Goal: Complete application form: Complete application form

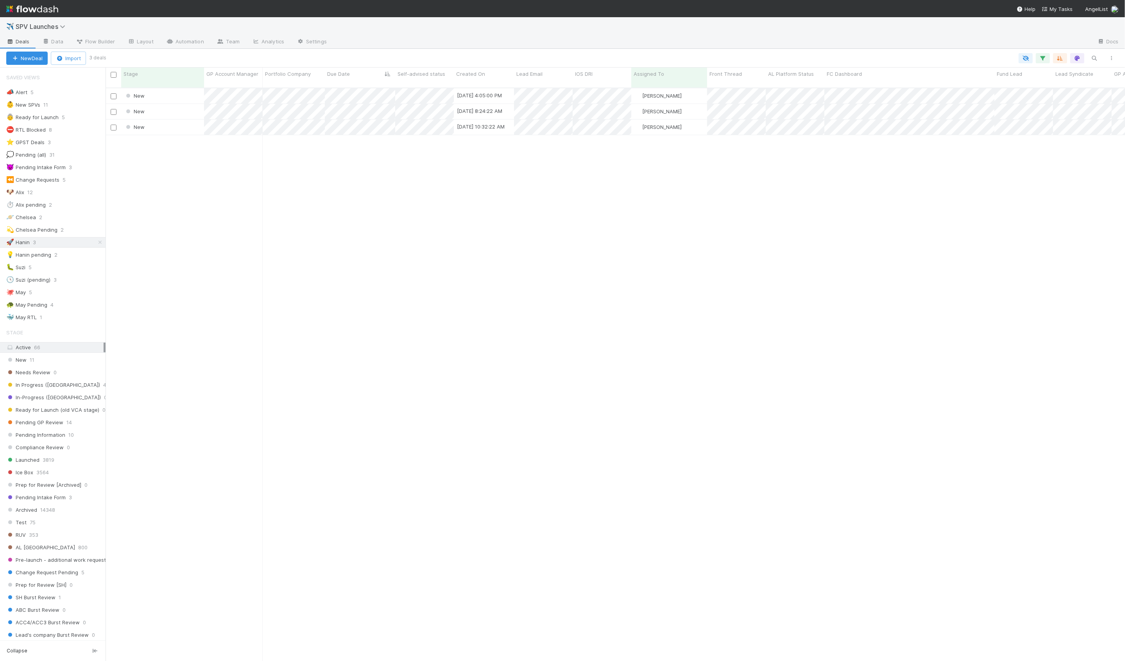
scroll to position [580, 1019]
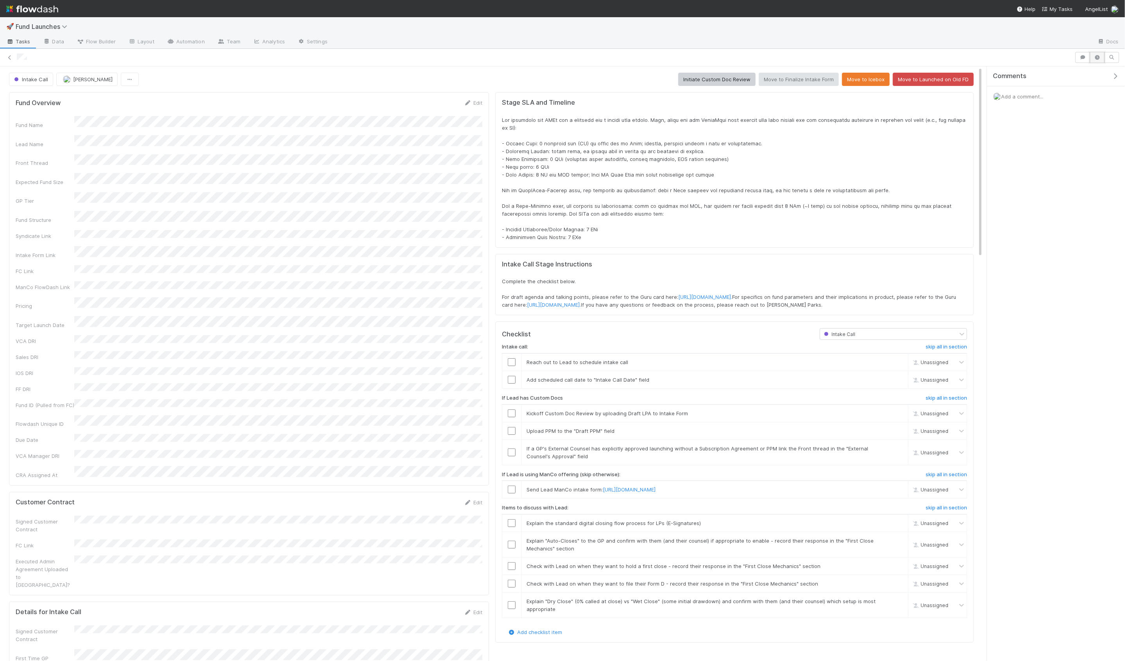
click at [1095, 61] on button "button" at bounding box center [1096, 57] width 15 height 11
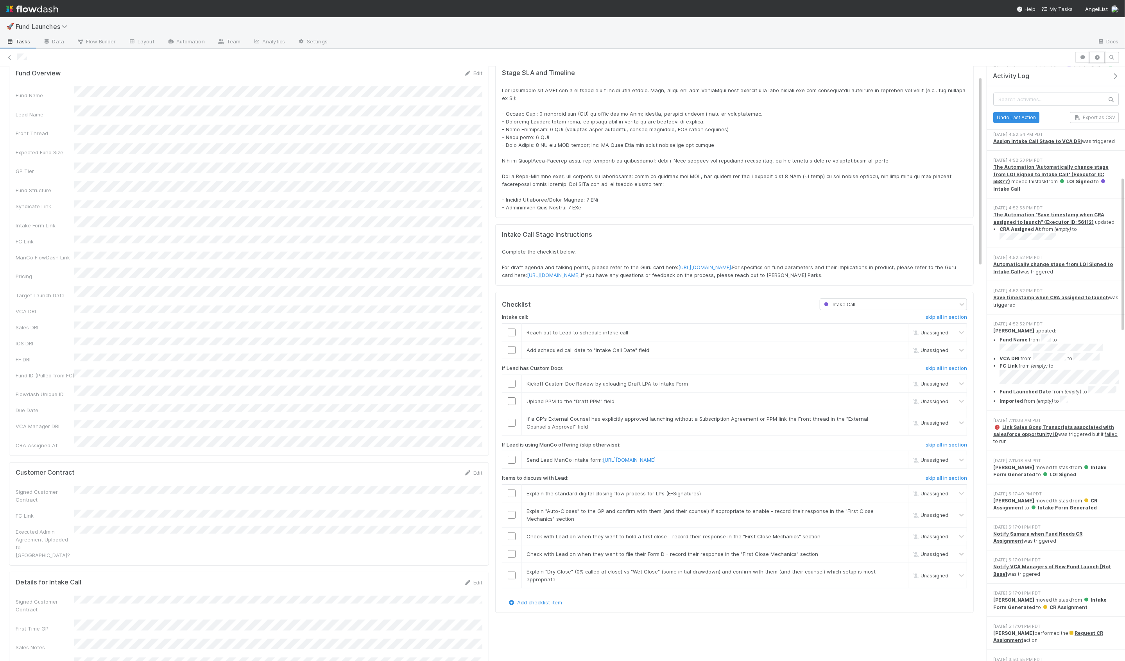
scroll to position [397, 0]
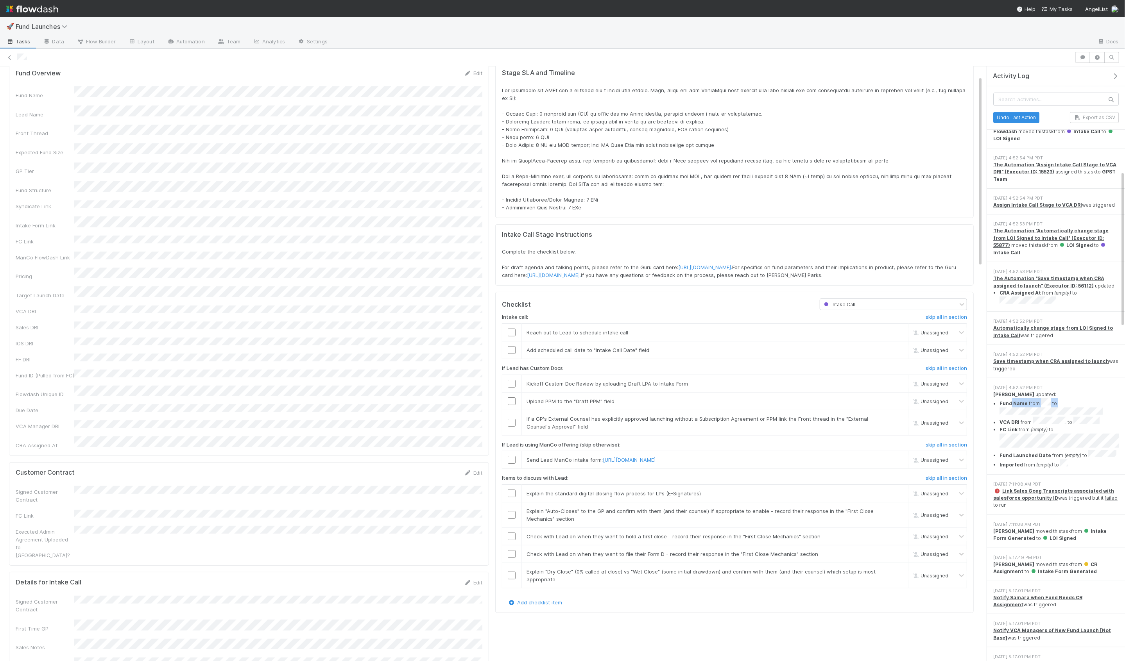
click at [1049, 398] on li "Fund Name from to" at bounding box center [1058, 407] width 119 height 19
click at [1043, 417] on li "VCA DRI from to" at bounding box center [1058, 421] width 119 height 9
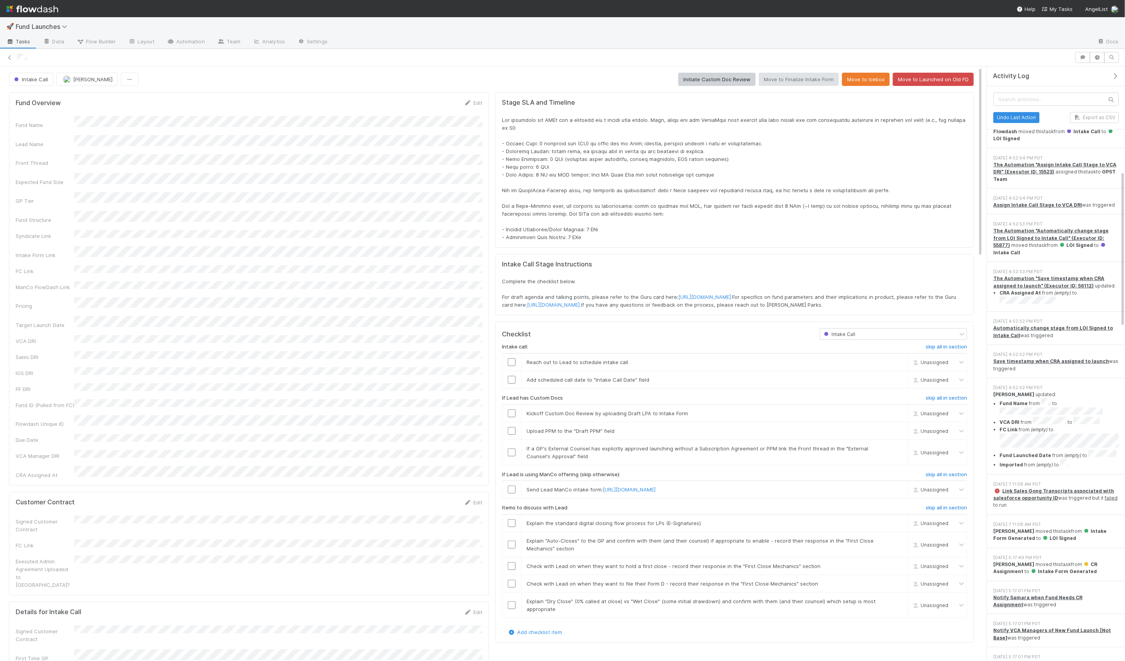
click at [1063, 409] on ul "Fund Name from to VCA DRI from to FC Link from (empty) to Fund Launched Date fr…" at bounding box center [1055, 433] width 125 height 70
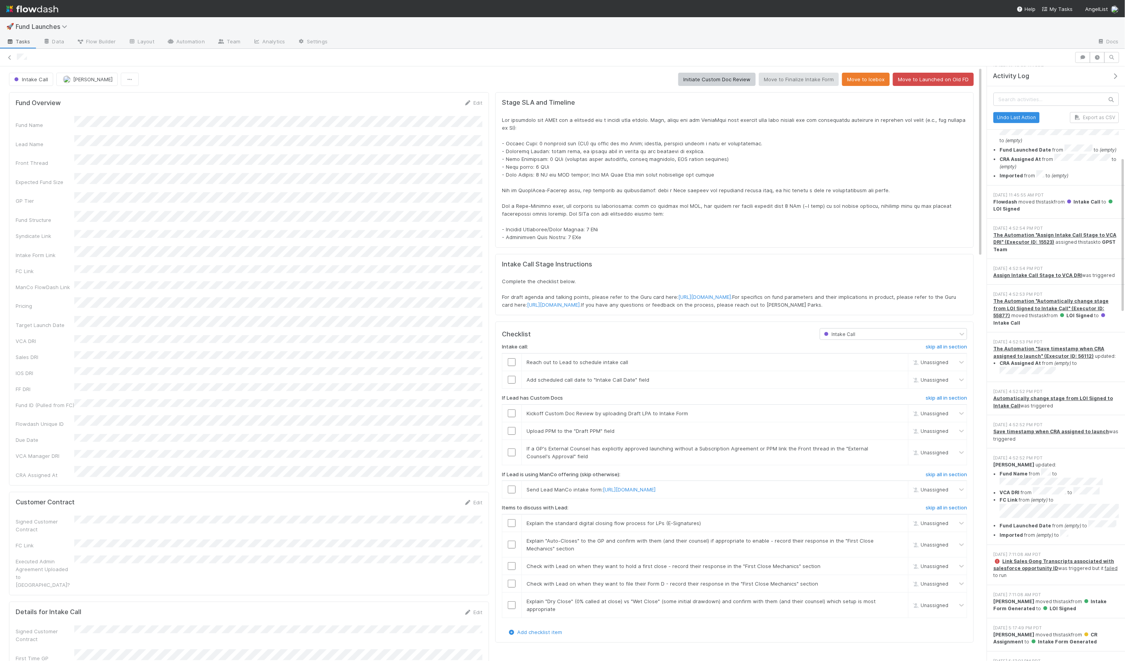
scroll to position [326, 0]
click at [1048, 383] on div "9/2/25, 4:52:52 PM PDT Automatically change stage from LOI Signed to Intake Cal…" at bounding box center [1056, 399] width 138 height 33
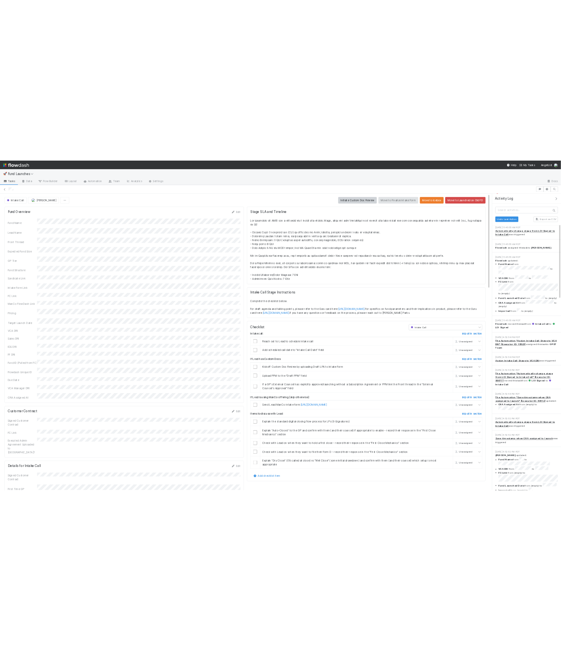
scroll to position [191, 0]
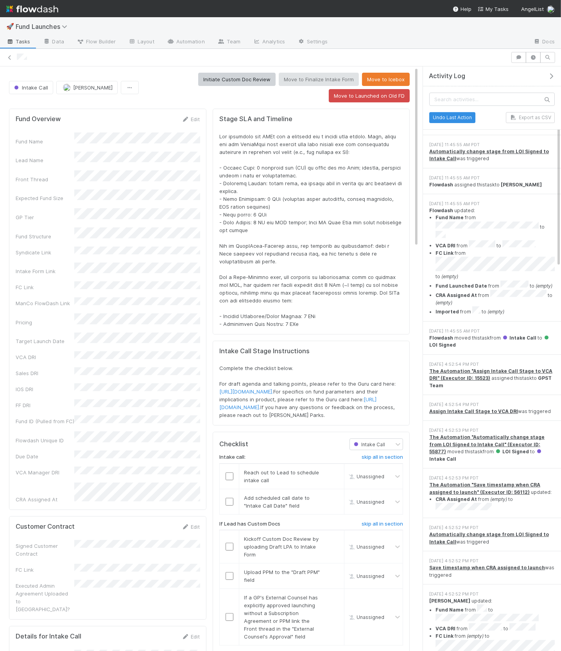
click at [526, 408] on div "Assign Intake Call Stage to VCA DRI was triggered" at bounding box center [491, 411] width 125 height 7
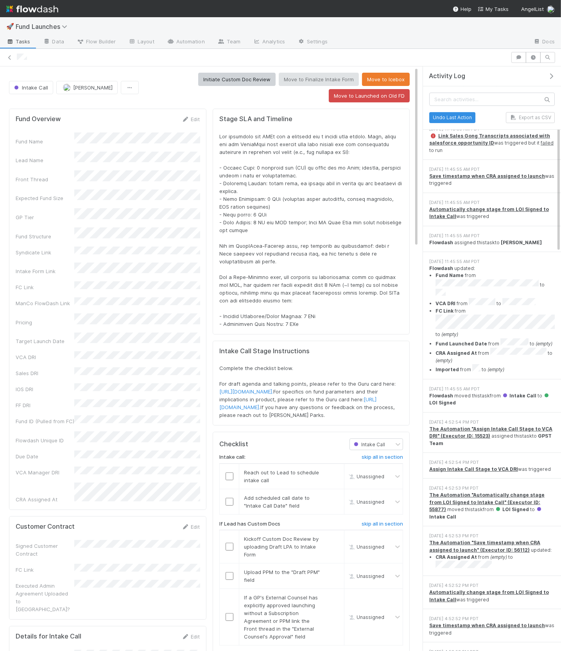
scroll to position [133, 0]
click at [487, 338] on ul "Fund Name from to VCA DRI from to FC Link from to (empty) Fund Launched Date fr…" at bounding box center [491, 323] width 125 height 102
click at [481, 365] on li "Imported from to (empty)" at bounding box center [494, 369] width 119 height 9
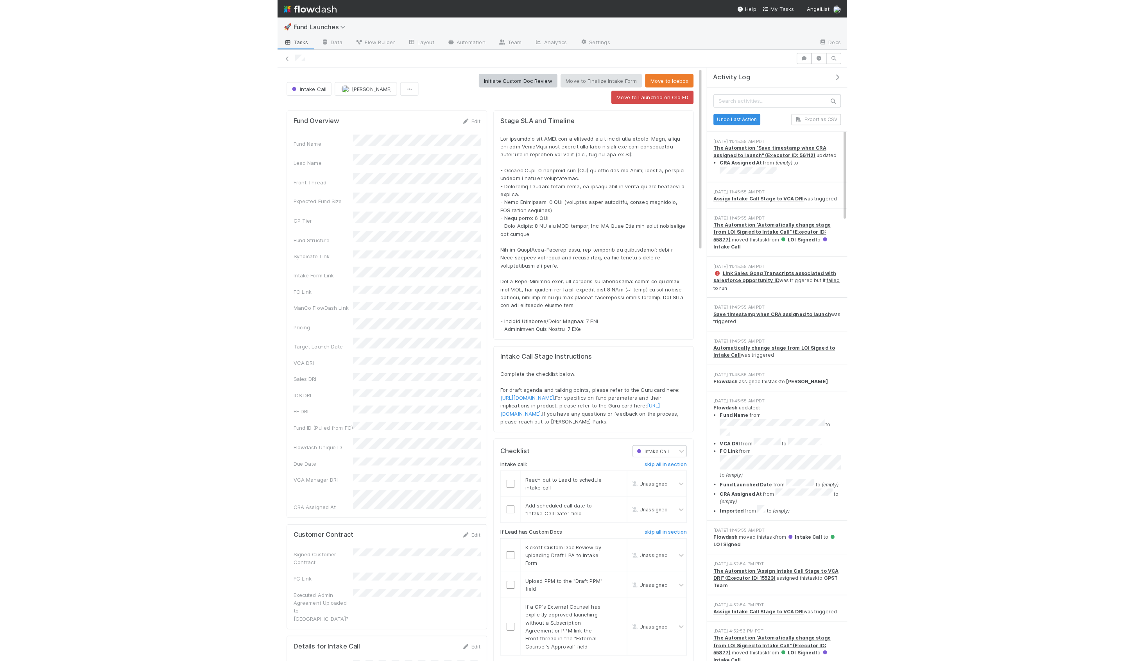
scroll to position [0, 0]
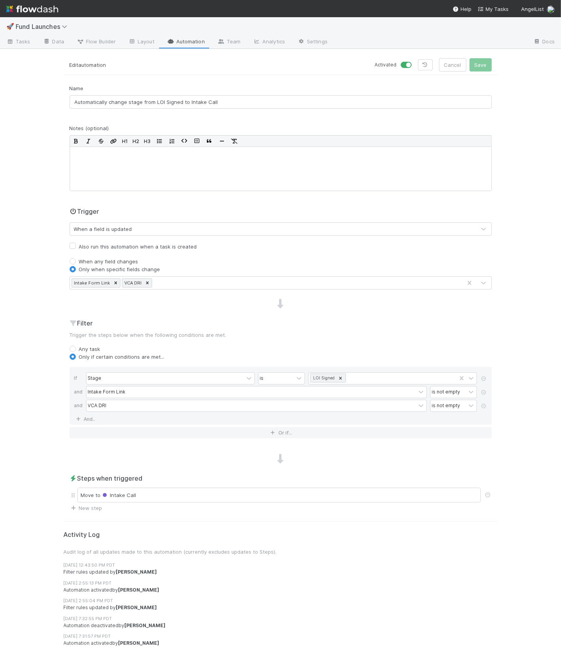
click at [33, 299] on div "🚀 Fund Launches Tasks Data Flow Builder Layout Automation Team Analytics Settin…" at bounding box center [280, 334] width 561 height 634
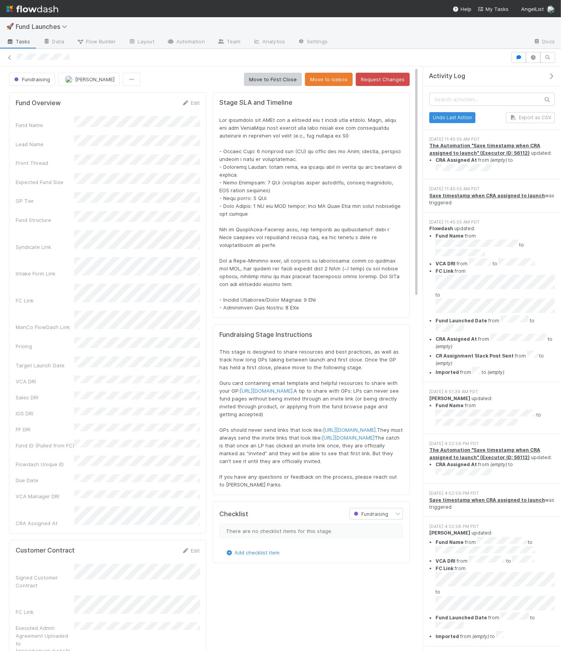
click at [517, 315] on li "Fund Launched Date from to" at bounding box center [494, 324] width 119 height 19
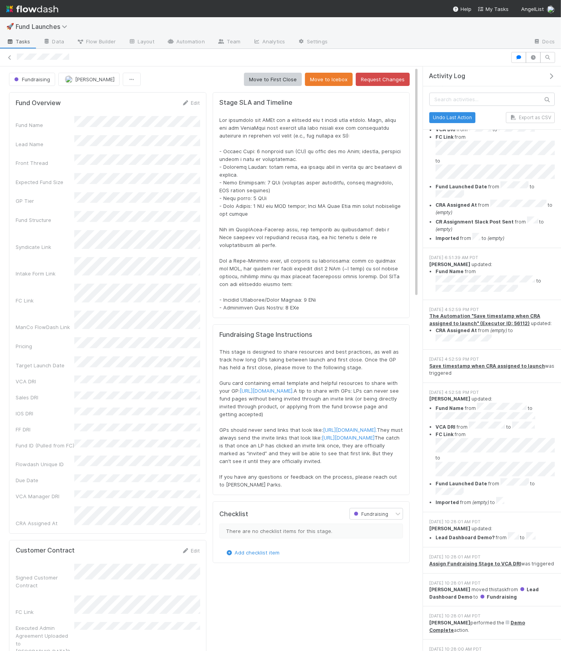
scroll to position [133, 0]
click at [532, 269] on li "Fund Name from to" at bounding box center [494, 282] width 119 height 26
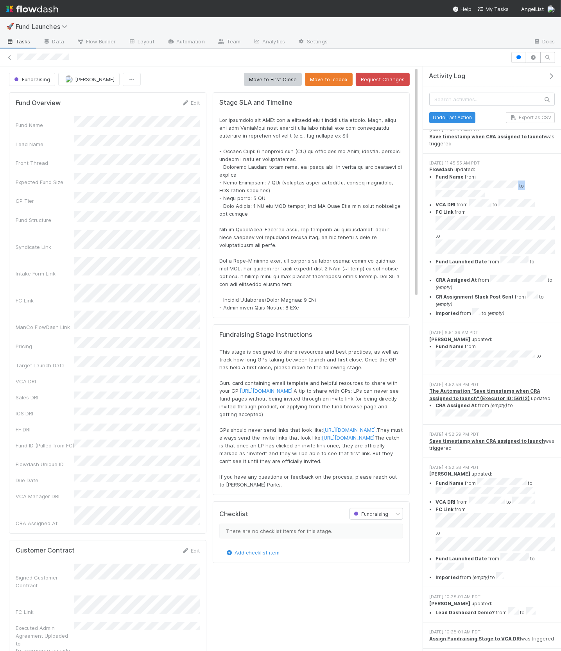
drag, startPoint x: 435, startPoint y: 180, endPoint x: 508, endPoint y: 186, distance: 73.0
click at [508, 186] on ul "Fund Name from to VCA DRI from to FC Link from to Fund Launched Date from to CR…" at bounding box center [491, 245] width 125 height 144
click at [473, 239] on li "FC Link from to" at bounding box center [494, 233] width 119 height 48
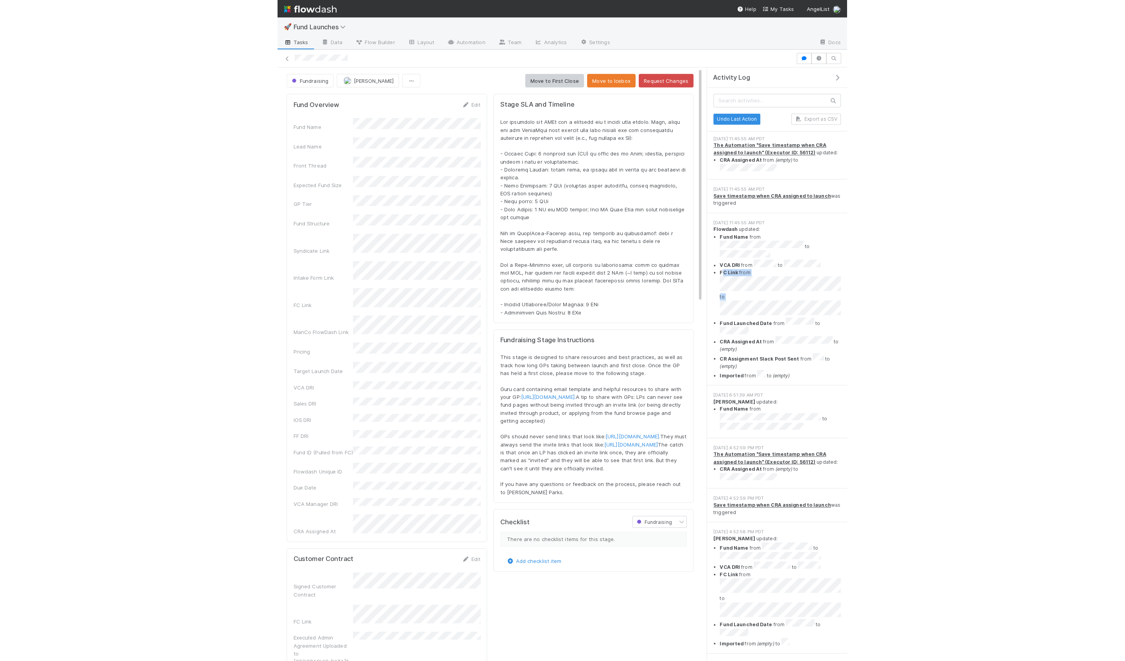
scroll to position [0, 0]
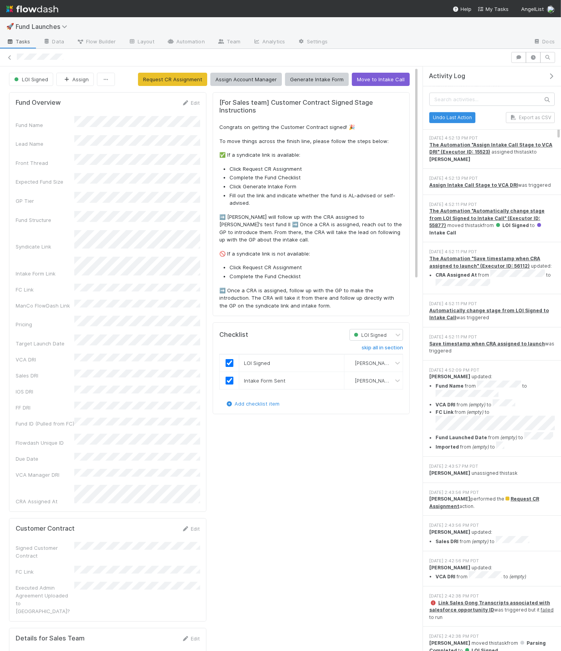
scroll to position [230, 0]
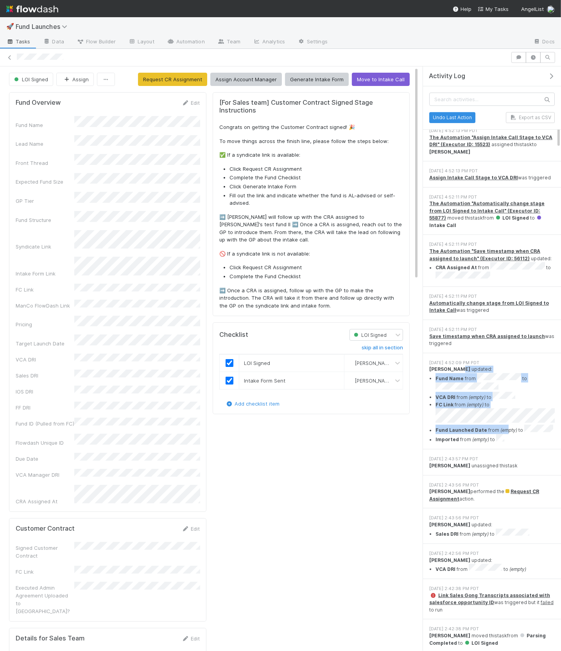
drag, startPoint x: 457, startPoint y: 333, endPoint x: 503, endPoint y: 385, distance: 69.5
click at [503, 385] on div "Hanin Almoallim updated: Fund Name from to VCA DRI from (empty) to FC Link from…" at bounding box center [491, 405] width 125 height 78
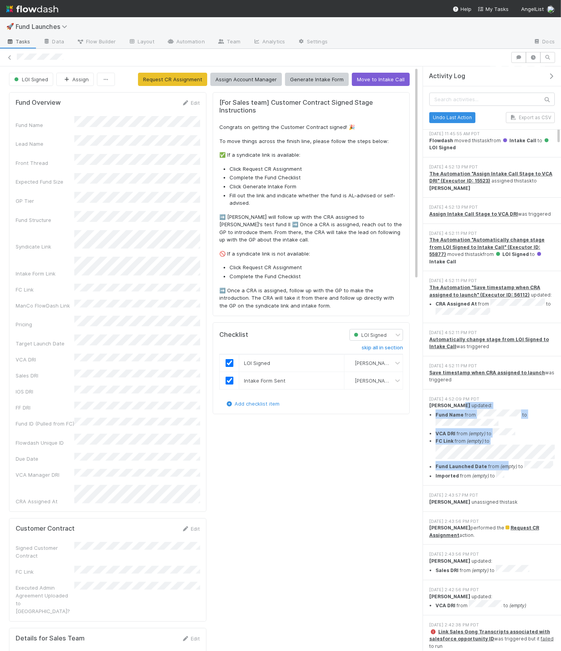
scroll to position [193, 0]
click at [475, 336] on div "Automatically change stage from LOI Signed to Intake Call was triggered" at bounding box center [491, 343] width 125 height 14
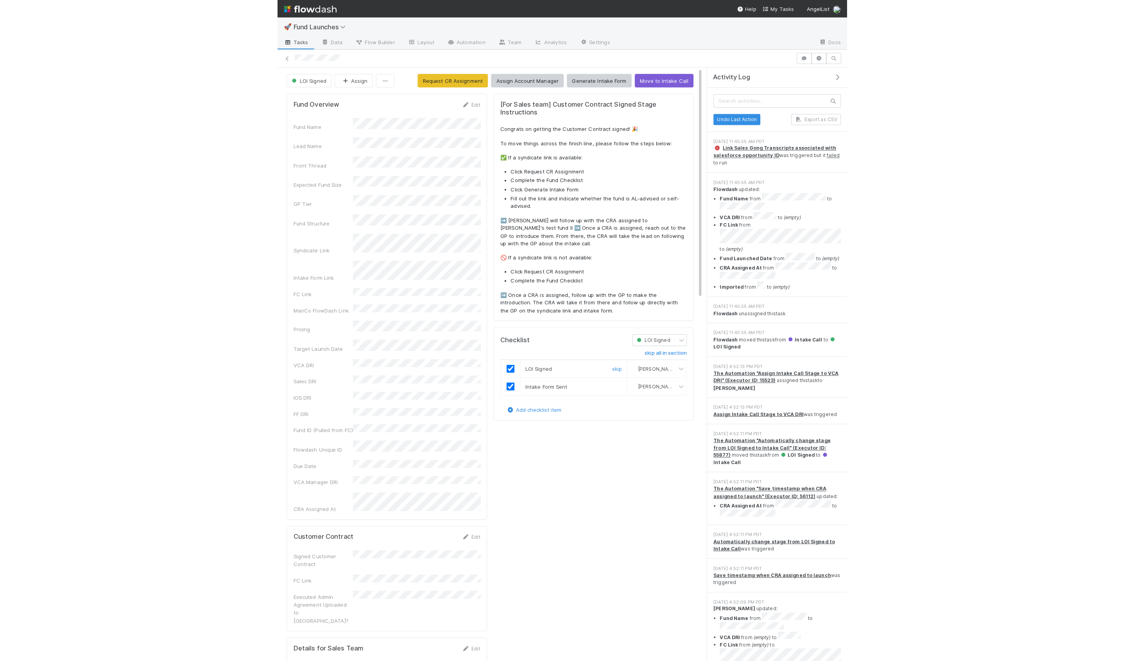
scroll to position [159, 951]
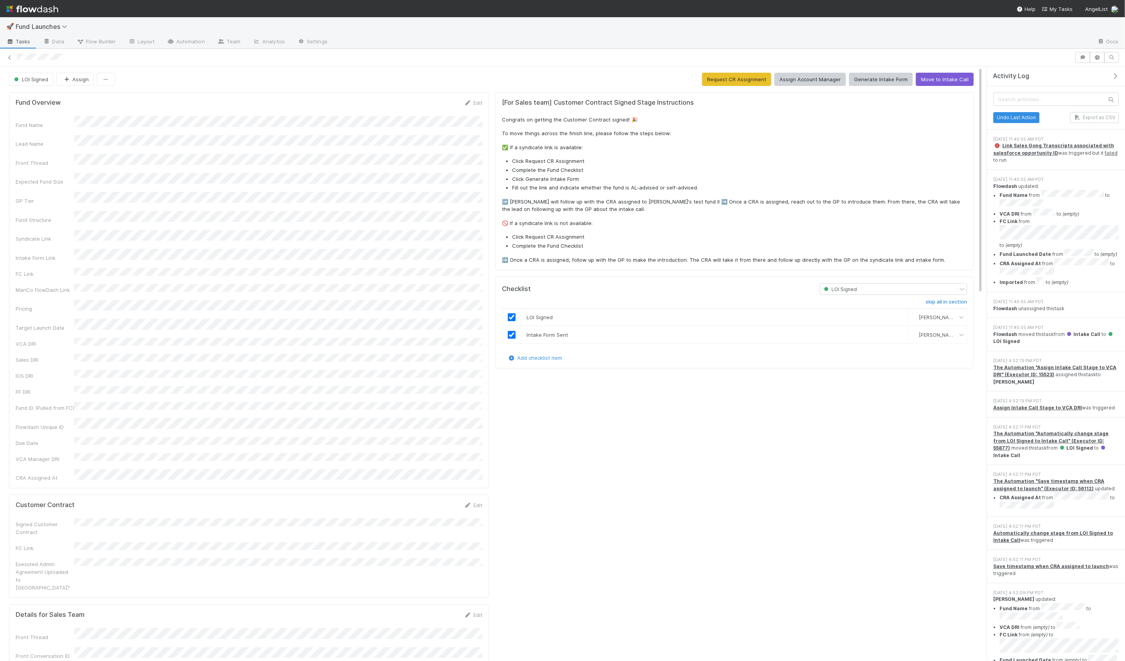
click at [578, 401] on div "[For Sales team] Customer Contract Signed Stage Instructions Congrats on gettin…" at bounding box center [734, 670] width 485 height 1162
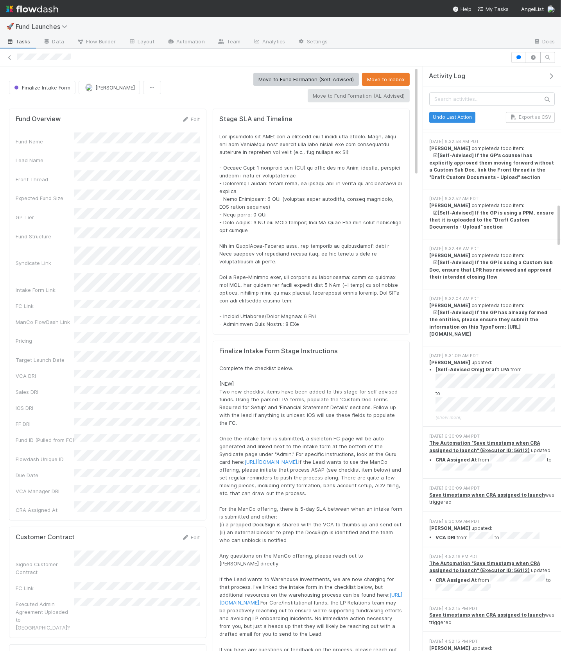
scroll to position [1867, 0]
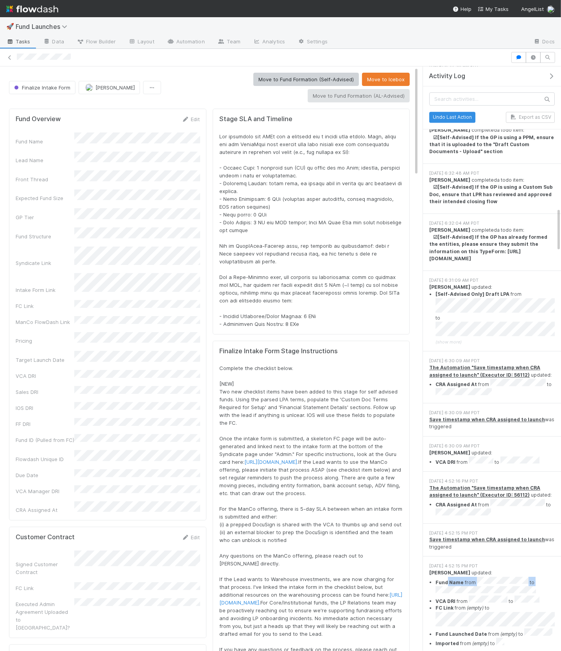
click at [508, 577] on li "Fund Name from to" at bounding box center [494, 586] width 119 height 19
drag, startPoint x: 447, startPoint y: 333, endPoint x: 510, endPoint y: 348, distance: 64.9
click at [510, 596] on li "VCA DRI from to" at bounding box center [494, 600] width 119 height 9
drag, startPoint x: 474, startPoint y: 357, endPoint x: 494, endPoint y: 378, distance: 28.5
click at [494, 577] on ul "Fund Name from to VCA DRI from to FC Link from (empty) to Fund Launched Date fr…" at bounding box center [491, 612] width 125 height 70
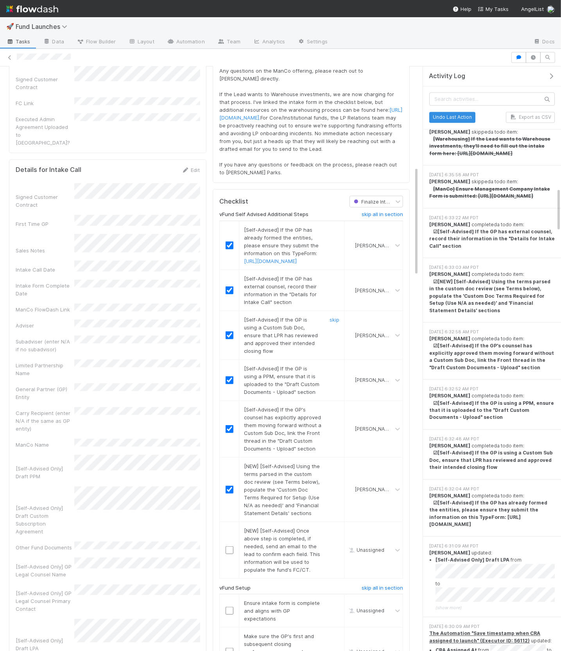
scroll to position [703, 0]
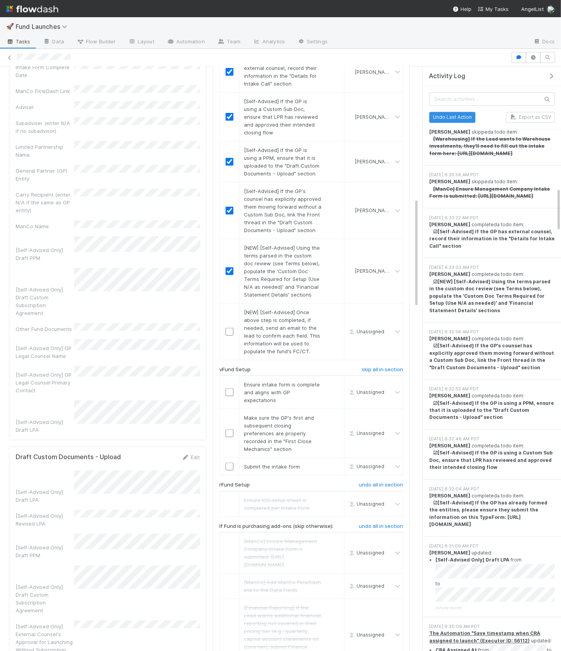
click at [441, 605] on span "(show more)" at bounding box center [448, 607] width 26 height 5
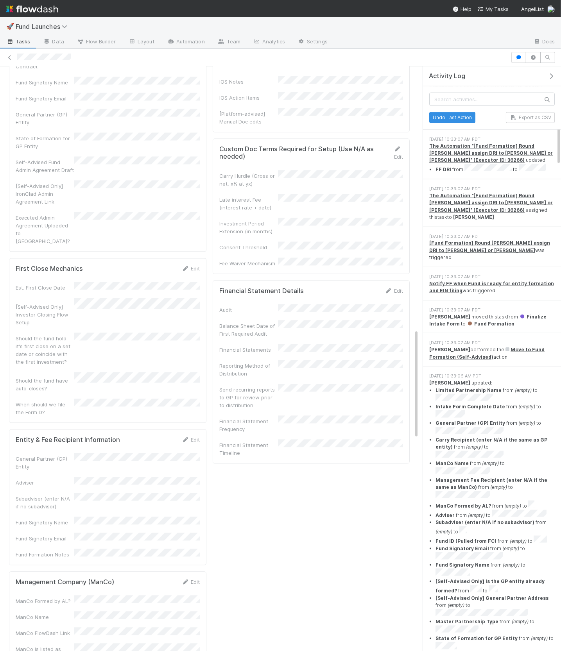
scroll to position [1403, 0]
click at [493, 387] on li "Limited Partnership Name from (empty) to" at bounding box center [494, 395] width 119 height 16
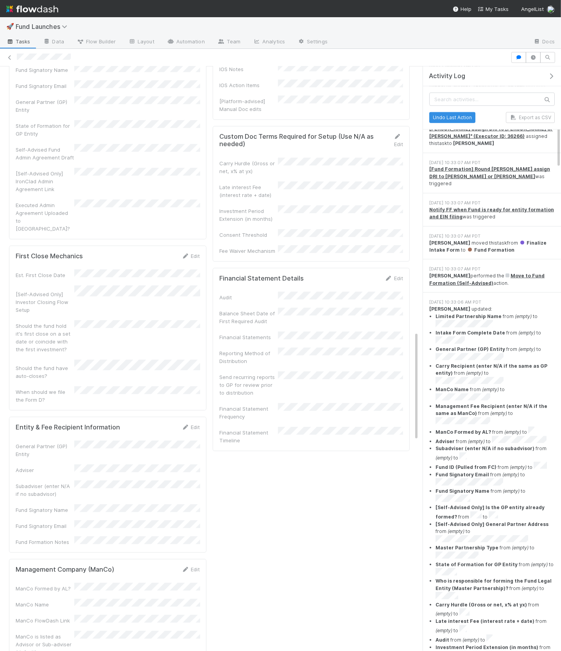
scroll to position [803, 0]
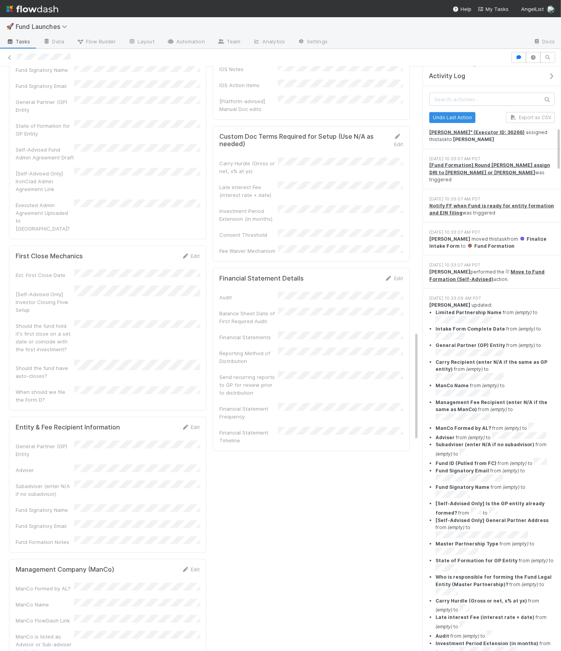
click at [430, 302] on strong "[PERSON_NAME]" at bounding box center [449, 305] width 41 height 6
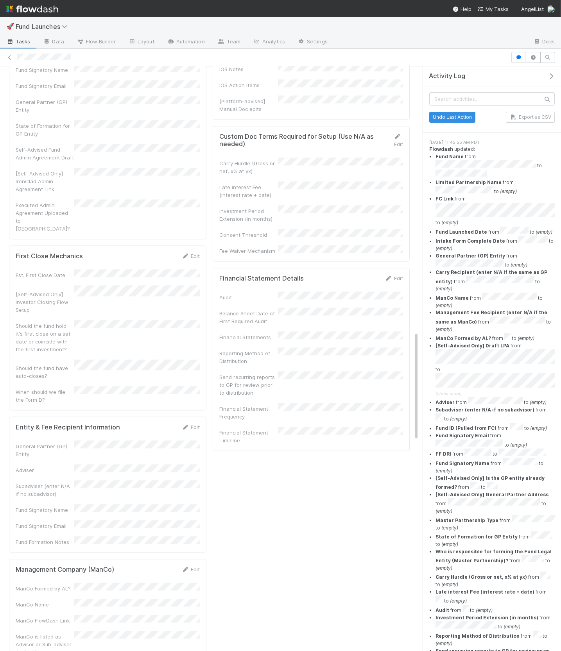
scroll to position [0, 0]
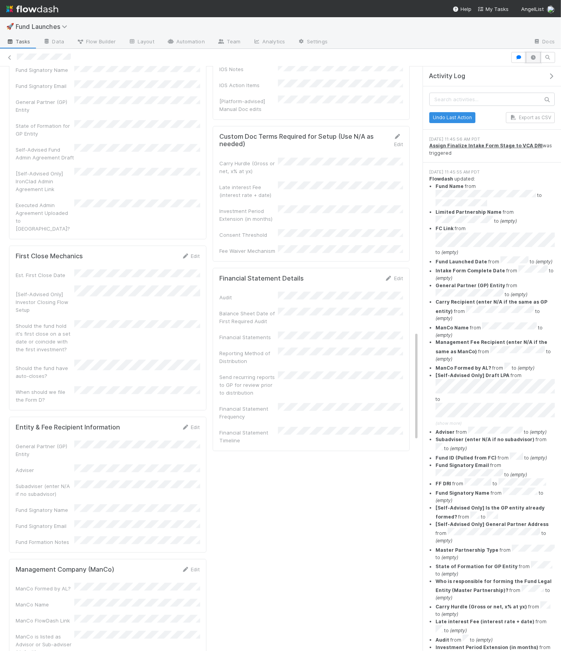
click at [535, 55] on icon "button" at bounding box center [533, 57] width 8 height 5
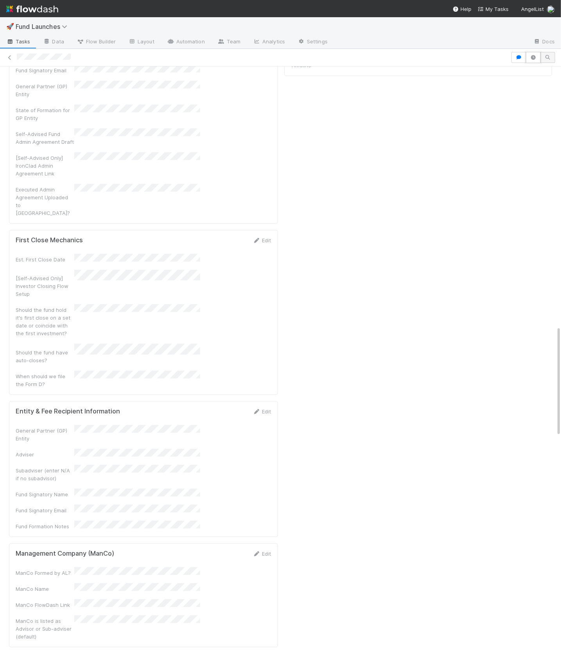
scroll to position [159, 529]
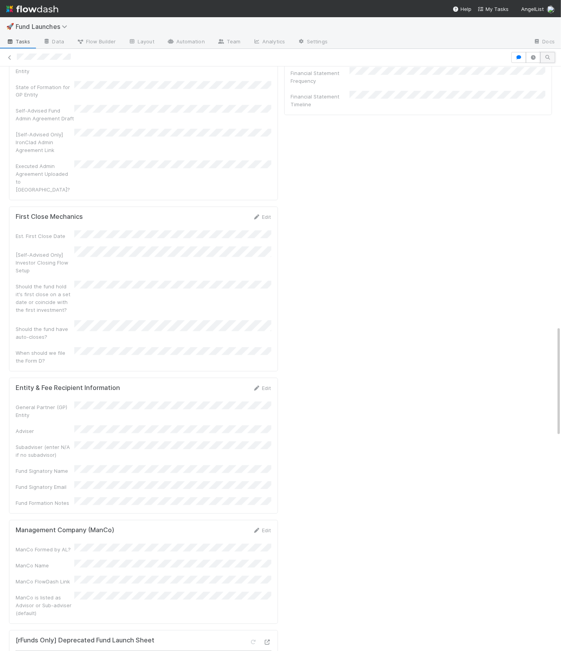
click at [547, 57] on icon "button" at bounding box center [548, 57] width 8 height 5
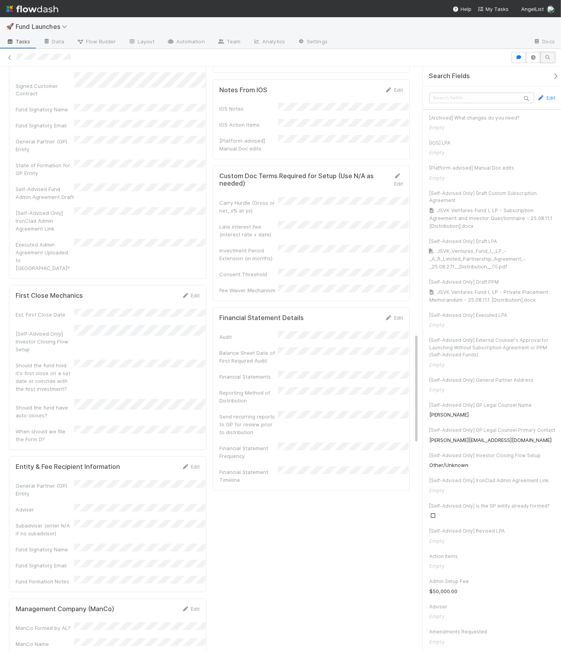
scroll to position [1415, 0]
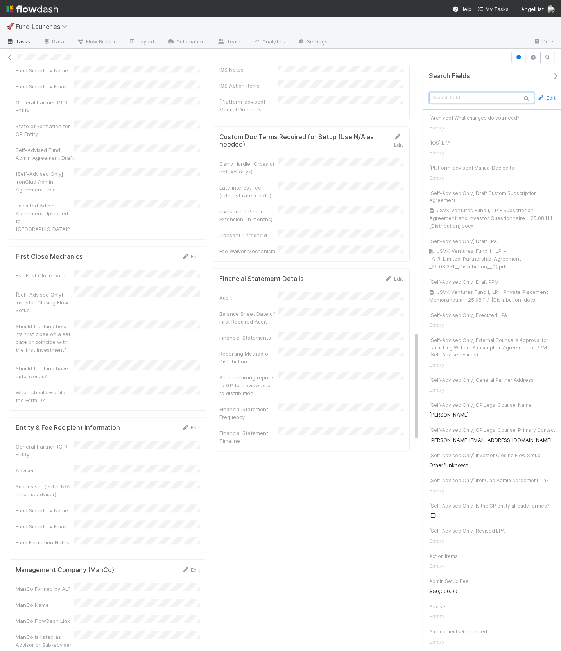
click at [476, 95] on input "text" at bounding box center [481, 98] width 105 height 11
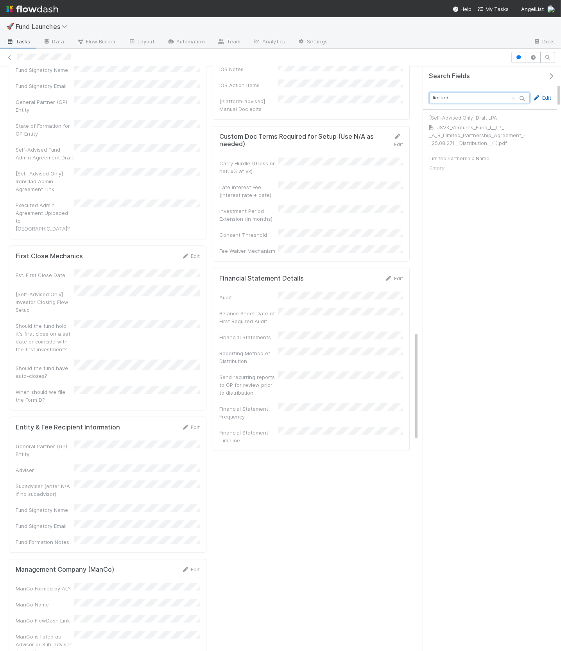
type input "limited"
click at [543, 97] on link "Edit" at bounding box center [542, 98] width 18 height 8
click at [468, 175] on input "text" at bounding box center [490, 175] width 122 height 13
paste input "JSVK Ventures Fund I, LP"
type input "JSVK Ventures Fund I, LP"
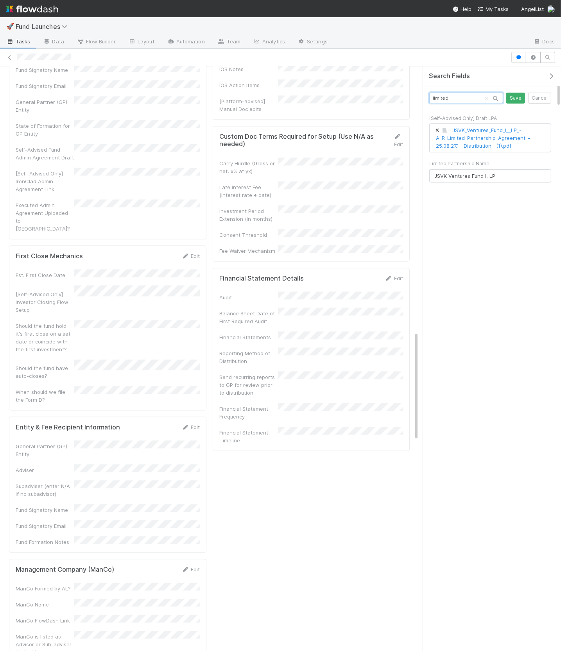
click at [444, 97] on input "limited" at bounding box center [466, 98] width 74 height 11
type input "intake"
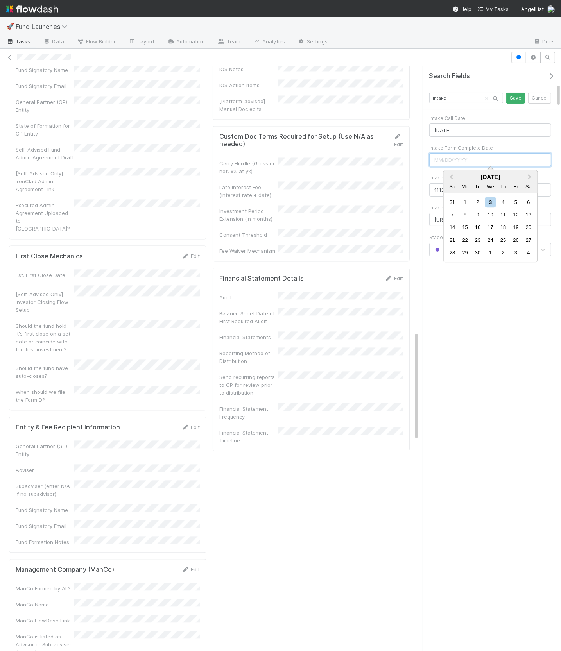
click at [467, 161] on input "text" at bounding box center [490, 159] width 122 height 13
paste input "2025-09-03"
type input "09/02/2025"
click at [444, 146] on div "Intake Form Complete Date" at bounding box center [490, 148] width 122 height 7
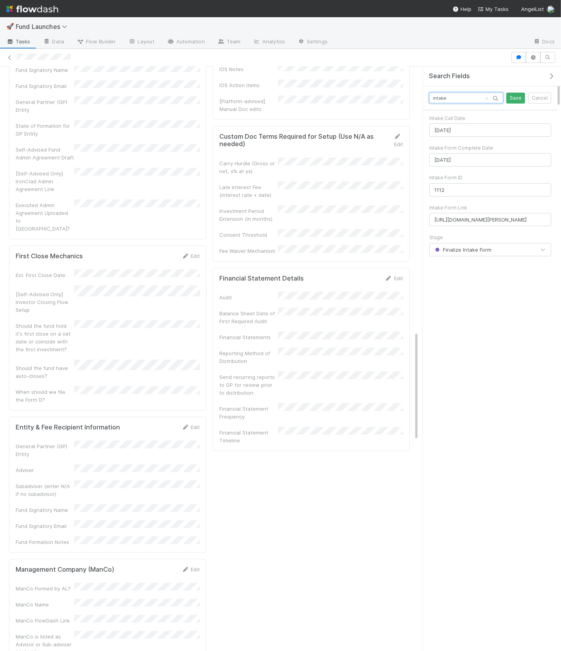
click at [437, 98] on input "intake" at bounding box center [466, 98] width 74 height 11
type input "gene"
click at [444, 156] on input "text" at bounding box center [490, 159] width 122 height 13
paste input "JSVK Ventures Fund I GP, LLC"
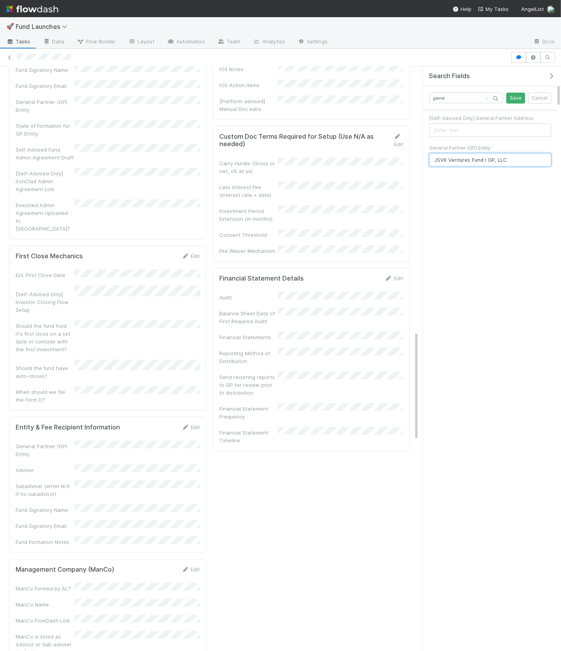
type input "JSVK Ventures Fund I GP, LLC"
click at [444, 96] on input "gene" at bounding box center [466, 98] width 74 height 11
type input "carry re"
click at [446, 126] on input "text" at bounding box center [490, 129] width 122 height 13
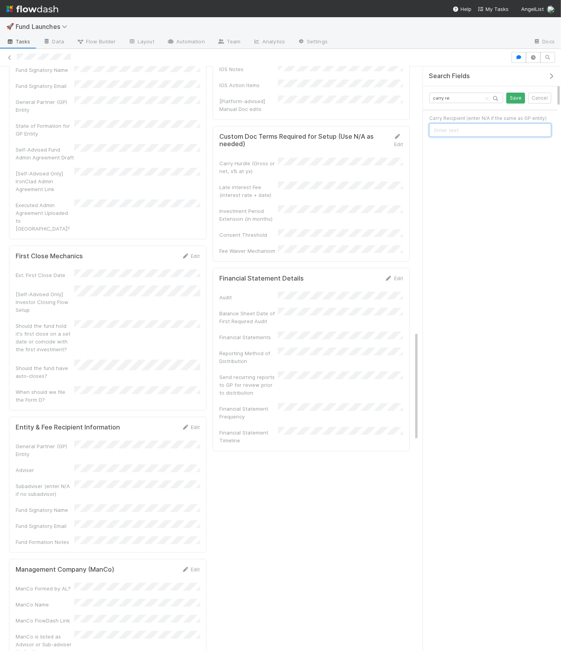
paste input "JSVK Ventures Fund I GP, LLC"
type input "JSVK Ventures Fund I GP, LLC"
click at [445, 98] on input "carry re" at bounding box center [466, 98] width 74 height 11
type input "manco"
click at [464, 256] on input "text" at bounding box center [490, 256] width 122 height 13
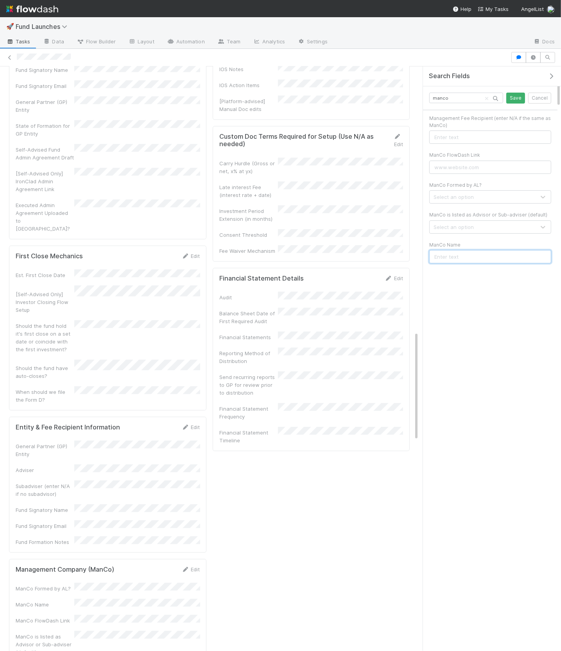
paste input "JSVK Management, LLC"
type input "JSVK Management, LLC"
click at [439, 100] on input "manco" at bounding box center [466, 98] width 74 height 11
type input "m"
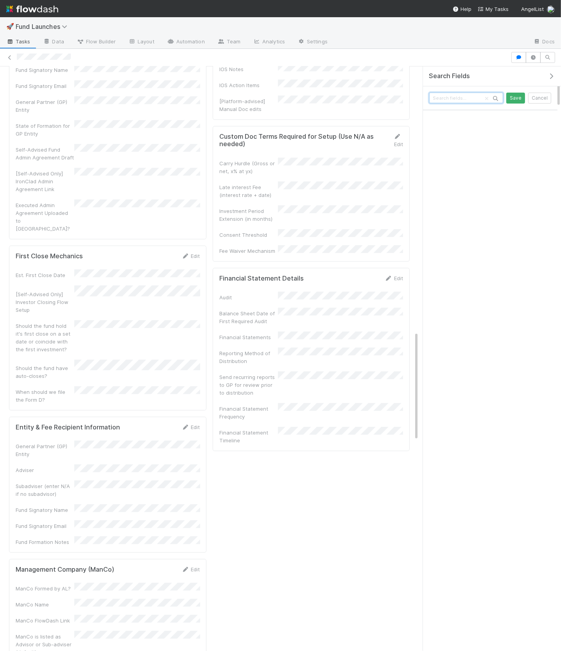
paste input "management"
type input "management"
click at [461, 219] on div "Management Fee Recipient (enter N/A if the same as ManCo)" at bounding box center [490, 203] width 134 height 37
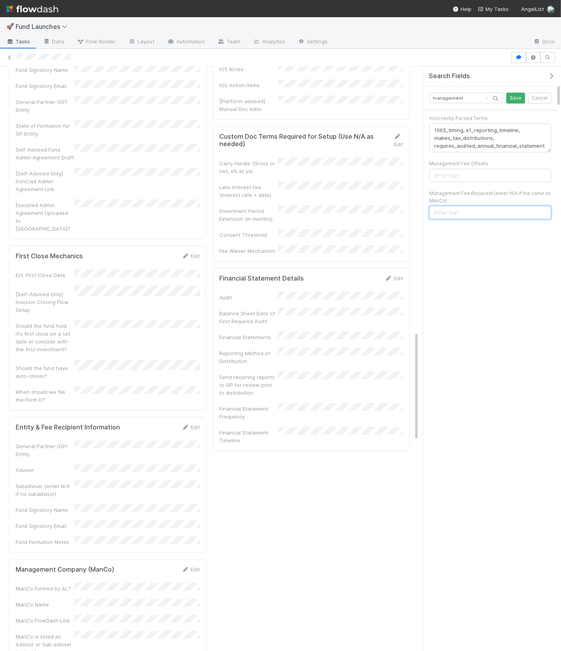
click at [460, 214] on input "text" at bounding box center [490, 212] width 122 height 13
paste input "JSVK Management, LLC"
type input "JSVK Management, LLC"
click at [518, 104] on div "management Save Cancel" at bounding box center [490, 98] width 134 height 24
click at [517, 100] on button "Save" at bounding box center [515, 98] width 19 height 11
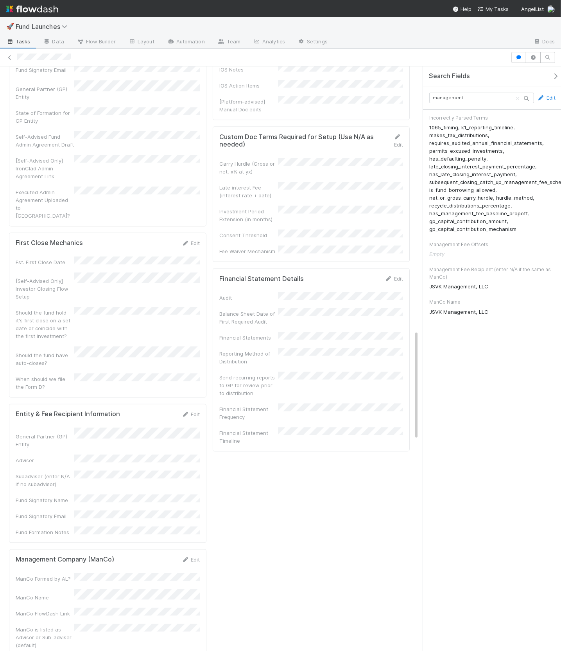
scroll to position [1408, 0]
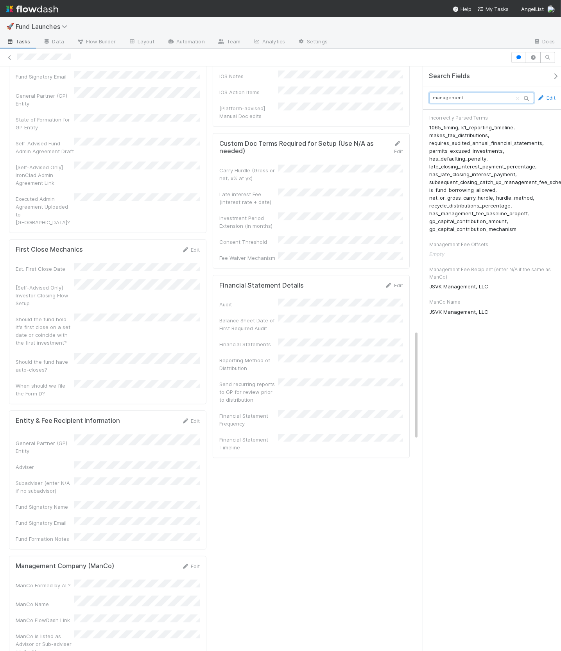
click at [453, 97] on input "management" at bounding box center [481, 98] width 105 height 11
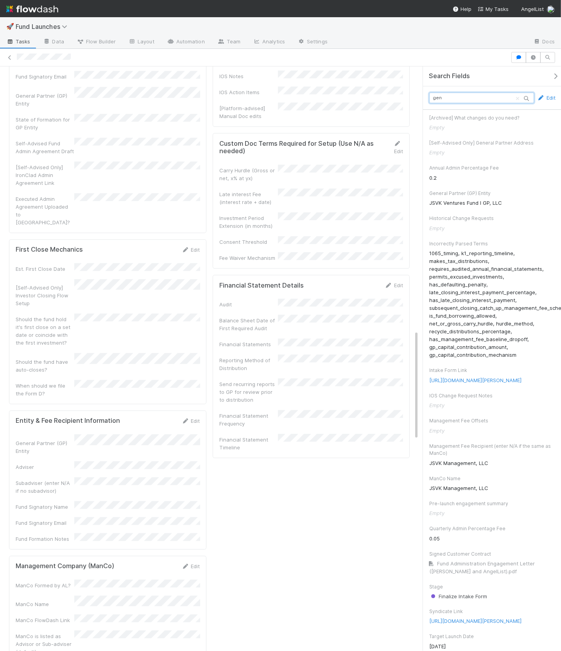
type input "gene"
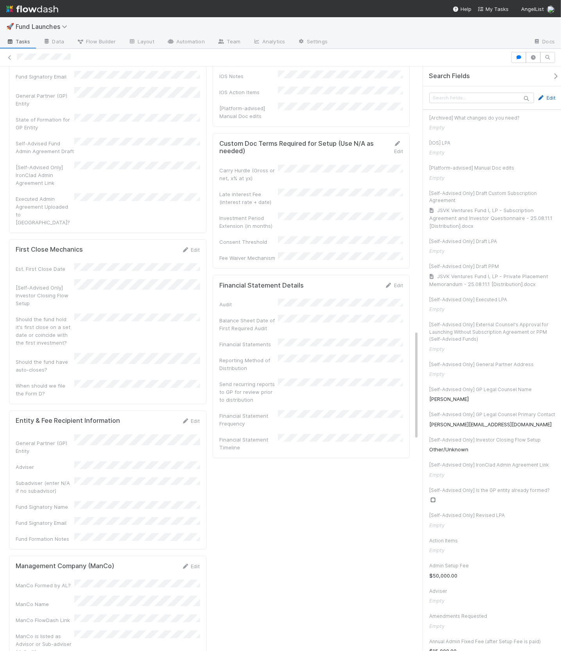
click at [551, 98] on link "Edit" at bounding box center [546, 98] width 18 height 8
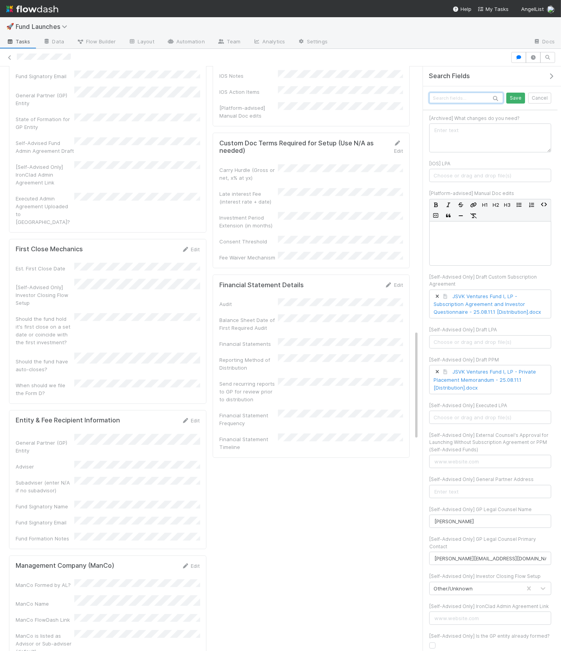
click at [485, 97] on input "text" at bounding box center [466, 98] width 74 height 11
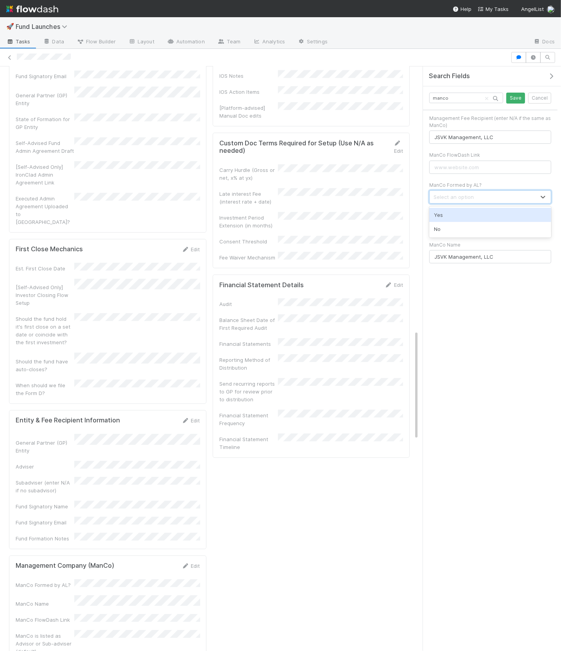
click at [476, 197] on div "Select an option" at bounding box center [482, 197] width 106 height 13
click at [461, 223] on div "No" at bounding box center [490, 229] width 122 height 14
click at [440, 96] on input "manco" at bounding box center [466, 98] width 74 height 11
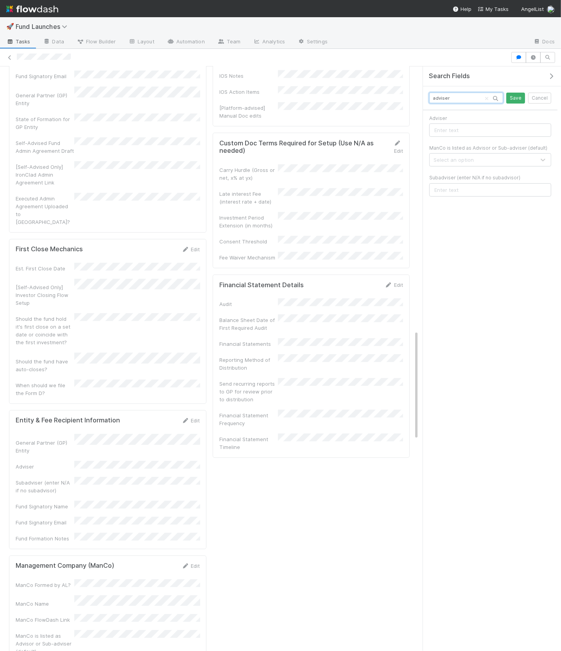
type input "adviser"
click at [442, 128] on input "text" at bounding box center [490, 129] width 122 height 13
paste input "JSVK Management, LLC"
type input "JSVK Management, LLC"
click at [441, 98] on input "adviser" at bounding box center [466, 98] width 74 height 11
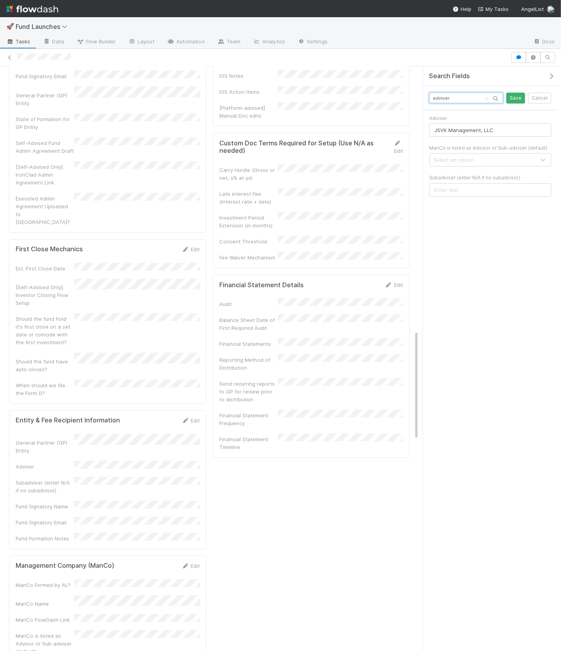
click at [441, 98] on input "adviser" at bounding box center [466, 98] width 74 height 11
type input "subadviser"
click at [475, 129] on input "text" at bounding box center [490, 129] width 122 height 13
type input "n"
type input "n/a"
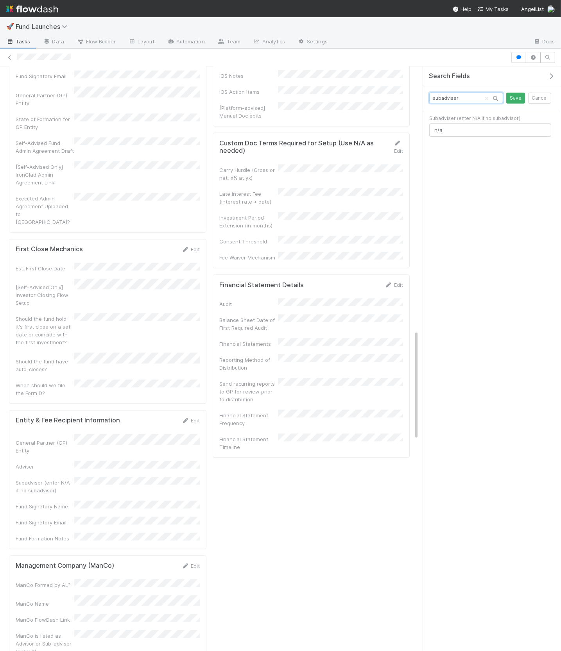
click at [461, 94] on input "subadviser" at bounding box center [466, 98] width 74 height 11
type input "fund id"
click at [463, 129] on input "text" at bounding box center [490, 129] width 122 height 13
paste input "31197"
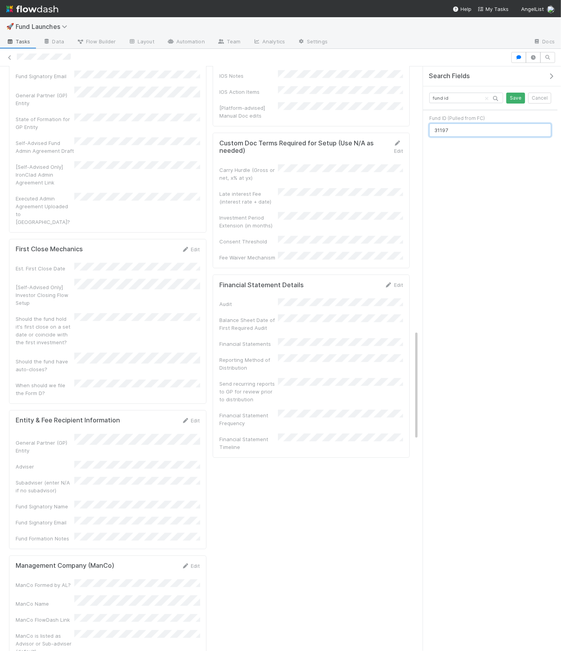
type input "31197"
click at [456, 98] on input "fund id" at bounding box center [466, 98] width 74 height 11
type input "email"
click at [462, 129] on input "text" at bounding box center [490, 129] width 122 height 13
paste input "john.m.smothers@gmail.com"
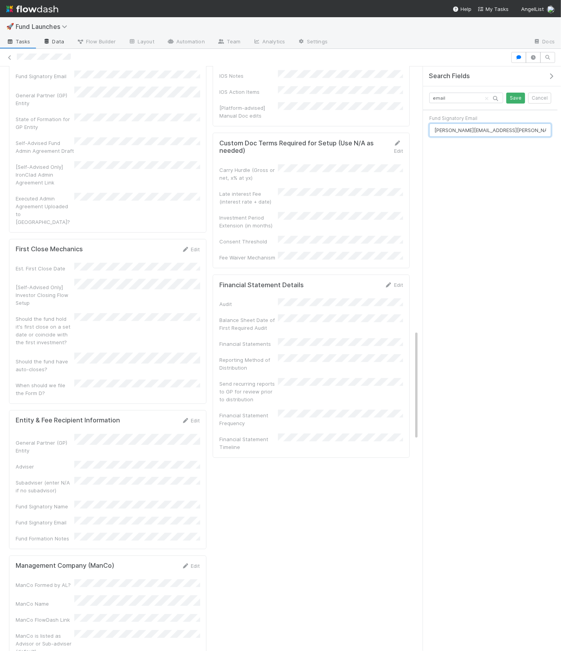
type input "john.m.smothers@gmail.com"
click at [435, 97] on input "email" at bounding box center [466, 98] width 74 height 11
type input "signa"
click at [449, 164] on input "text" at bounding box center [490, 159] width 122 height 13
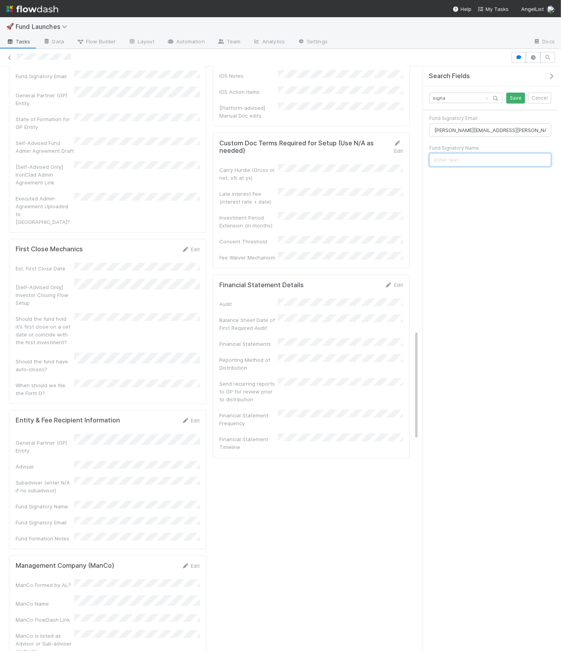
paste input "John Smothers"
type input "John Smothers"
click at [430, 96] on input "signa" at bounding box center [466, 98] width 74 height 11
type input "gp entit"
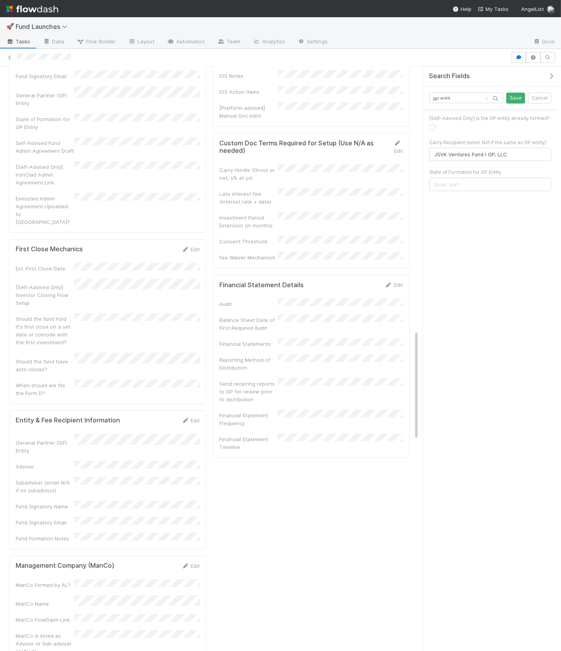
click at [438, 123] on label at bounding box center [438, 123] width 0 height 0
click at [432, 127] on input "checkbox" at bounding box center [432, 126] width 6 height 7
checkbox input "true"
click at [465, 98] on input "gp entit" at bounding box center [466, 98] width 74 height 11
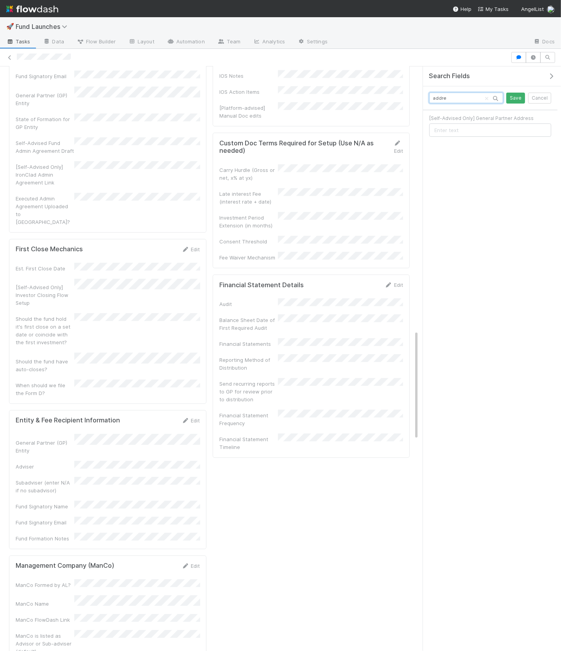
type input "addre"
click at [465, 131] on input "text" at bounding box center [490, 129] width 122 height 13
paste input "16192 COASTAL HWY, LEWES, DE 19958"
type input "16192 COASTAL HWY, LEWES, DE 19958"
click at [513, 105] on div "addre Save Cancel" at bounding box center [490, 98] width 134 height 24
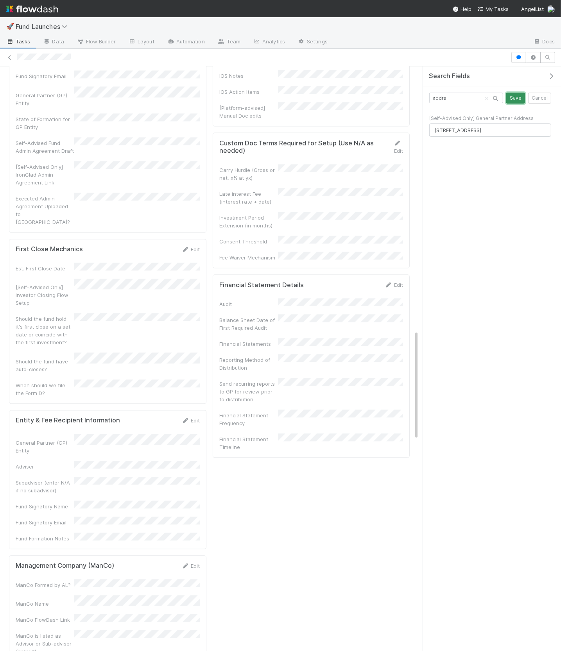
click at [516, 96] on button "Save" at bounding box center [515, 98] width 19 height 11
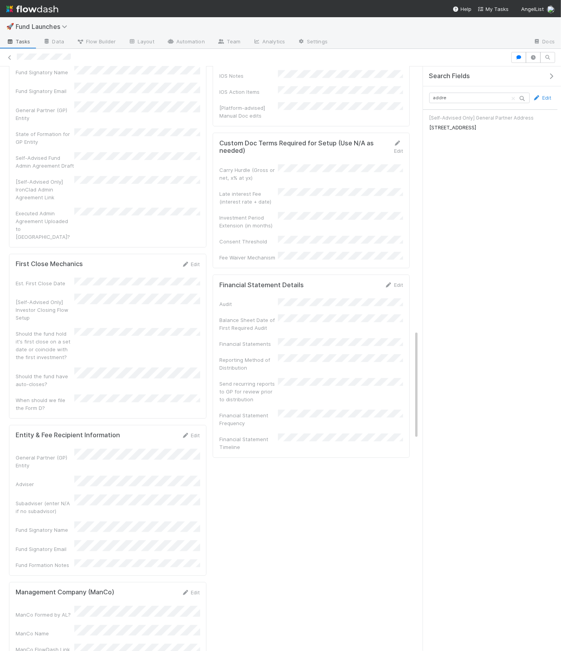
scroll to position [1419, 0]
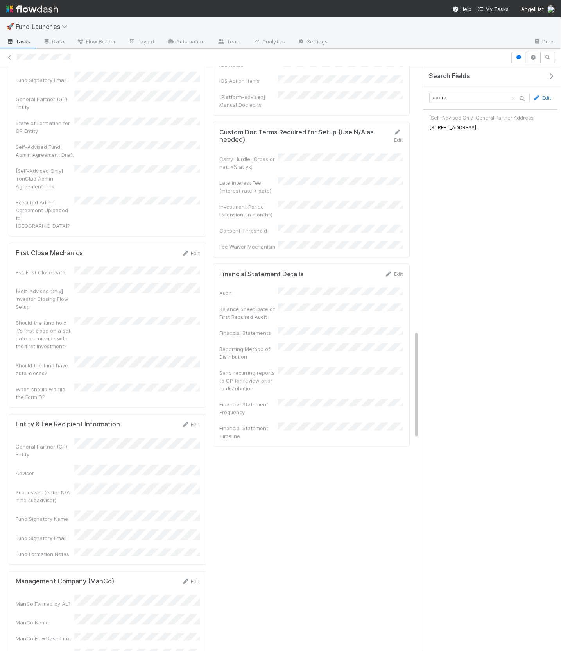
click at [517, 98] on icon at bounding box center [522, 98] width 15 height 13
click at [438, 98] on input "addre" at bounding box center [479, 98] width 100 height 11
click at [547, 98] on link "Edit" at bounding box center [542, 98] width 18 height 8
click at [479, 100] on input "addre" at bounding box center [466, 98] width 74 height 11
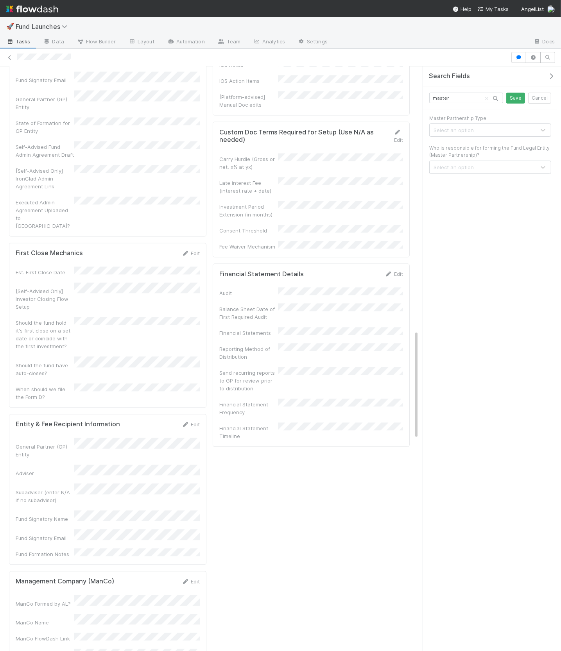
click at [491, 131] on div "Select an option" at bounding box center [482, 130] width 106 height 13
click at [483, 147] on div "Series LP (Default)" at bounding box center [490, 148] width 122 height 14
click at [447, 97] on input "master" at bounding box center [466, 98] width 74 height 11
type input "state"
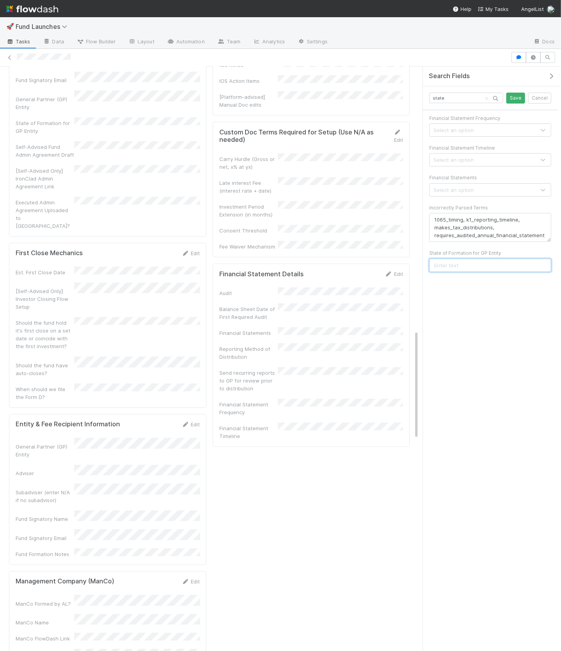
click at [463, 262] on input "text" at bounding box center [490, 265] width 122 height 13
paste input "Delaware"
type input "Delaware"
click at [456, 97] on input "state" at bounding box center [466, 98] width 74 height 11
click at [487, 135] on div "Select an option" at bounding box center [482, 137] width 106 height 13
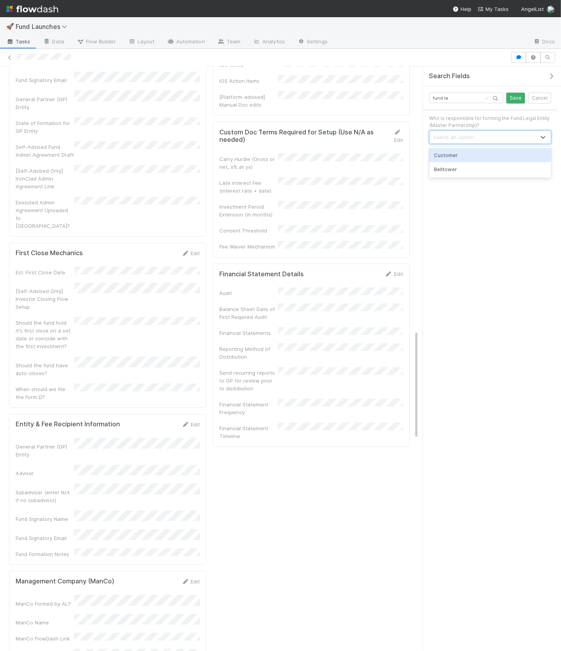
click at [472, 155] on div "Customer" at bounding box center [490, 155] width 122 height 14
click at [440, 99] on input "fund le" at bounding box center [466, 98] width 74 height 11
type input "carry hu"
click at [483, 131] on input "text" at bounding box center [490, 129] width 122 height 13
type input "20%"
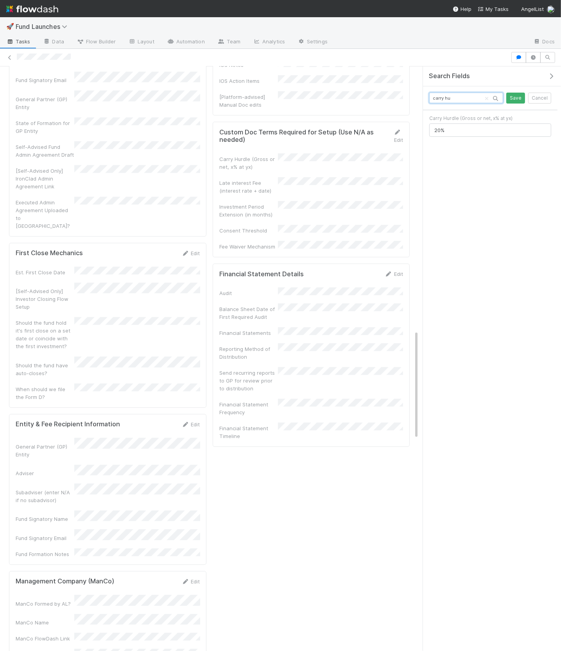
click at [464, 101] on input "carry hu" at bounding box center [466, 98] width 74 height 11
type input "late"
click at [472, 129] on input "text" at bounding box center [490, 129] width 122 height 13
type input "n/a"
click at [456, 100] on input "late" at bounding box center [466, 98] width 74 height 11
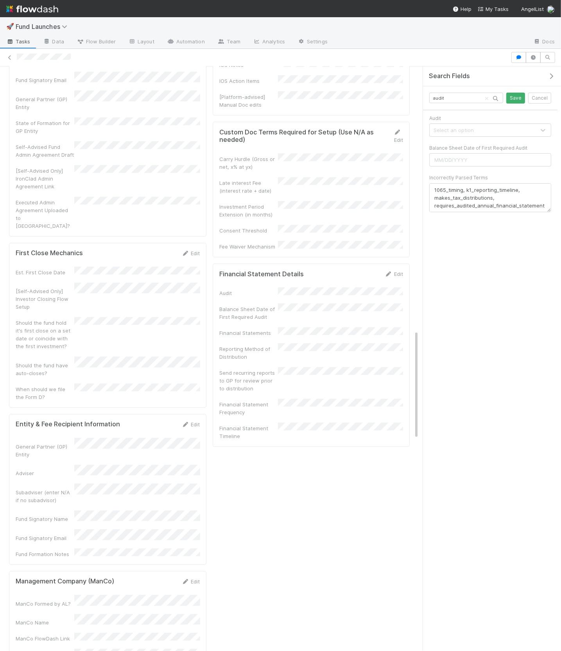
click at [456, 134] on div "Select an option" at bounding box center [482, 130] width 106 height 13
click at [453, 156] on div "No" at bounding box center [490, 162] width 122 height 14
click at [439, 100] on input "audit" at bounding box center [466, 98] width 74 height 11
click at [438, 97] on input "audit" at bounding box center [466, 98] width 74 height 11
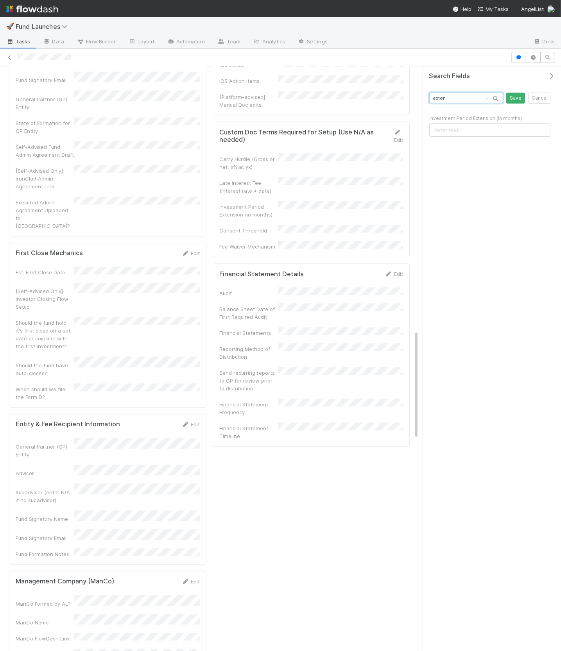
type input "exten"
click at [456, 128] on input "text" at bounding box center [490, 129] width 122 height 13
paste input "36 months after first close"
type input "36 months after first close"
click at [437, 97] on input "exten" at bounding box center [466, 98] width 74 height 11
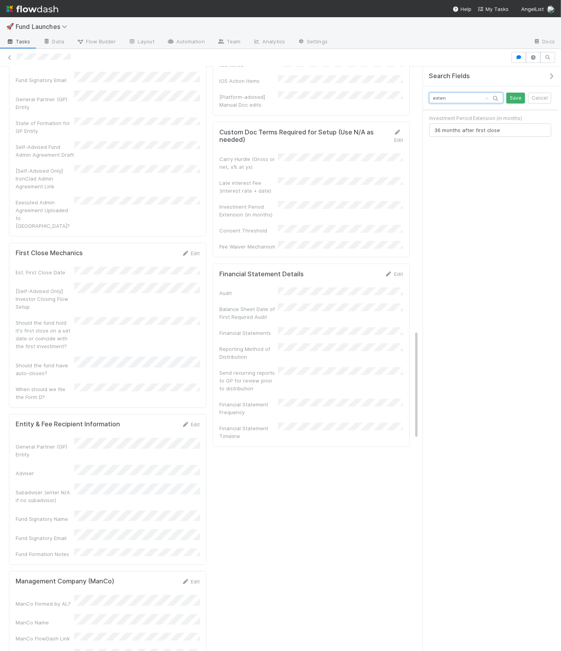
click at [437, 97] on input "exten" at bounding box center [466, 98] width 74 height 11
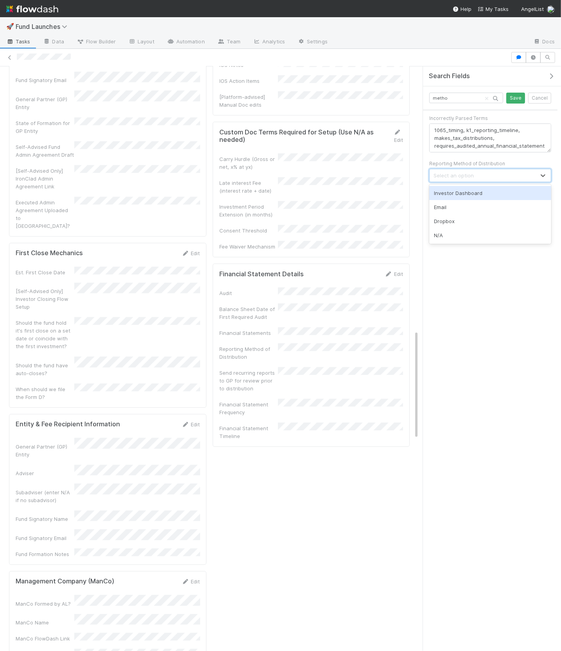
click at [453, 169] on div "Select an option" at bounding box center [482, 175] width 106 height 13
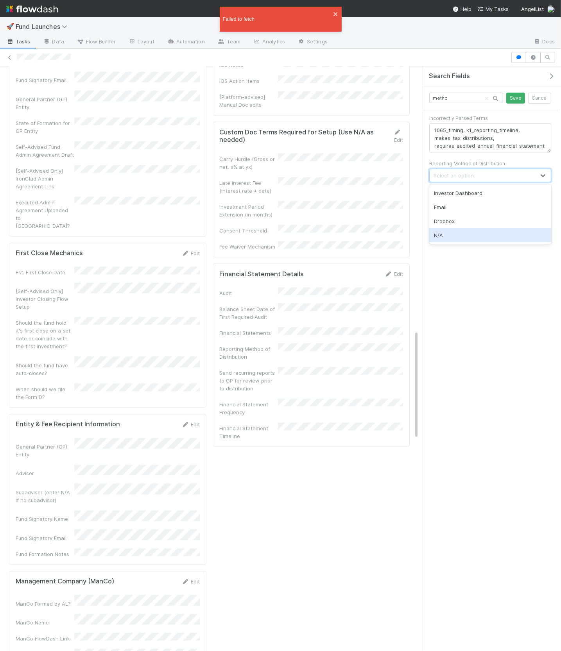
click at [449, 233] on div "N/A" at bounding box center [490, 235] width 122 height 14
click at [441, 97] on input "metho" at bounding box center [466, 98] width 74 height 11
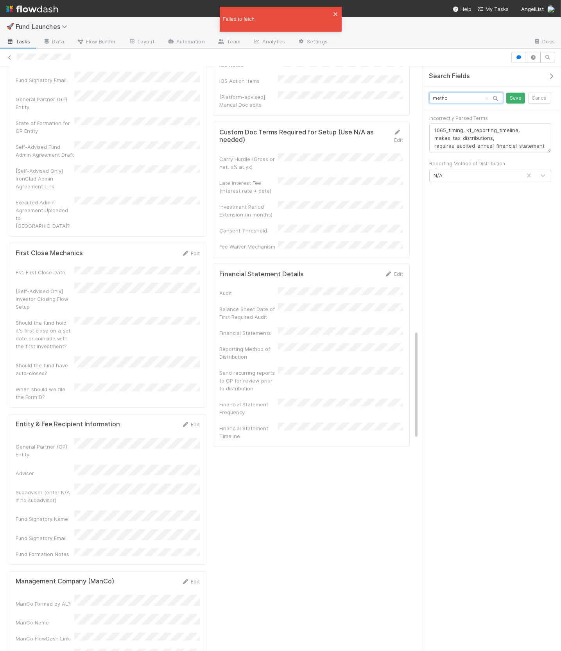
click at [441, 97] on input "metho" at bounding box center [466, 98] width 74 height 11
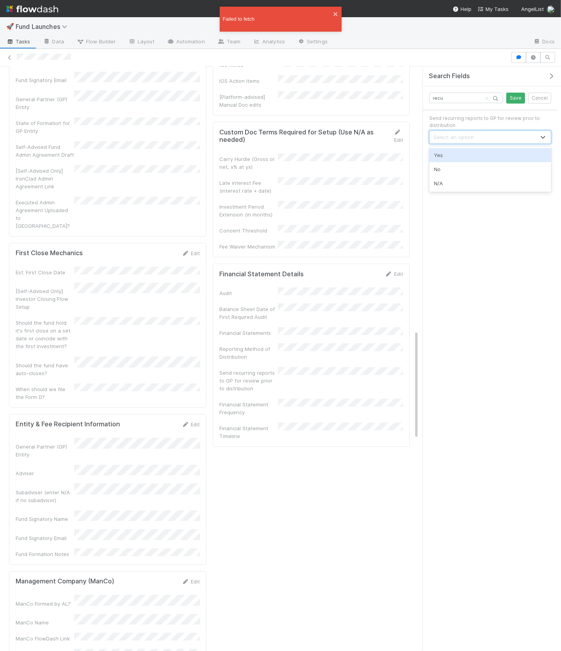
click at [464, 142] on div "Select an option" at bounding box center [482, 137] width 106 height 13
click at [463, 180] on div "N/A" at bounding box center [490, 183] width 122 height 14
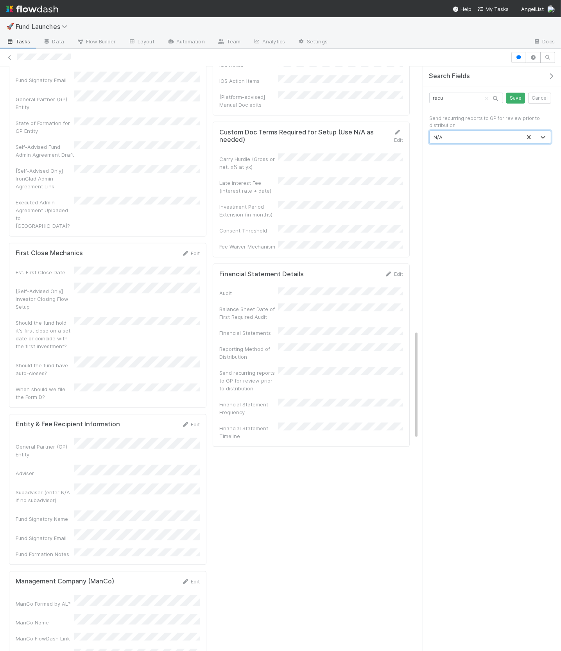
click at [436, 91] on div "recu Save Cancel" at bounding box center [490, 98] width 134 height 24
click at [437, 97] on input "recu" at bounding box center [466, 98] width 74 height 11
click at [455, 130] on div "Select an option" at bounding box center [453, 130] width 40 height 8
click at [456, 162] on div "SPDs" at bounding box center [490, 162] width 122 height 14
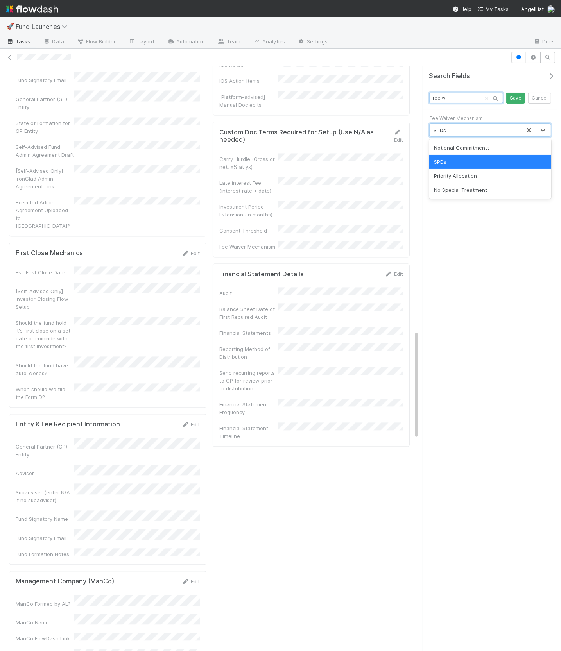
click at [453, 97] on input "fee w" at bounding box center [466, 98] width 74 height 11
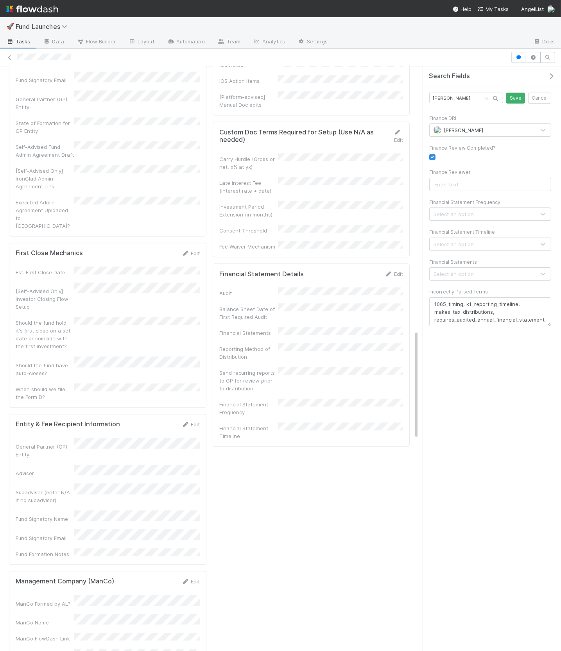
click at [469, 277] on div "Select an option" at bounding box center [453, 274] width 40 height 8
click at [464, 318] on div "None" at bounding box center [490, 320] width 122 height 14
click at [464, 249] on div "Select an option" at bounding box center [482, 244] width 106 height 13
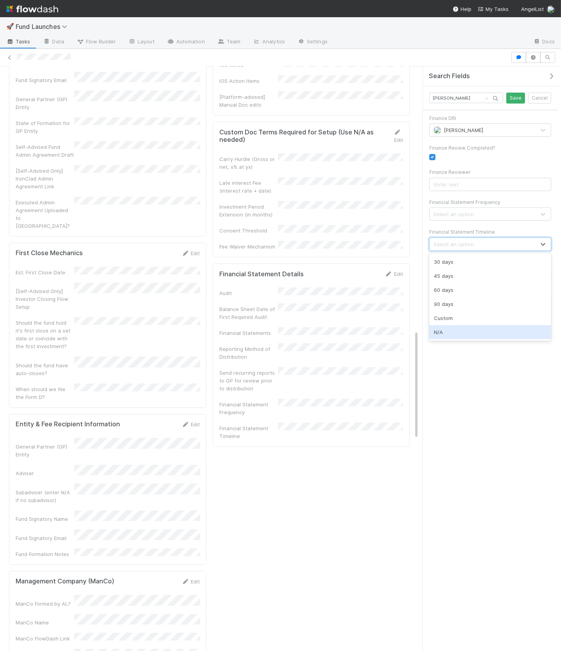
click at [456, 330] on div "N/A" at bounding box center [490, 332] width 122 height 14
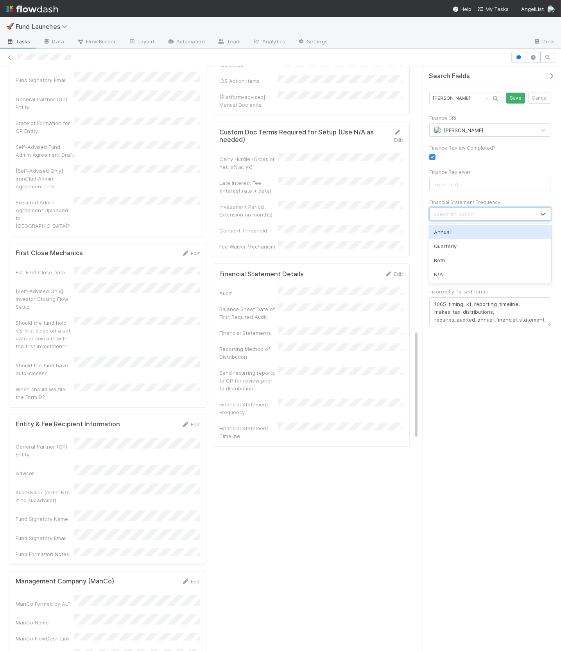
click at [456, 220] on div "Select an option" at bounding box center [490, 213] width 122 height 13
click at [456, 277] on div "N/A" at bounding box center [490, 274] width 122 height 14
click at [441, 100] on input "finan" at bounding box center [466, 98] width 74 height 11
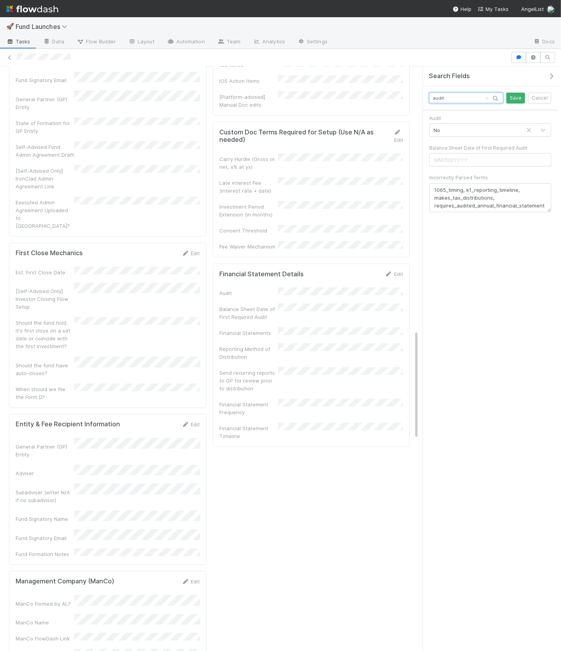
type input "audit"
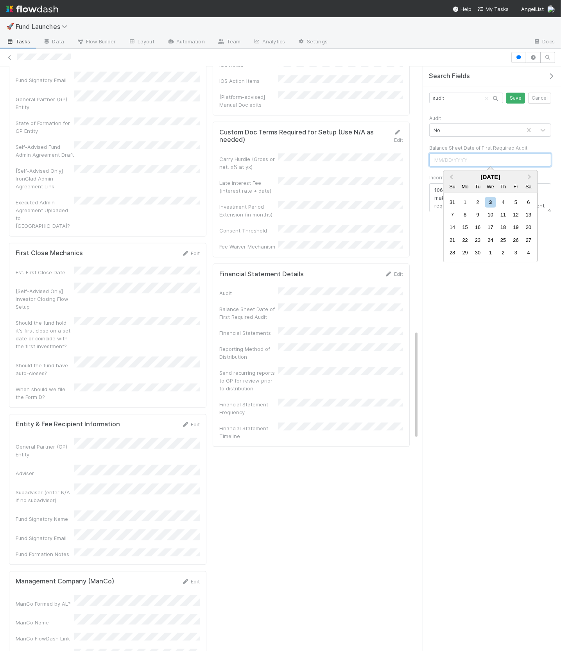
click at [448, 159] on input "text" at bounding box center [490, 159] width 122 height 13
click at [447, 321] on div "Search Fields audit Save Cancel Audit No Balance Sheet Date of First Required A…" at bounding box center [492, 358] width 138 height 585
click at [449, 159] on input "09/02/2025" at bounding box center [490, 159] width 122 height 13
click at [487, 202] on div "3" at bounding box center [490, 202] width 11 height 11
type input "09/03/2025"
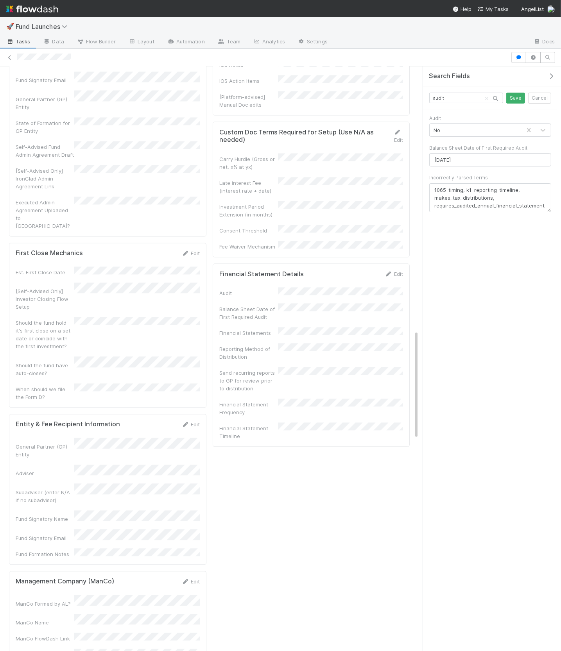
click at [466, 227] on div "Search Fields audit Save Cancel Audit No Balance Sheet Date of First Required A…" at bounding box center [492, 358] width 138 height 585
click at [518, 96] on button "Save" at bounding box center [515, 98] width 19 height 11
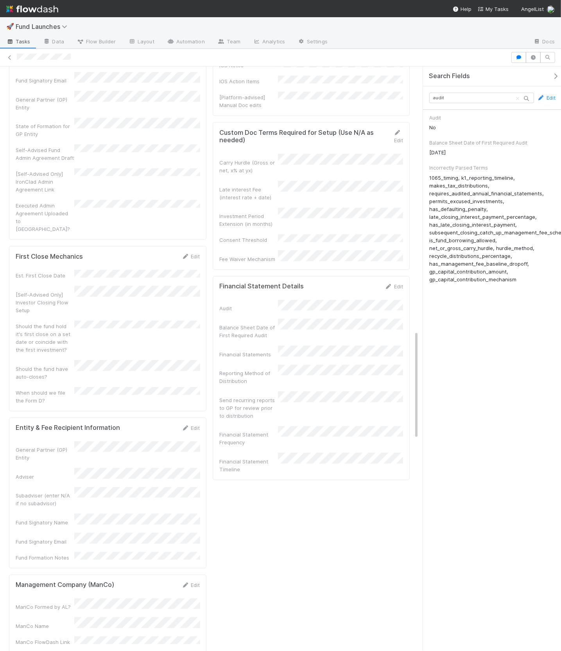
scroll to position [1420, 0]
click at [458, 326] on div "Search Fields audit Edit Audit No Balance Sheet Date of First Required Audit 9/…" at bounding box center [494, 358] width 142 height 585
click at [554, 75] on icon "button" at bounding box center [555, 76] width 8 height 6
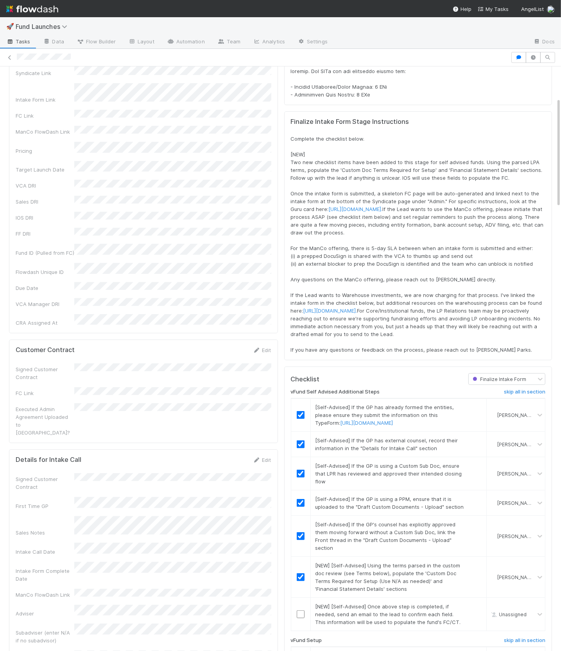
scroll to position [0, 0]
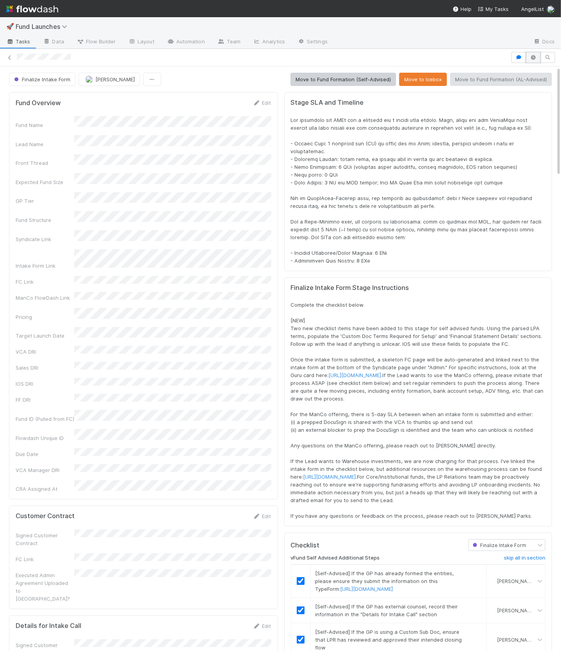
click at [527, 55] on button "button" at bounding box center [533, 57] width 15 height 11
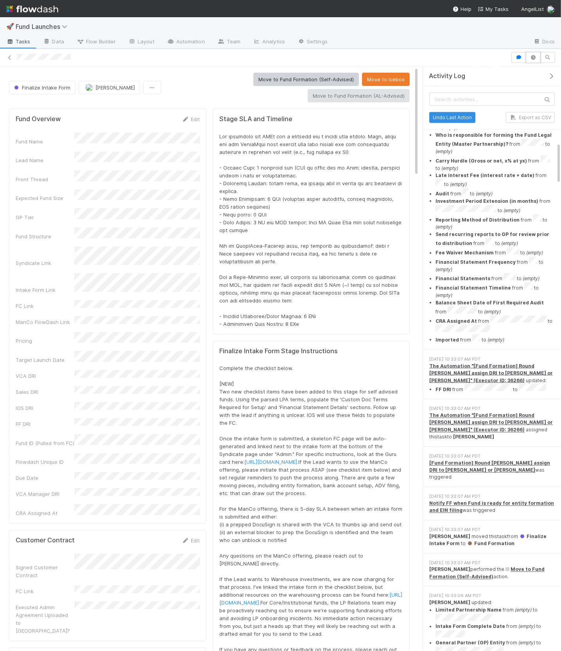
scroll to position [1061, 0]
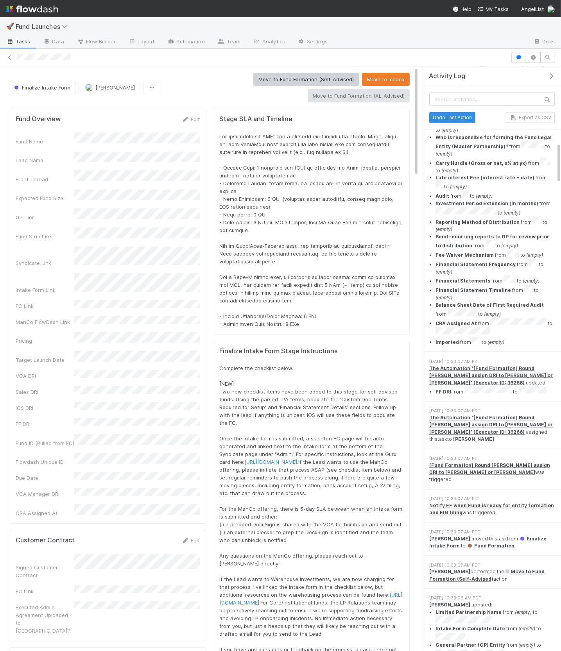
click at [250, 101] on div "Move to Fund Formation (Self-Advised) Move to Icebox Move to Fund Formation (AL…" at bounding box center [286, 88] width 245 height 30
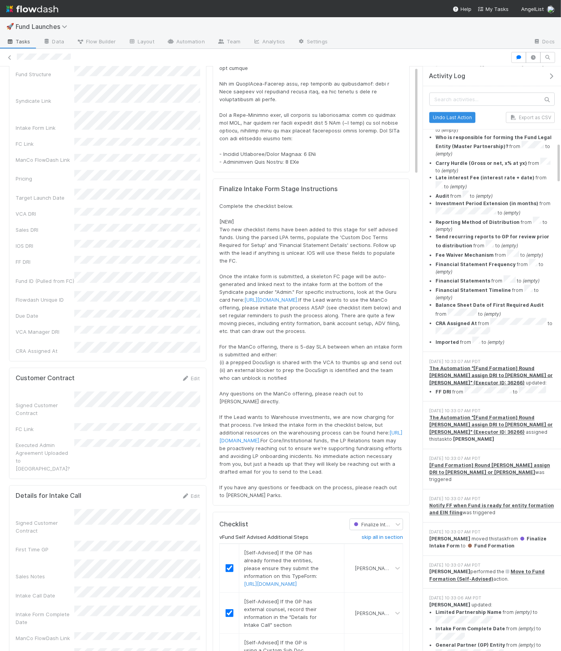
scroll to position [0, 0]
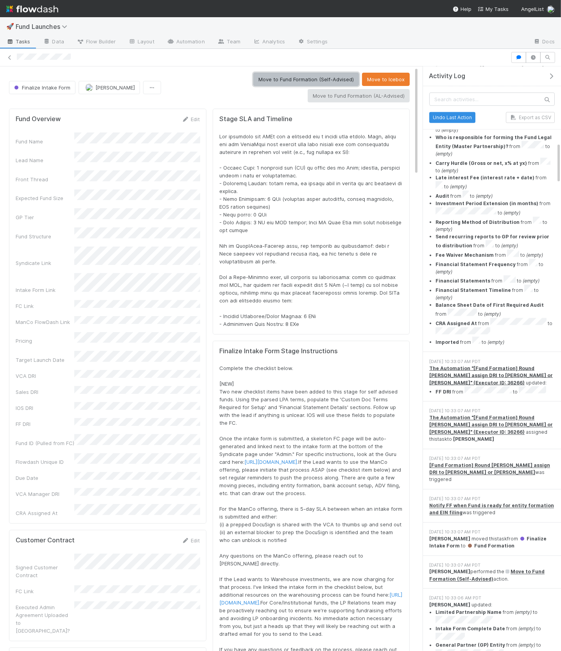
click at [265, 81] on button "Move to Fund Formation (Self-Advised)" at bounding box center [306, 79] width 106 height 13
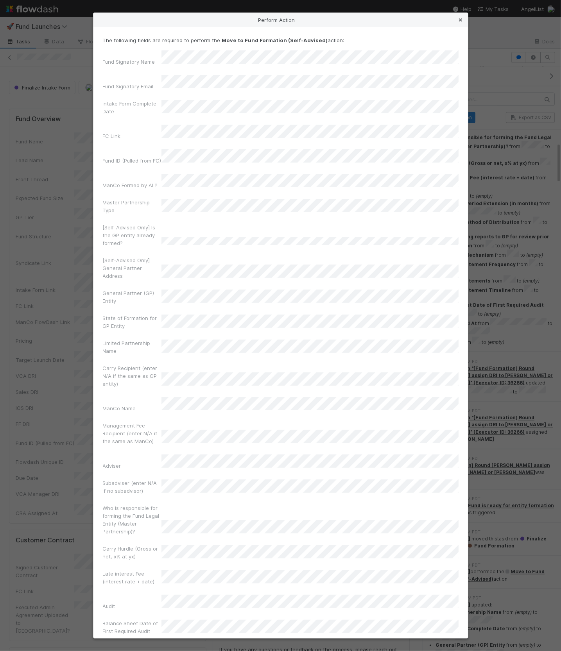
click at [462, 18] on icon at bounding box center [461, 20] width 8 height 5
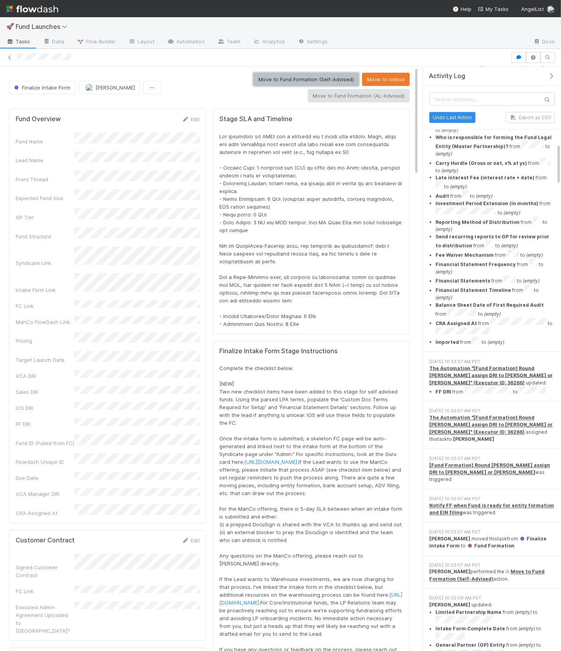
scroll to position [1086, 0]
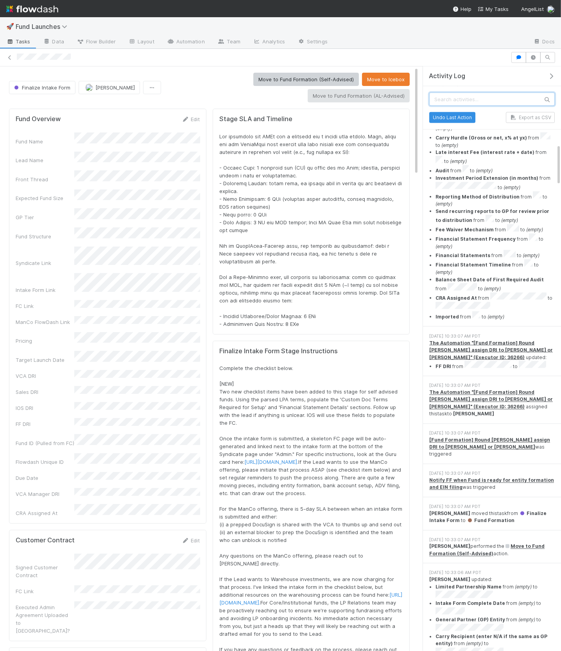
click at [476, 94] on input "text" at bounding box center [491, 98] width 125 height 13
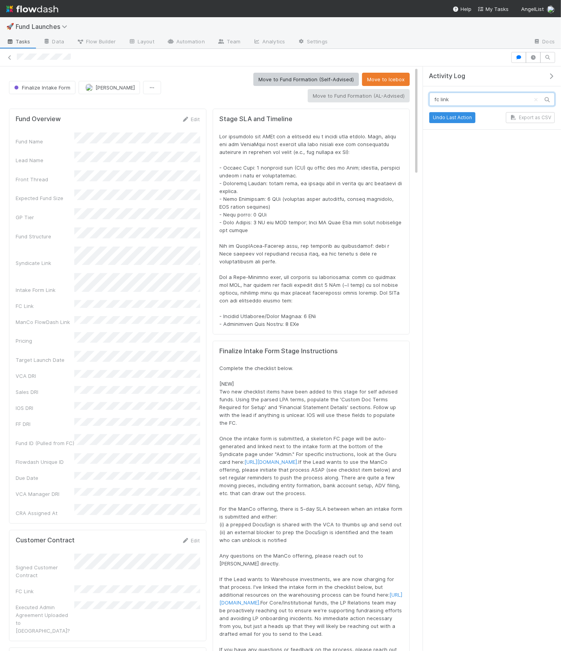
scroll to position [0, 0]
type input "fc link"
click at [551, 76] on icon "button" at bounding box center [551, 76] width 8 height 6
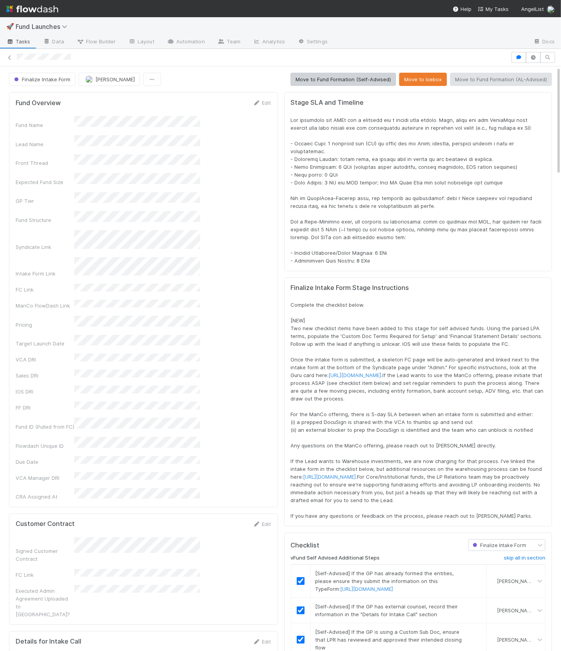
scroll to position [159, 529]
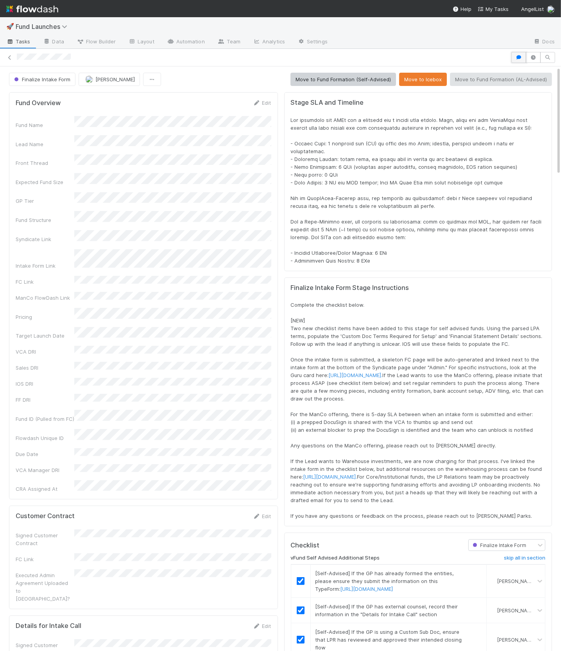
click at [518, 58] on icon "button" at bounding box center [519, 57] width 8 height 5
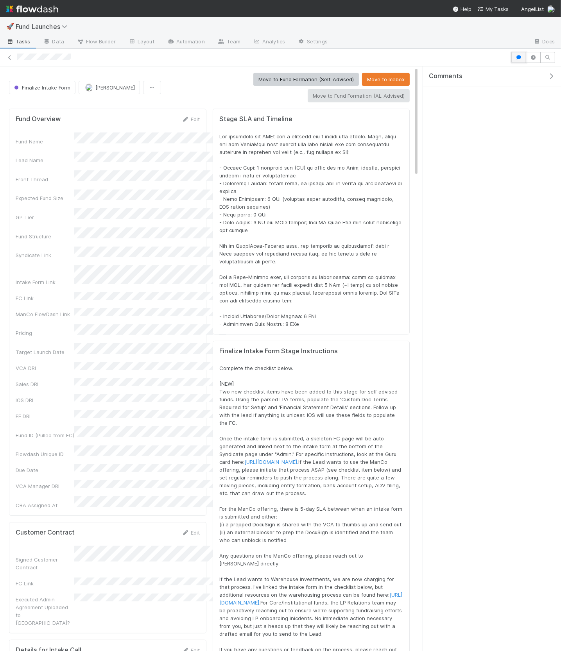
scroll to position [0, 0]
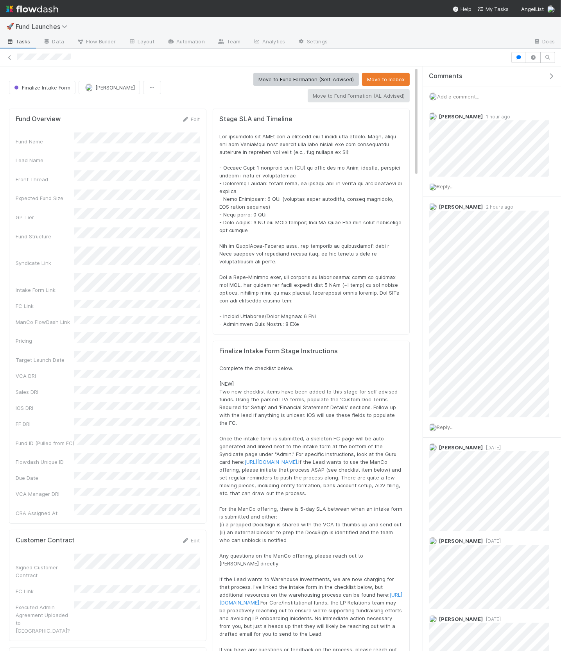
click at [458, 93] on span "Add a comment..." at bounding box center [458, 96] width 42 height 6
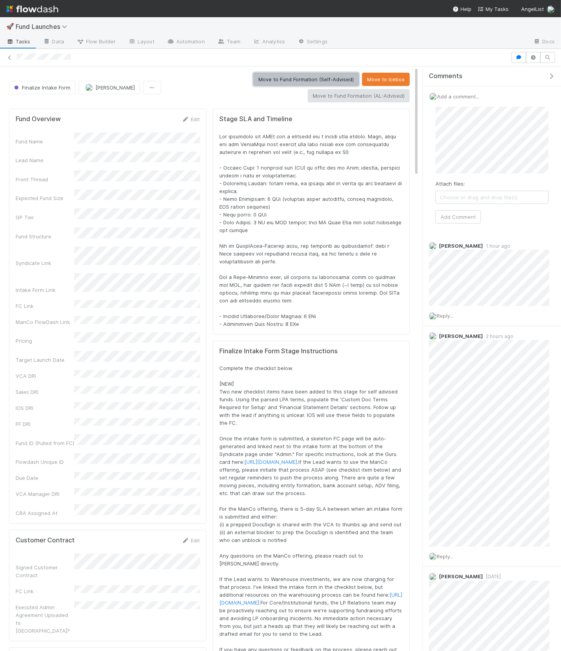
click at [296, 79] on button "Move to Fund Formation (Self-Advised)" at bounding box center [306, 79] width 106 height 13
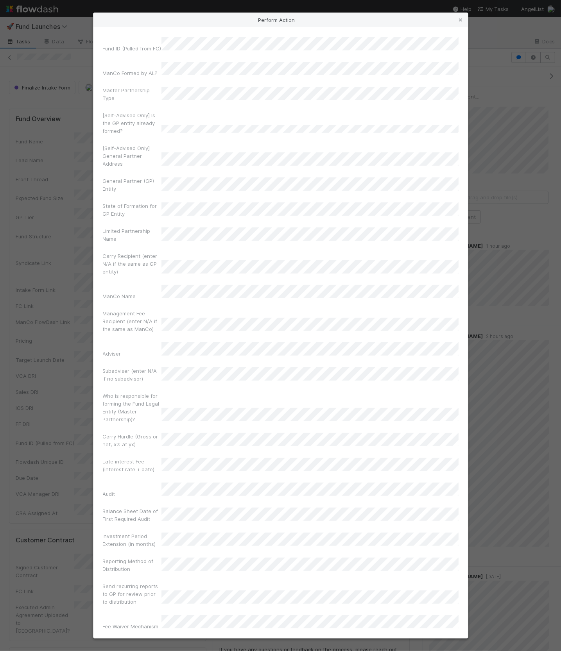
scroll to position [172, 0]
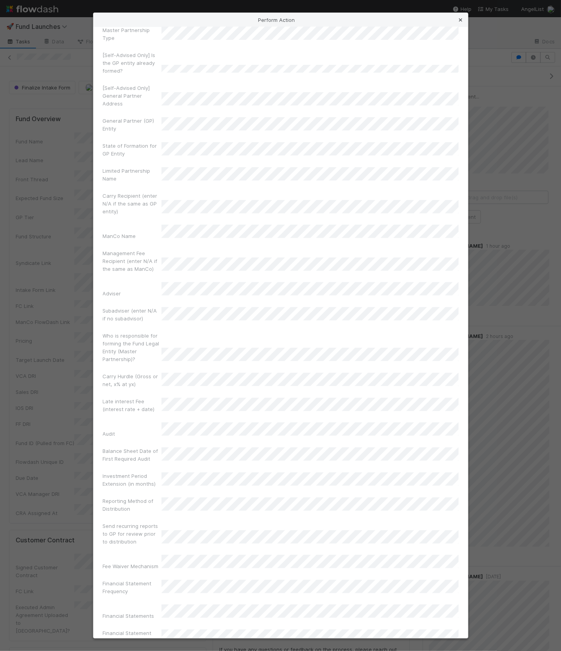
click at [461, 20] on icon at bounding box center [461, 20] width 8 height 5
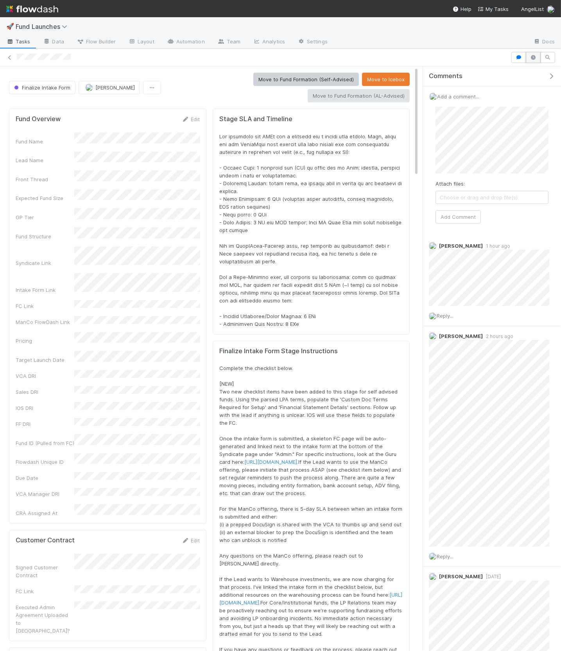
click at [533, 59] on button "button" at bounding box center [533, 57] width 15 height 11
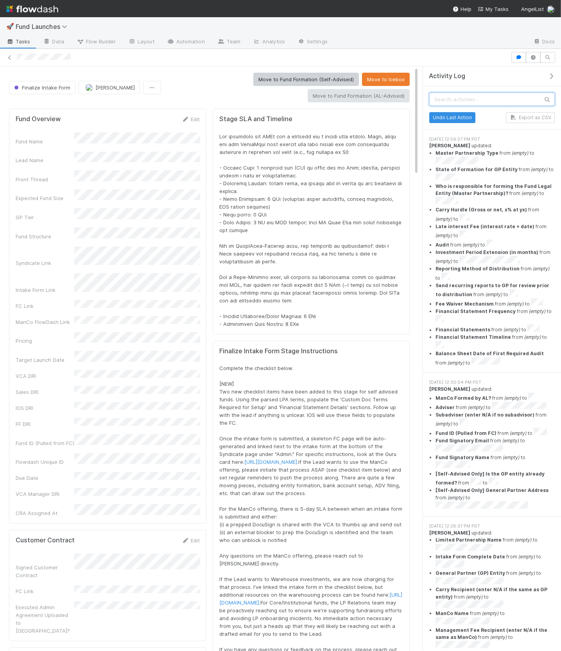
click at [470, 98] on input "text" at bounding box center [491, 99] width 125 height 13
type input "fc link"
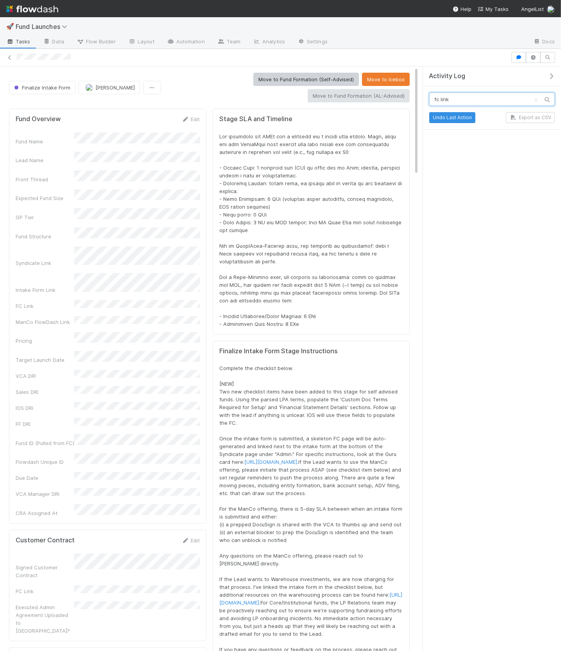
drag, startPoint x: 470, startPoint y: 96, endPoint x: 438, endPoint y: 95, distance: 32.1
click at [438, 95] on input "fc link" at bounding box center [491, 99] width 125 height 13
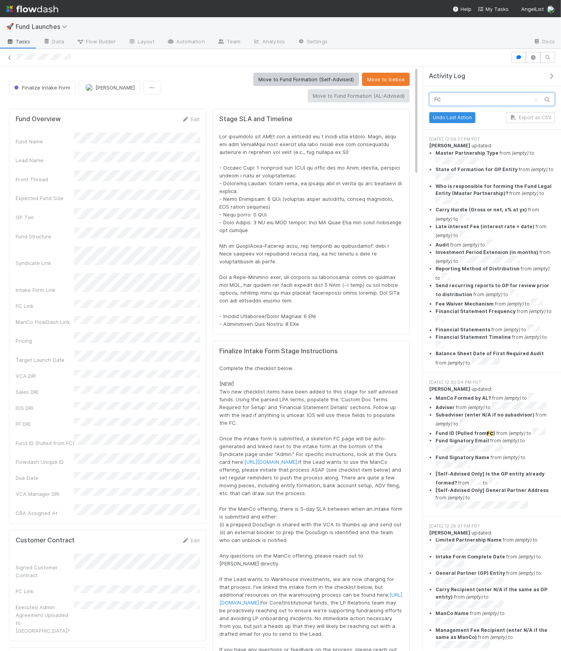
type input "FC"
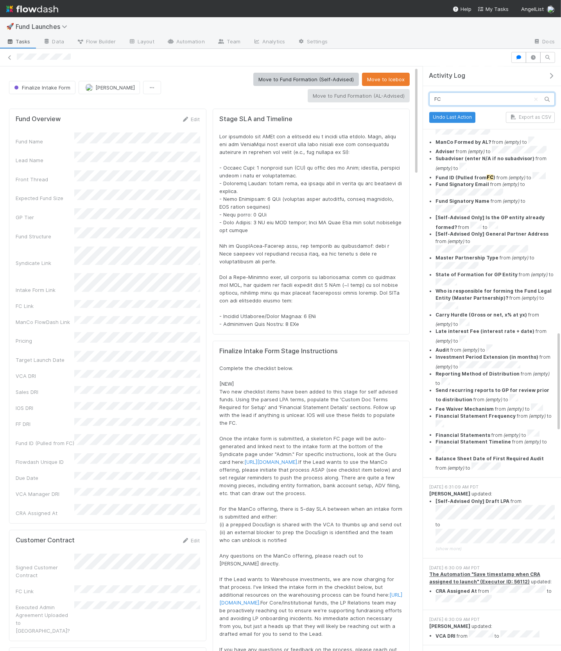
scroll to position [1546, 0]
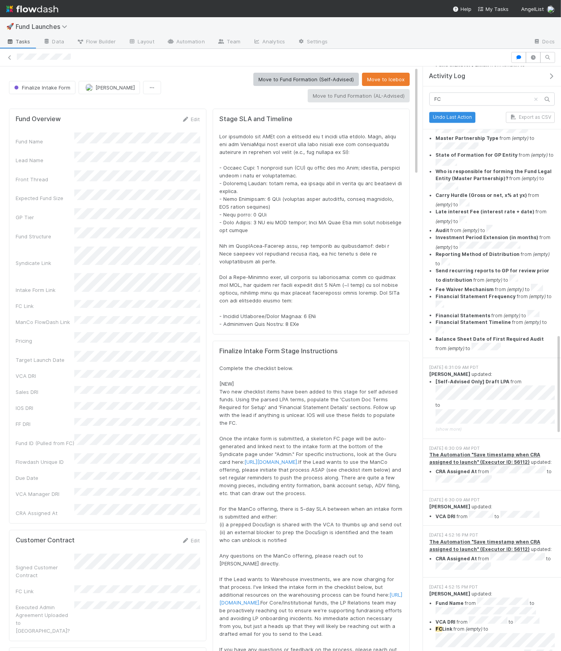
click at [536, 98] on icon "Clear search" at bounding box center [536, 99] width 8 height 5
click at [547, 77] on icon "button" at bounding box center [551, 76] width 8 height 6
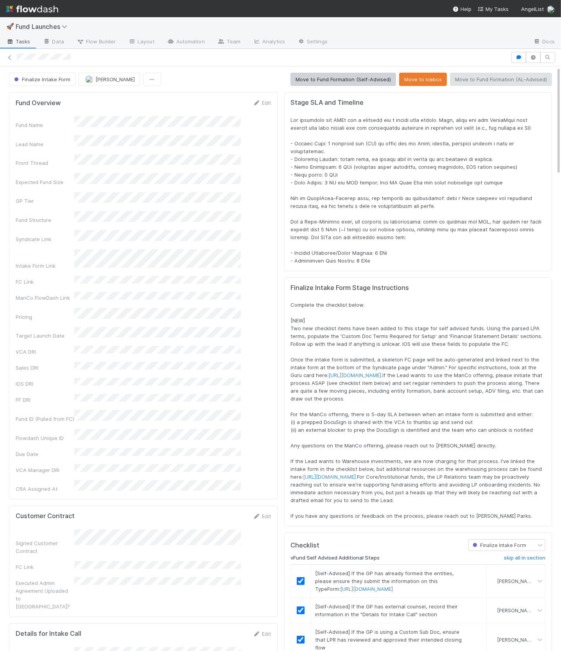
scroll to position [37975, 0]
click at [513, 60] on button "button" at bounding box center [518, 57] width 15 height 11
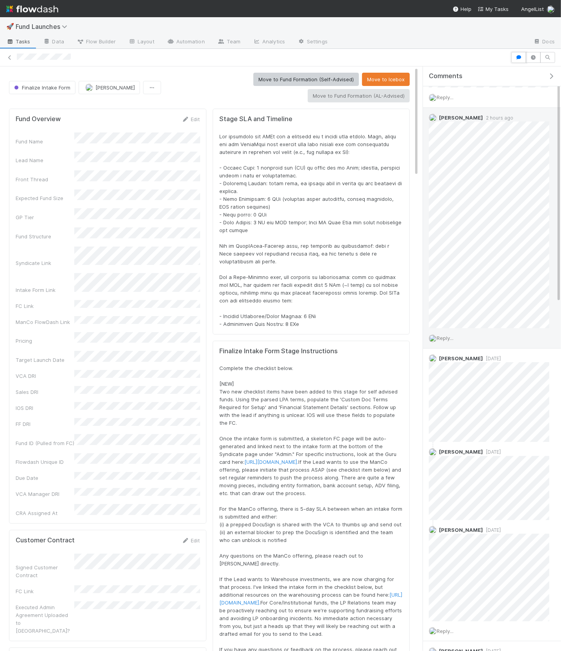
scroll to position [0, 0]
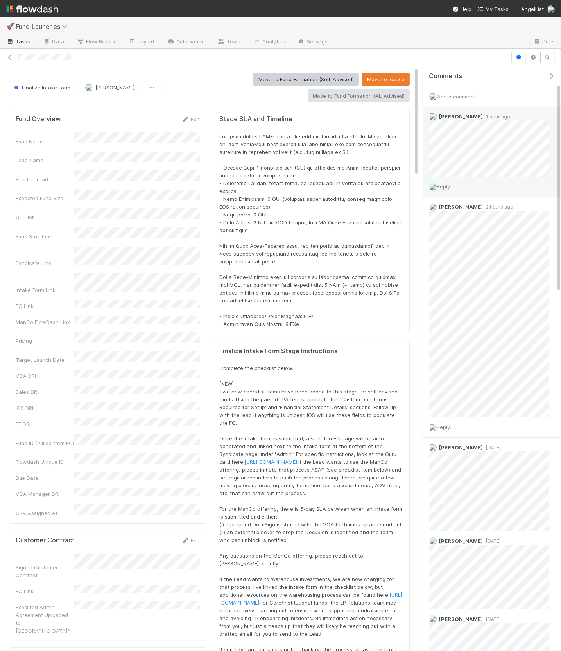
click at [445, 189] on div "Reply..." at bounding box center [489, 187] width 132 height 20
click at [449, 188] on span "Reply..." at bounding box center [444, 186] width 17 height 6
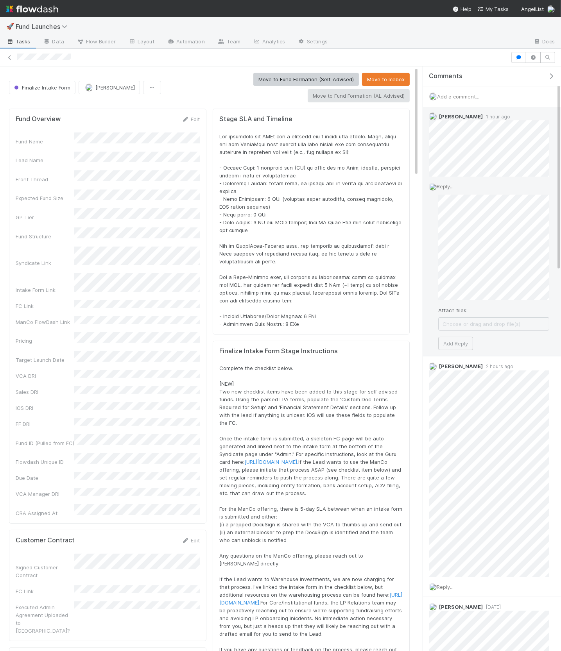
click at [460, 335] on div "Attach files: Choose or drag and drop file(s) Add Reply" at bounding box center [493, 273] width 111 height 156
click at [463, 359] on div "Attach files: Choose or drag and drop file(s) Add Reply" at bounding box center [493, 284] width 111 height 179
click at [463, 363] on button "Add Reply" at bounding box center [455, 366] width 35 height 13
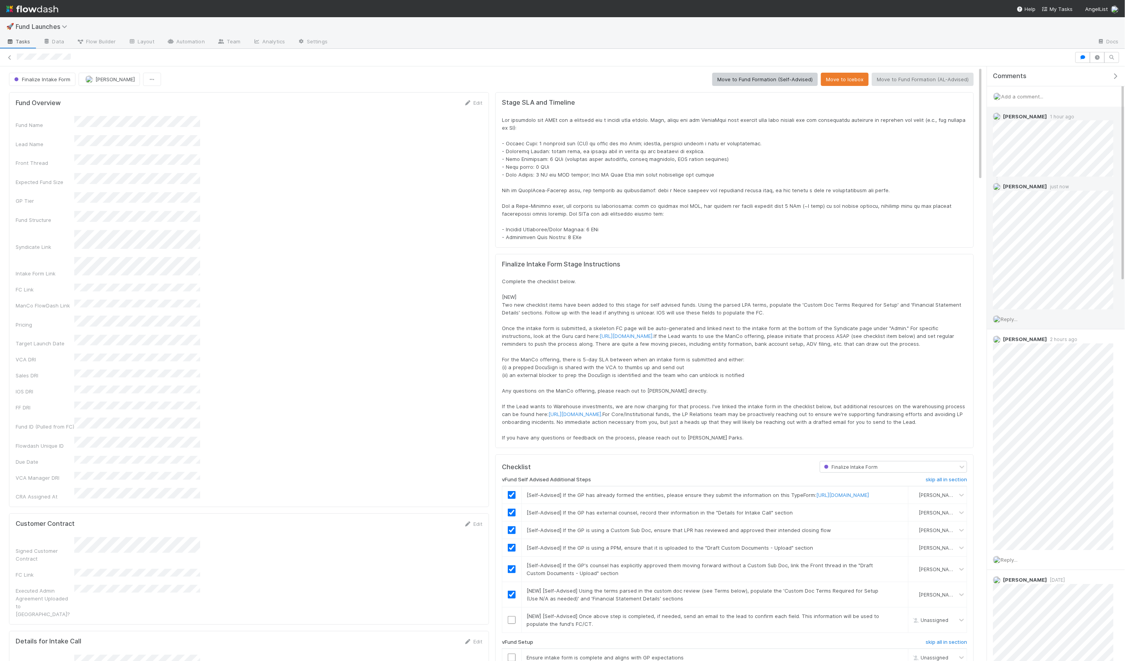
scroll to position [159, 951]
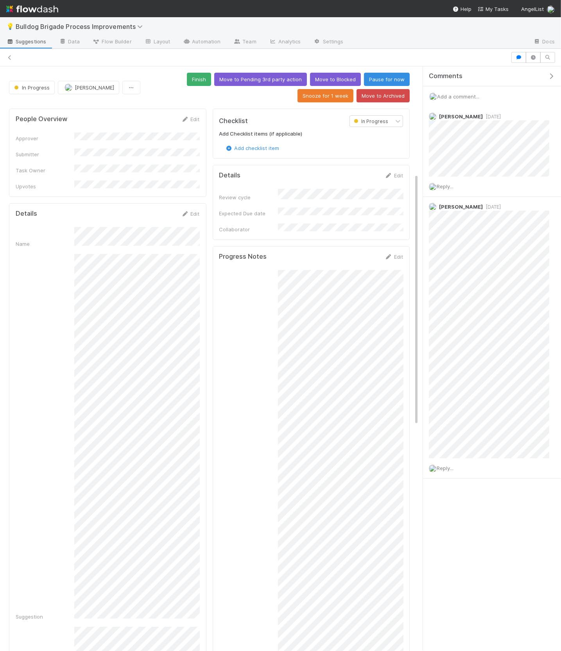
scroll to position [248, 0]
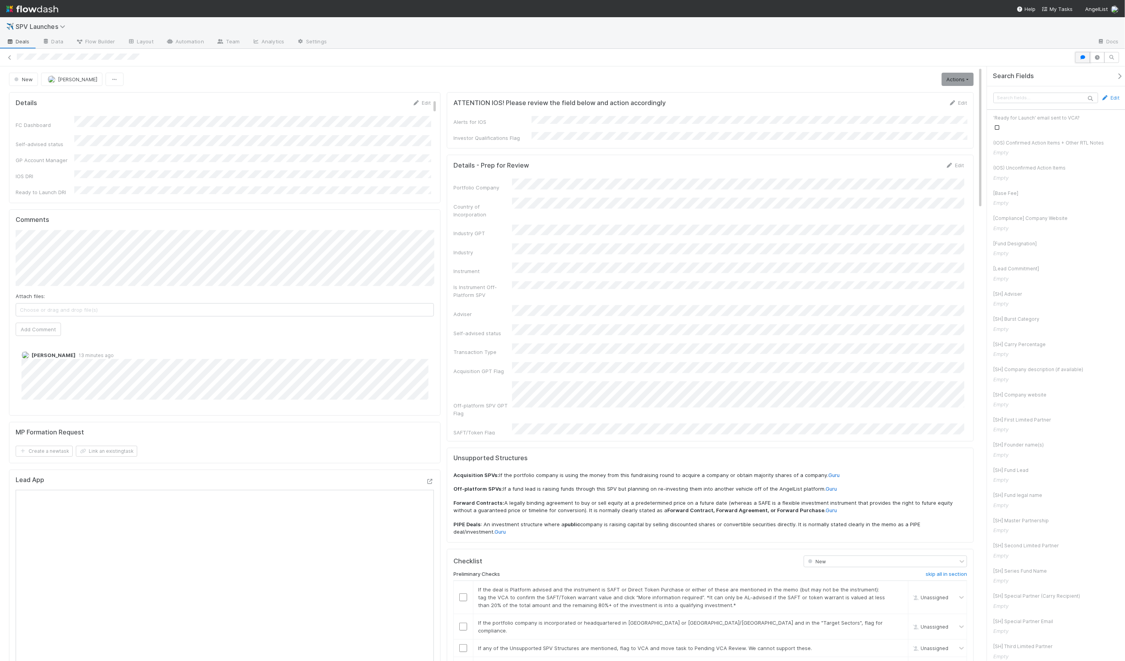
click at [291, 55] on icon "button" at bounding box center [1083, 57] width 8 height 5
click at [291, 181] on span "Reply..." at bounding box center [1008, 178] width 17 height 6
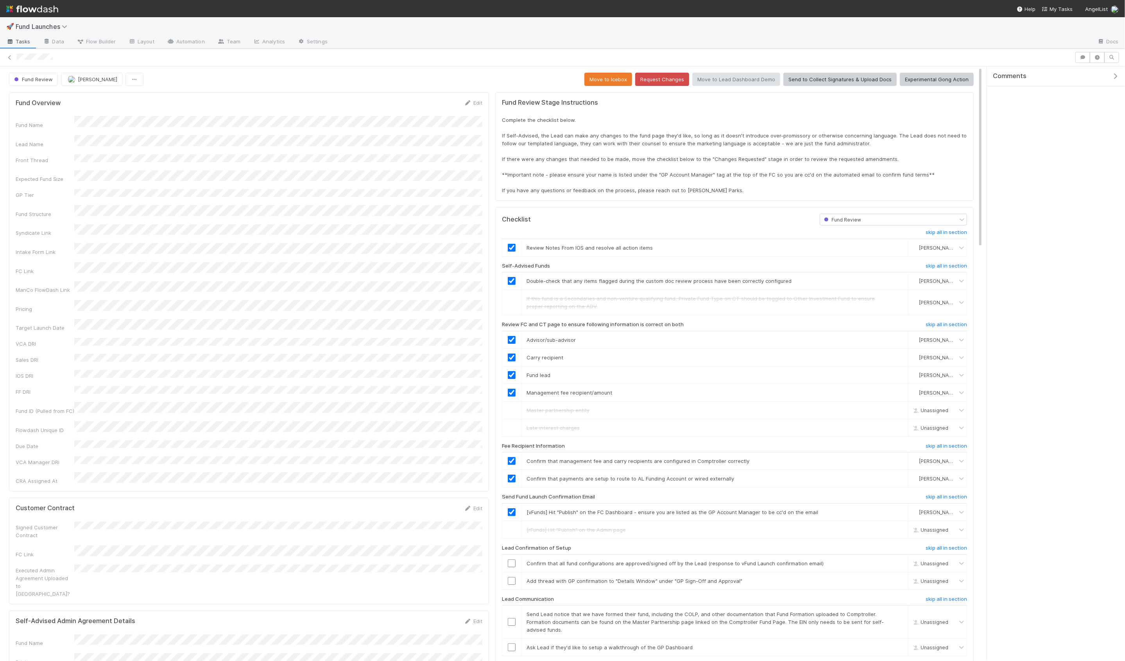
scroll to position [159, 951]
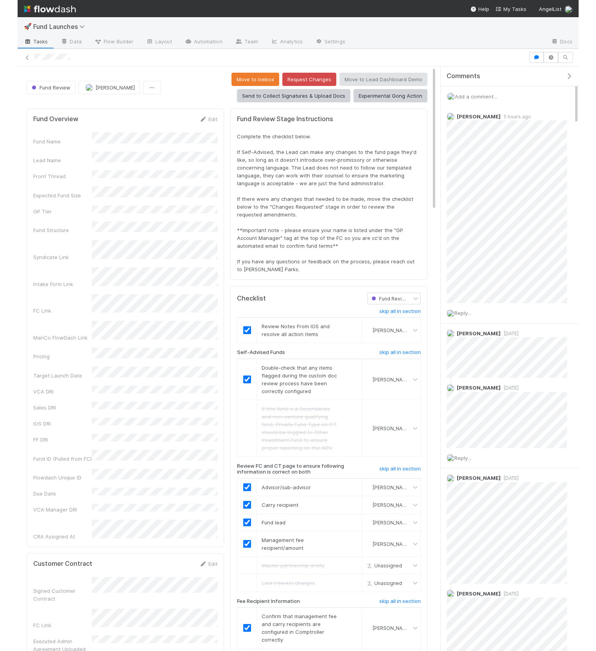
scroll to position [159, 422]
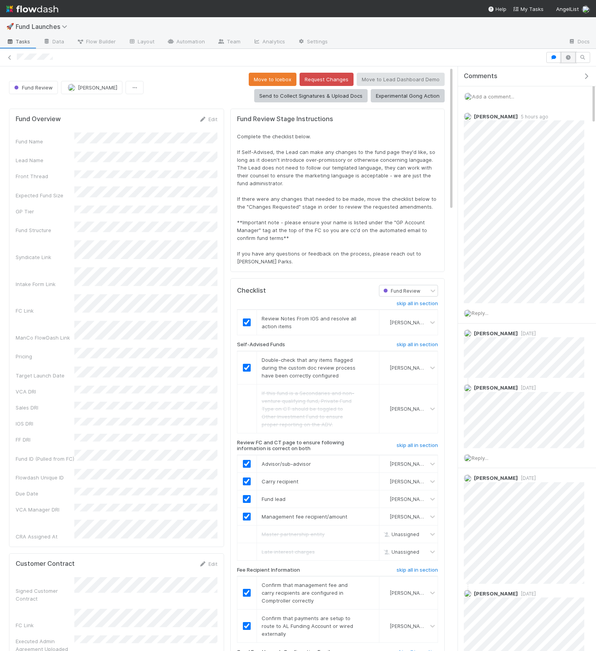
click at [567, 56] on icon "button" at bounding box center [568, 57] width 8 height 5
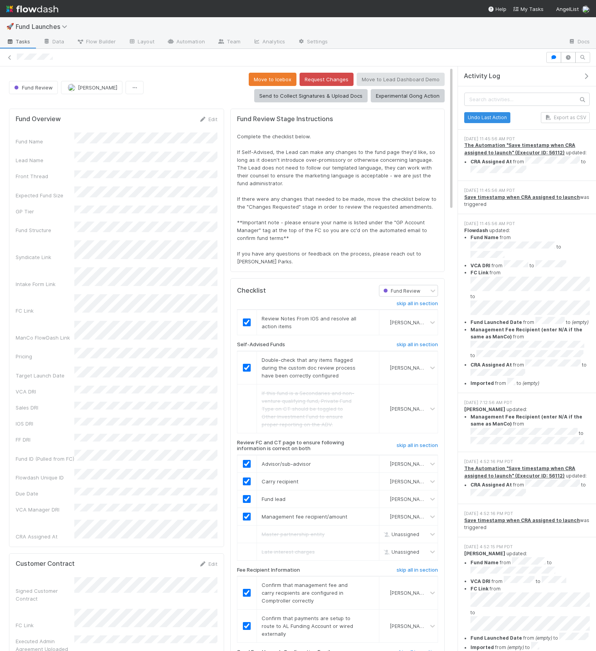
scroll to position [0, 0]
click at [567, 58] on icon "button" at bounding box center [568, 57] width 8 height 5
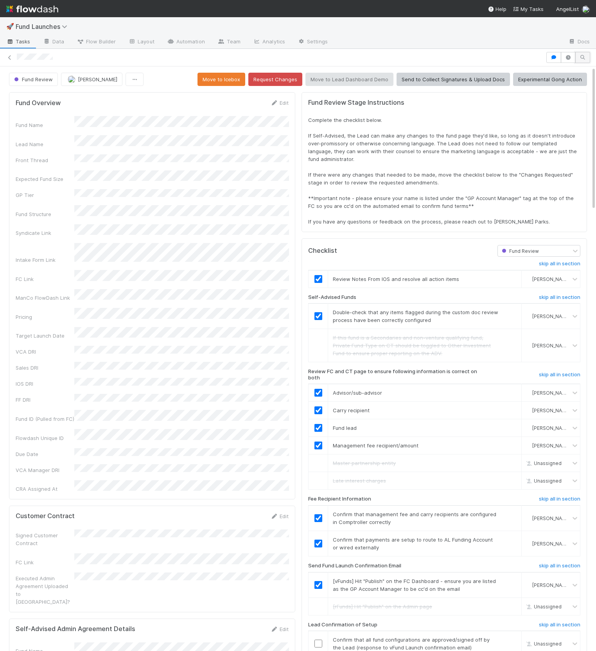
click at [581, 58] on icon "button" at bounding box center [582, 57] width 8 height 5
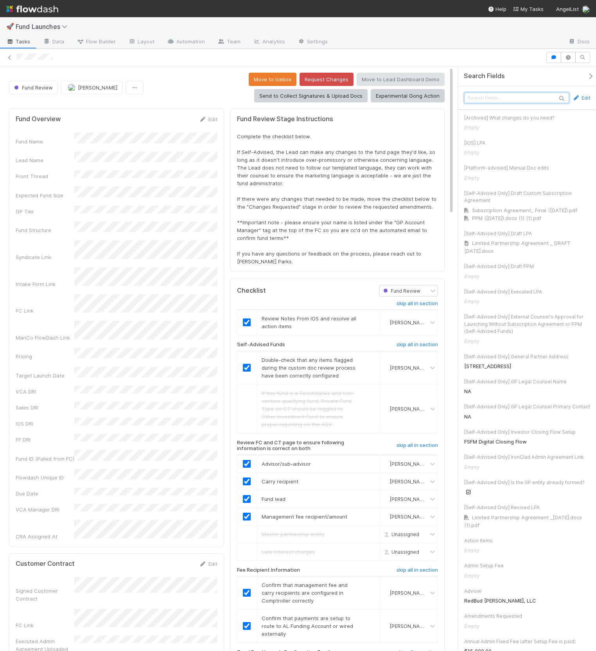
click at [513, 101] on input "text" at bounding box center [516, 98] width 105 height 11
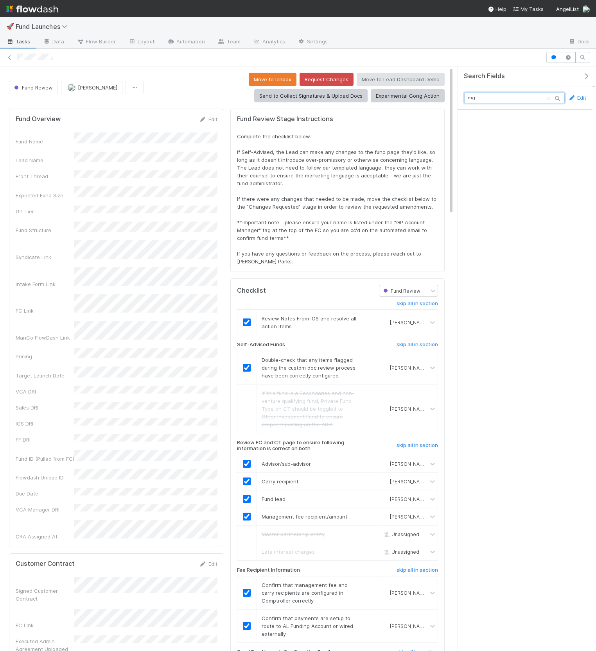
type input "m"
paste input "management"
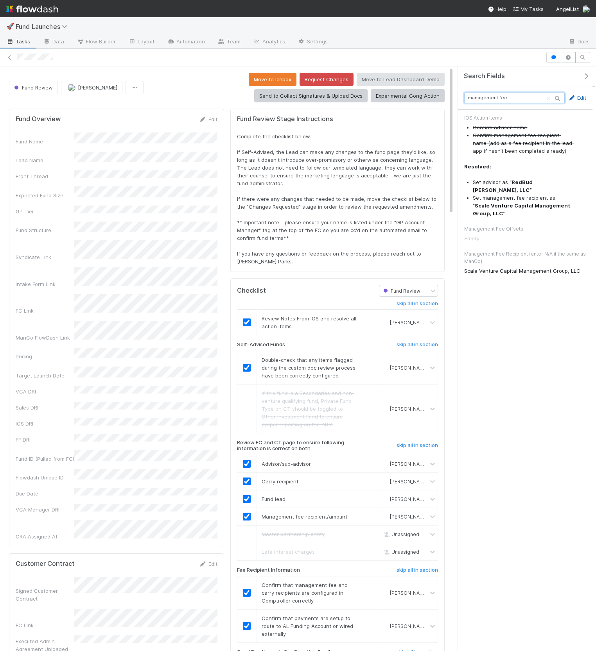
type input "management fee"
click at [572, 97] on icon at bounding box center [571, 97] width 8 height 5
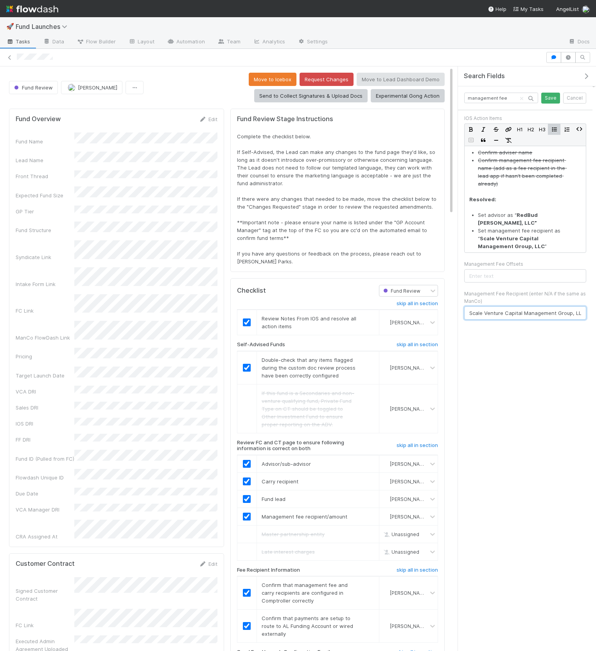
click at [514, 306] on input "Scale Venture Capital Management Group, LLC" at bounding box center [525, 312] width 122 height 13
paste input "SCALE Venture Capital Management Group II, LLC"
type input "SCALE Venture Capital Management Group II, LLC"
click at [551, 98] on button "Save" at bounding box center [550, 98] width 19 height 11
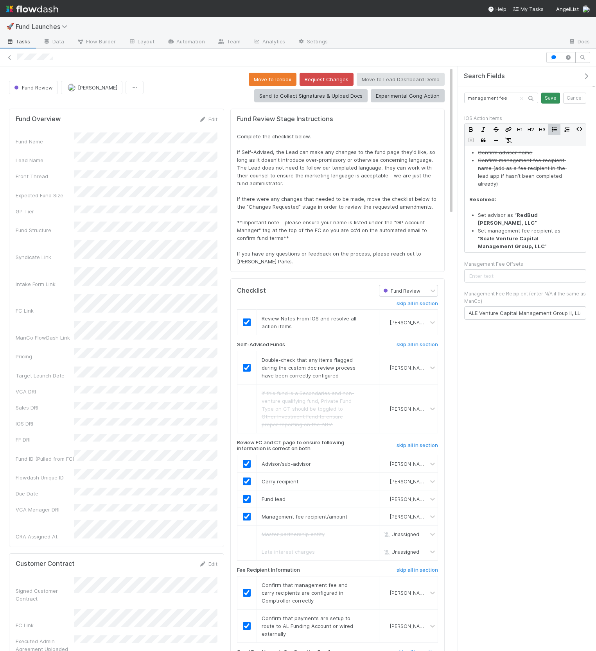
scroll to position [0, 0]
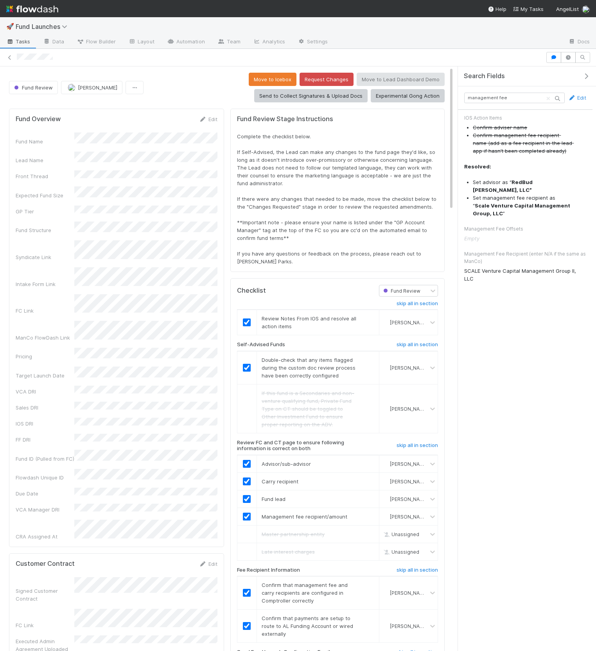
click at [583, 77] on icon "button" at bounding box center [586, 76] width 8 height 6
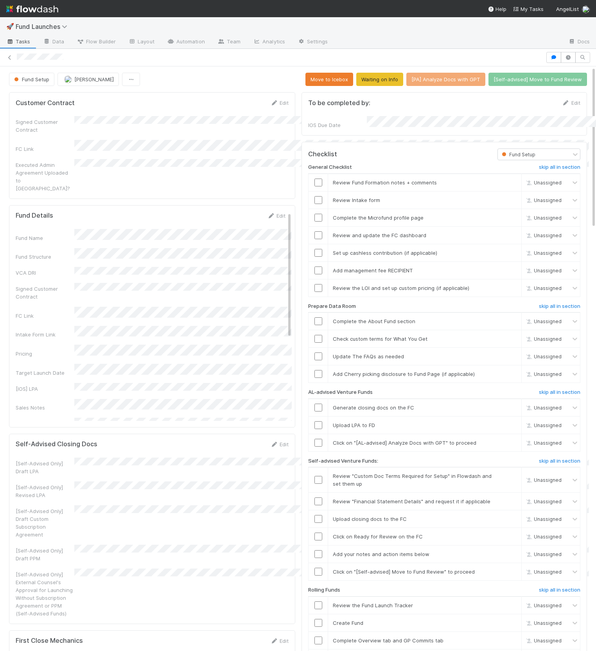
scroll to position [159, 564]
click at [567, 57] on icon "button" at bounding box center [568, 57] width 8 height 5
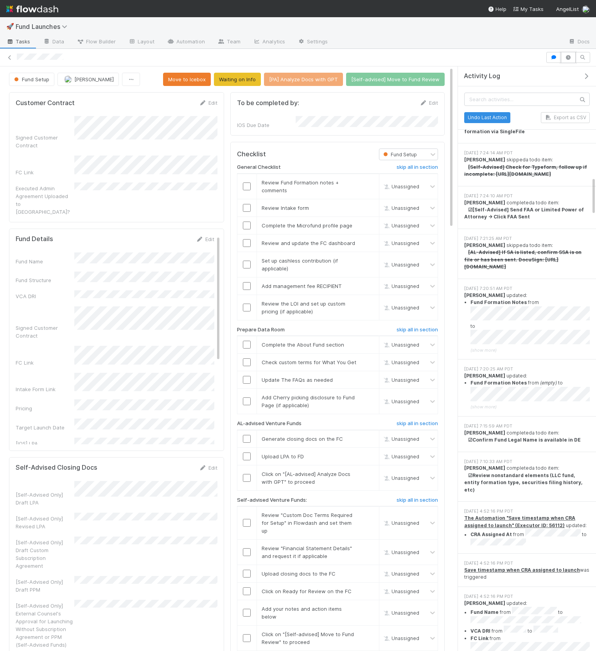
scroll to position [1649, 0]
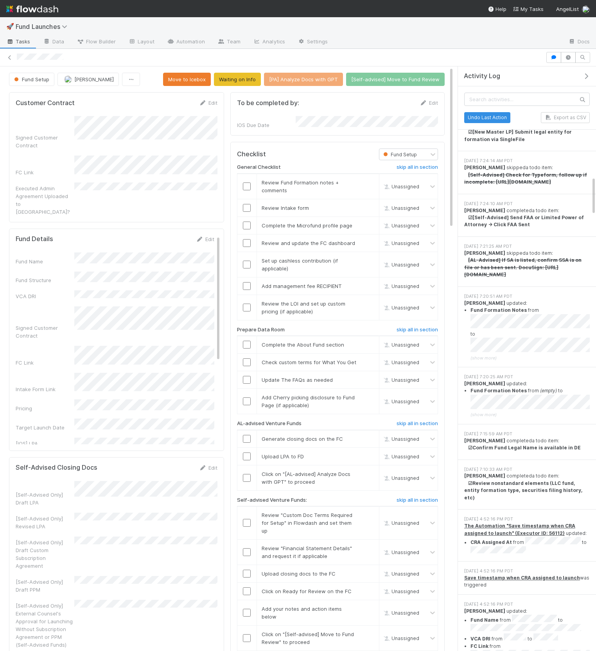
click at [487, 355] on span "(show more)" at bounding box center [483, 357] width 26 height 5
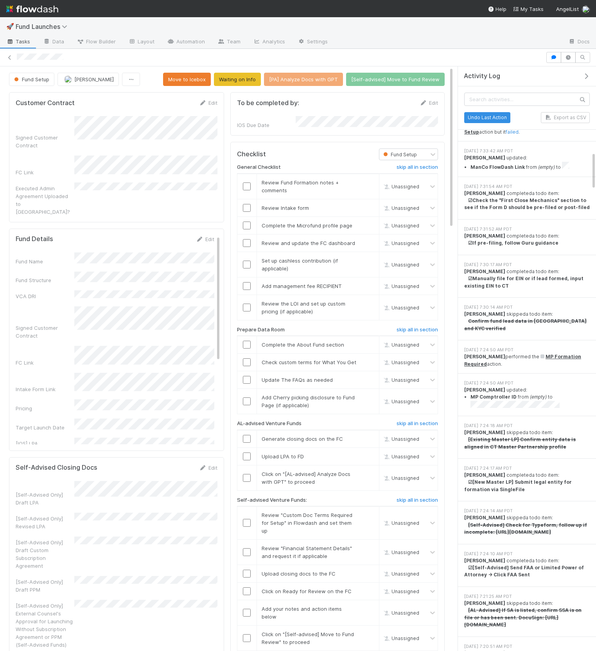
scroll to position [1299, 0]
drag, startPoint x: 503, startPoint y: 310, endPoint x: 572, endPoint y: 314, distance: 69.7
click at [572, 394] on li "MP Comptroller ID from (empty) to" at bounding box center [529, 402] width 119 height 16
copy li "MP Comptroller ID from (empty) to"
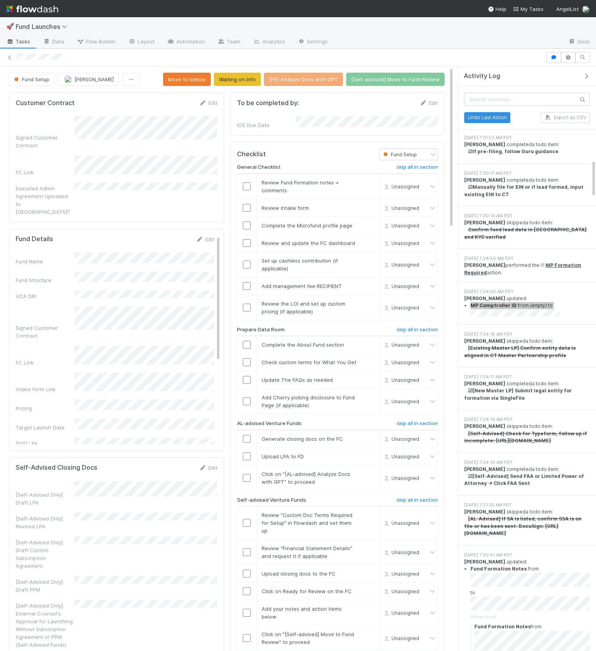
scroll to position [1471, 0]
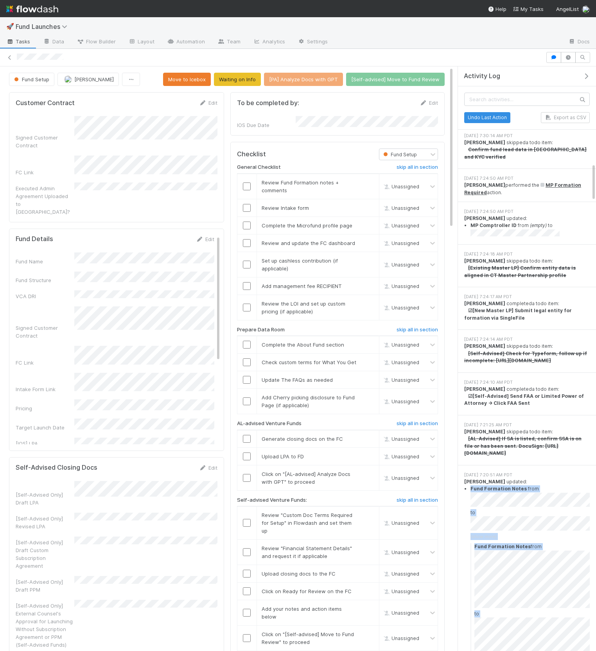
click at [583, 603] on details "Fund Formation Notes from to (show more) Fund Formation Notes from to" at bounding box center [529, 584] width 119 height 199
copy details "Fund Formation Notes from to (show more) Fund Formation Notes from to"
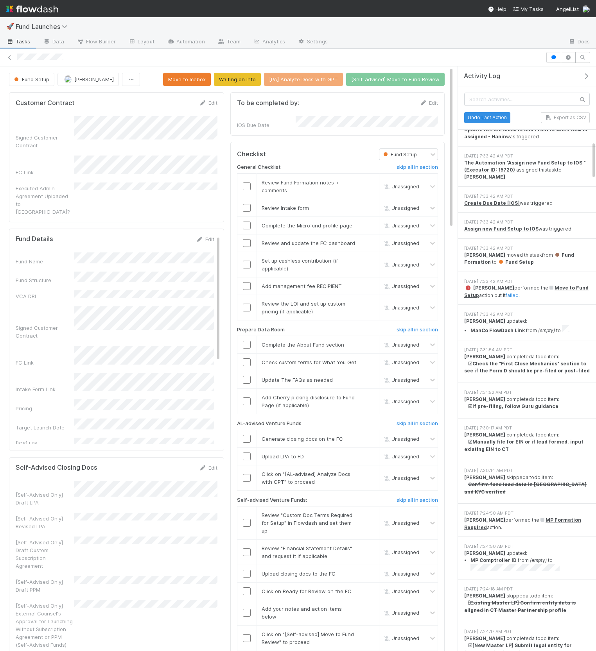
scroll to position [1126, 0]
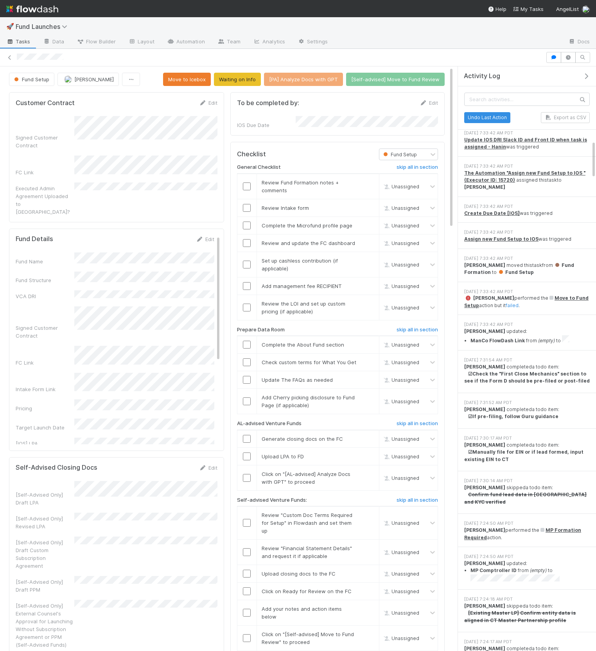
drag, startPoint x: 483, startPoint y: 449, endPoint x: 461, endPoint y: 442, distance: 23.7
click at [461, 514] on div "9/3/25, 7:24:50 AM PDT Rick Segers performed the MP Formation Required action." at bounding box center [527, 530] width 138 height 33
copy div "Rick Segers performed the MP Formation Required action."
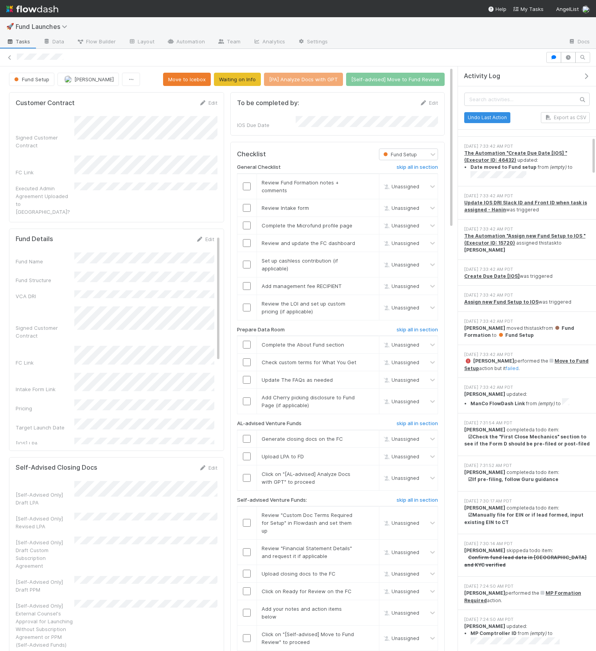
scroll to position [1058, 0]
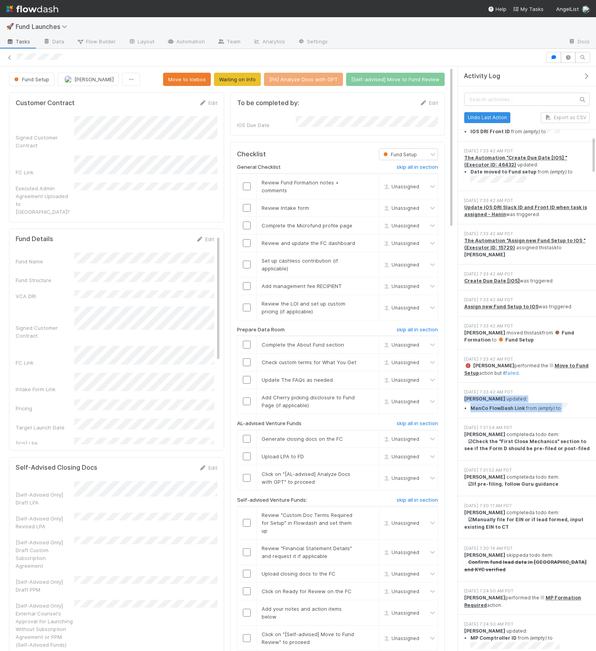
drag, startPoint x: 463, startPoint y: 320, endPoint x: 568, endPoint y: 327, distance: 105.0
click at [568, 395] on div "Rick Segers updated: ManCo FlowDash Link from (empty) to" at bounding box center [526, 403] width 125 height 16
copy div "Rick Segers updated: ManCo FlowDash Link from (empty) to"
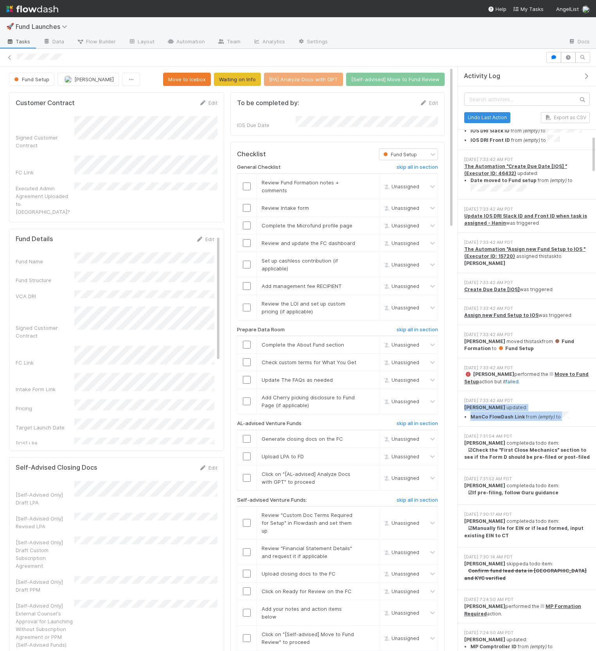
click at [505, 379] on link "failed" at bounding box center [511, 382] width 13 height 6
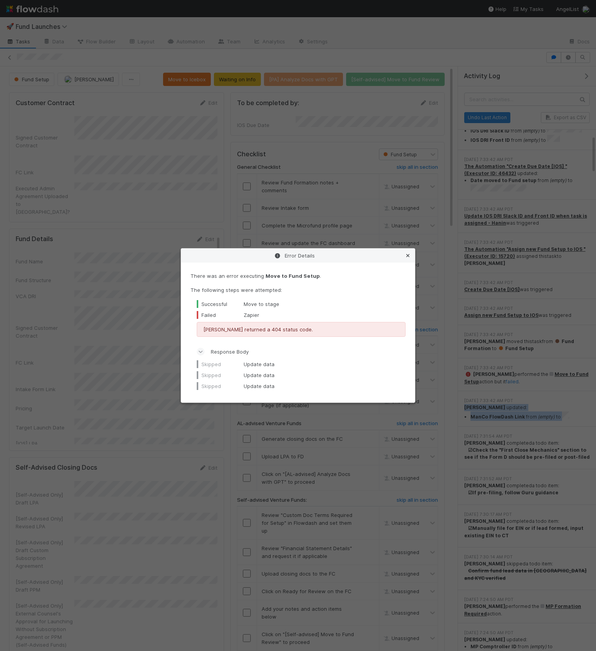
click at [408, 256] on icon at bounding box center [408, 255] width 8 height 5
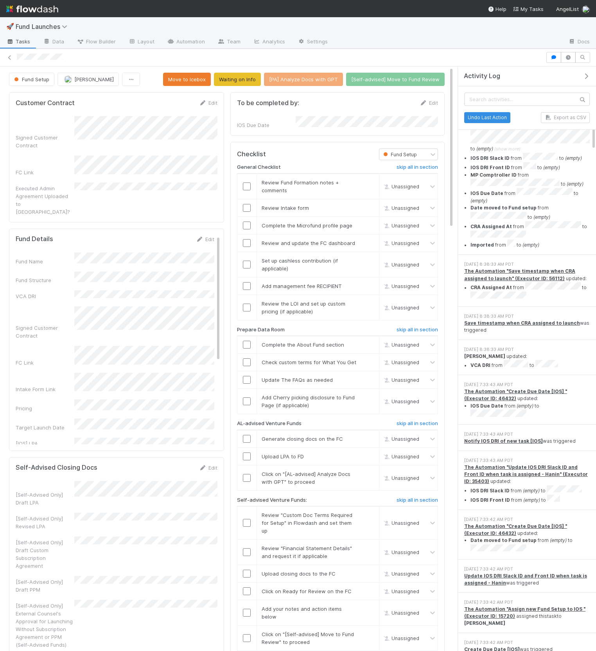
scroll to position [689, 0]
click at [556, 341] on div "9/3/25, 8:38:33 AM PDT Amy Saks updated: VCA DRI from to" at bounding box center [527, 358] width 138 height 35
copy div "Amy Saks updated: VCA DRI from to"
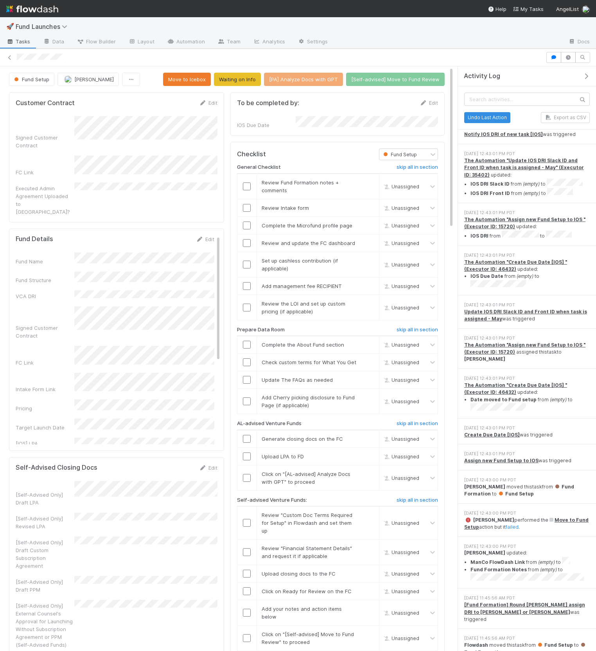
scroll to position [0, 0]
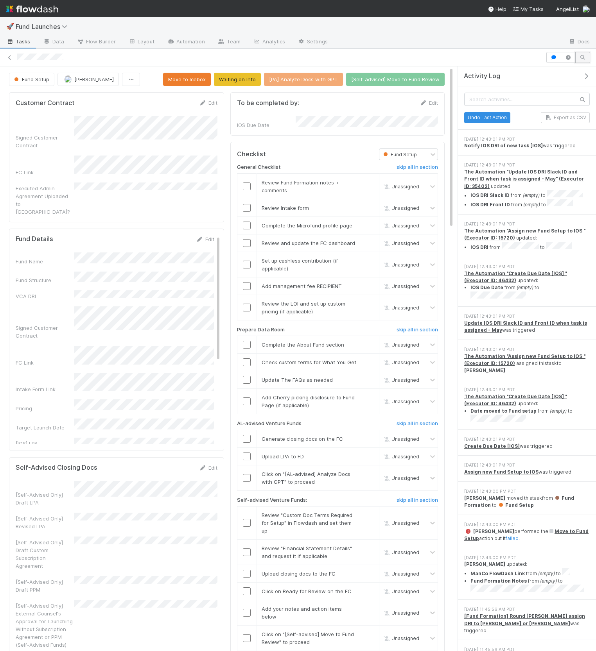
click at [583, 56] on icon "button" at bounding box center [582, 57] width 8 height 5
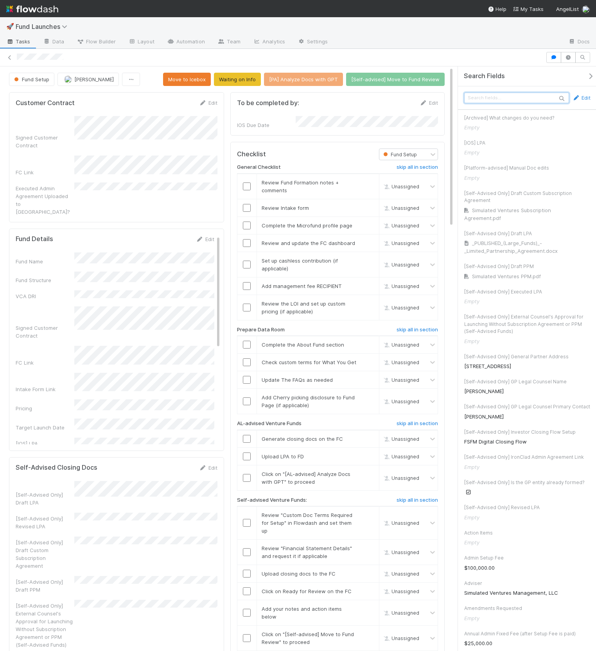
click at [501, 101] on input "text" at bounding box center [516, 98] width 105 height 11
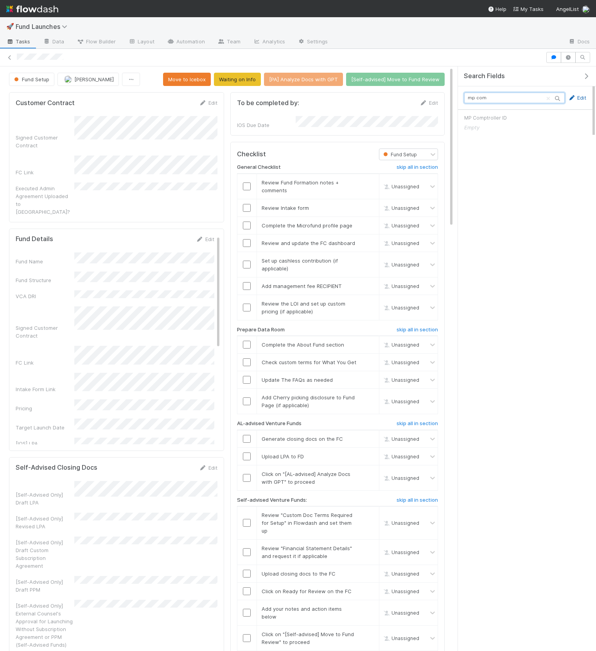
type input "mp com"
click at [578, 95] on link "Edit" at bounding box center [576, 98] width 18 height 8
click at [478, 131] on input "text" at bounding box center [525, 129] width 122 height 13
paste input "0198c7d179107289a20d8ea1cf1c170d"
type input "0198c7d179107289a20d8ea1cf1c170d"
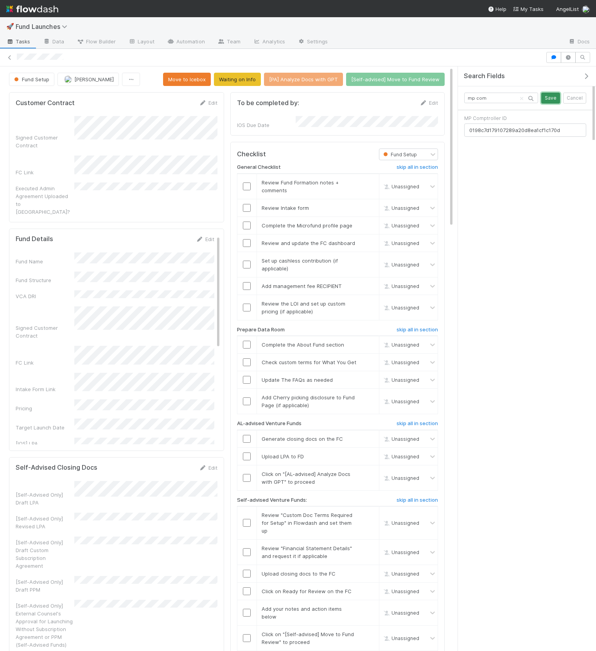
click at [551, 98] on button "Save" at bounding box center [550, 98] width 19 height 11
click at [505, 95] on input "mp com" at bounding box center [514, 98] width 100 height 11
type input "fund fo"
click at [580, 96] on link "Edit" at bounding box center [576, 98] width 18 height 8
click at [519, 148] on p "Moving this forward for the sake of time!" at bounding box center [525, 152] width 112 height 8
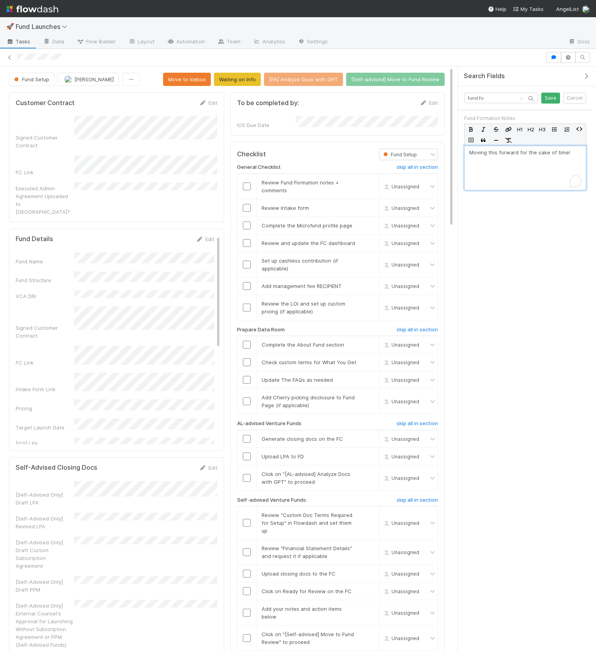
paste div "To enrich screen reader interactions, please activate Accessibility in Grammarl…"
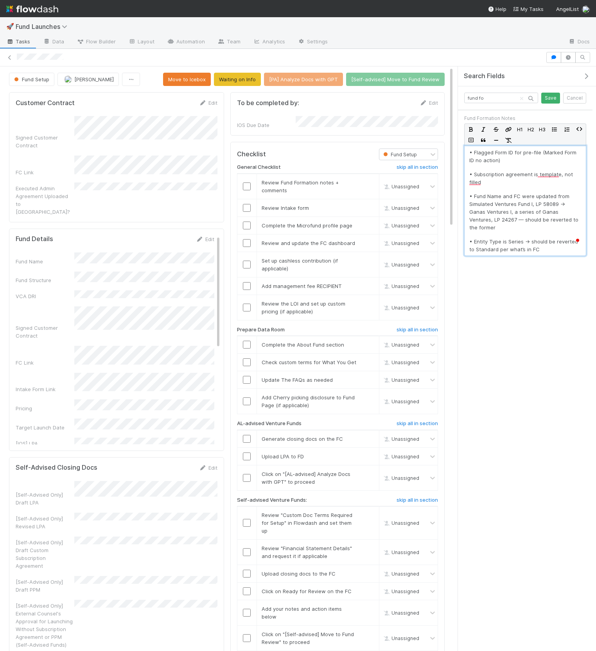
click at [473, 172] on p "• Subscription agreement is template, not filled" at bounding box center [525, 178] width 112 height 16
click at [494, 96] on input "fund fo" at bounding box center [501, 98] width 74 height 11
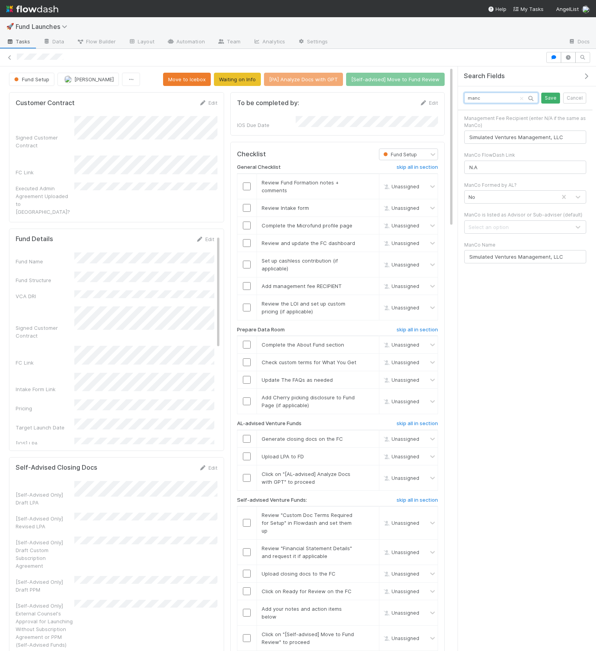
type input "manc"
drag, startPoint x: 472, startPoint y: 165, endPoint x: 465, endPoint y: 164, distance: 7.1
click at [465, 164] on input "N.A" at bounding box center [525, 167] width 122 height 13
type input "n/a"
click at [477, 98] on input "manc" at bounding box center [501, 98] width 74 height 11
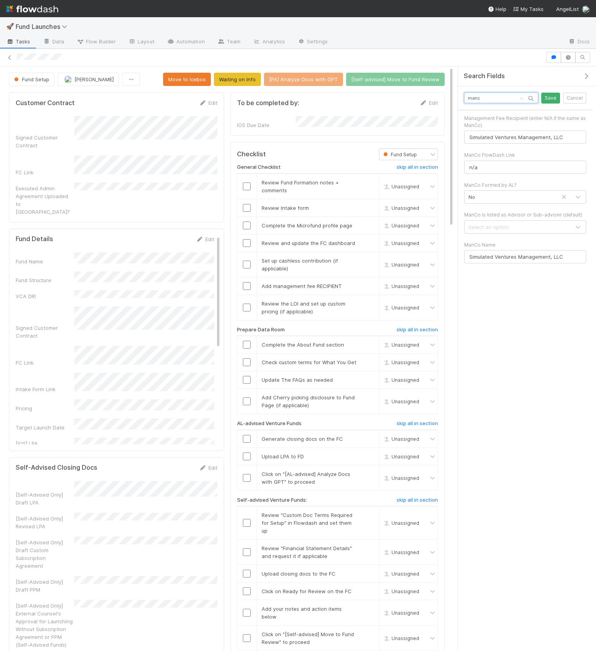
click at [477, 98] on input "manc" at bounding box center [501, 98] width 74 height 11
type input "vca"
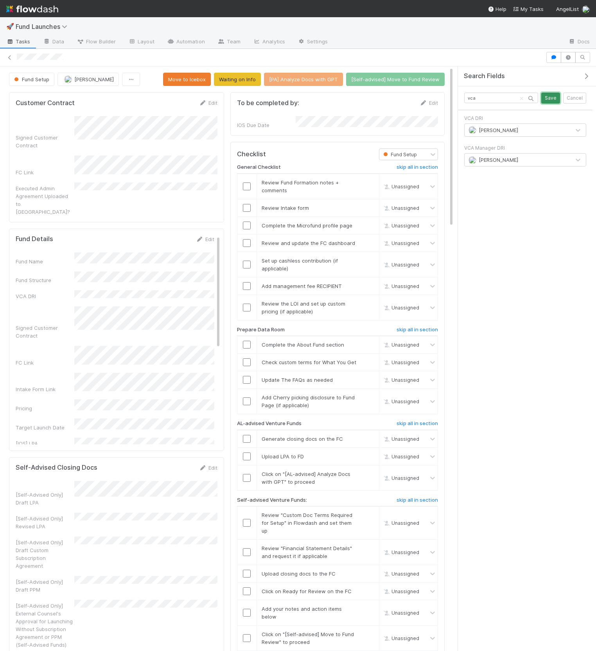
click at [548, 97] on button "Save" at bounding box center [550, 98] width 19 height 11
click at [585, 78] on icon "button" at bounding box center [586, 76] width 8 height 6
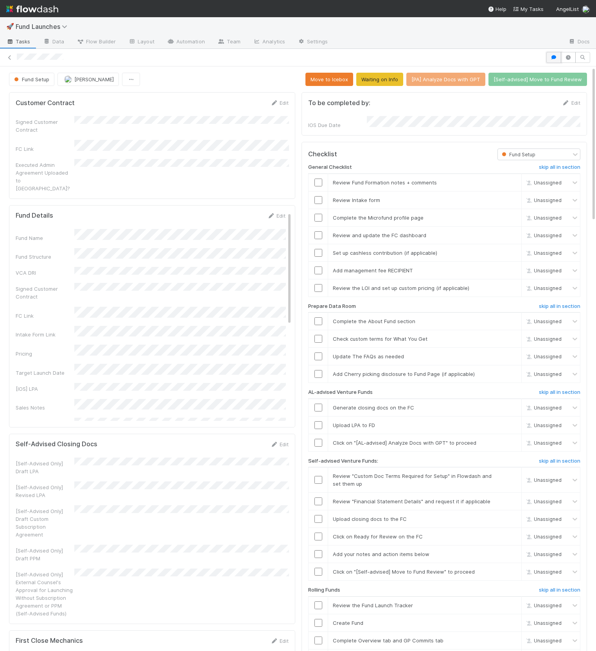
click at [553, 59] on icon "button" at bounding box center [553, 57] width 8 height 5
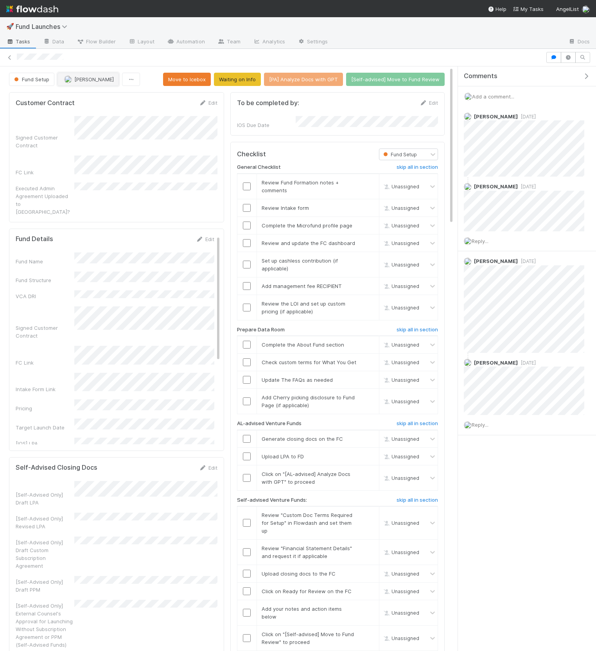
click at [77, 73] on button "[PERSON_NAME]" at bounding box center [87, 79] width 61 height 13
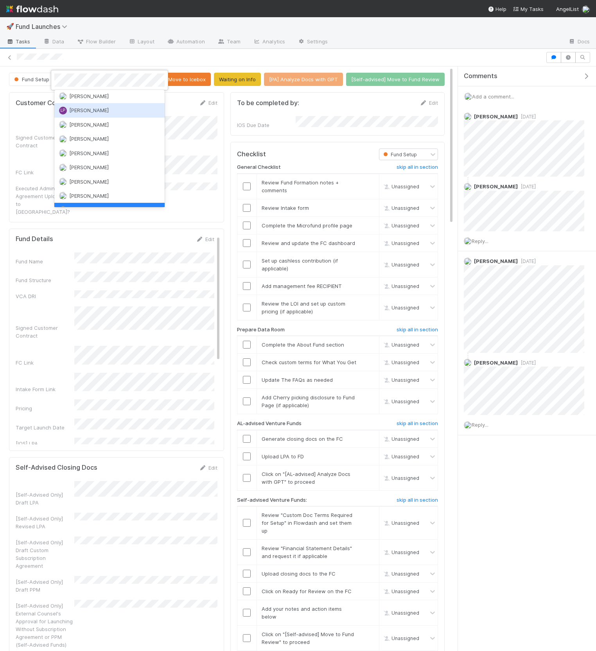
click at [19, 118] on div at bounding box center [298, 325] width 596 height 651
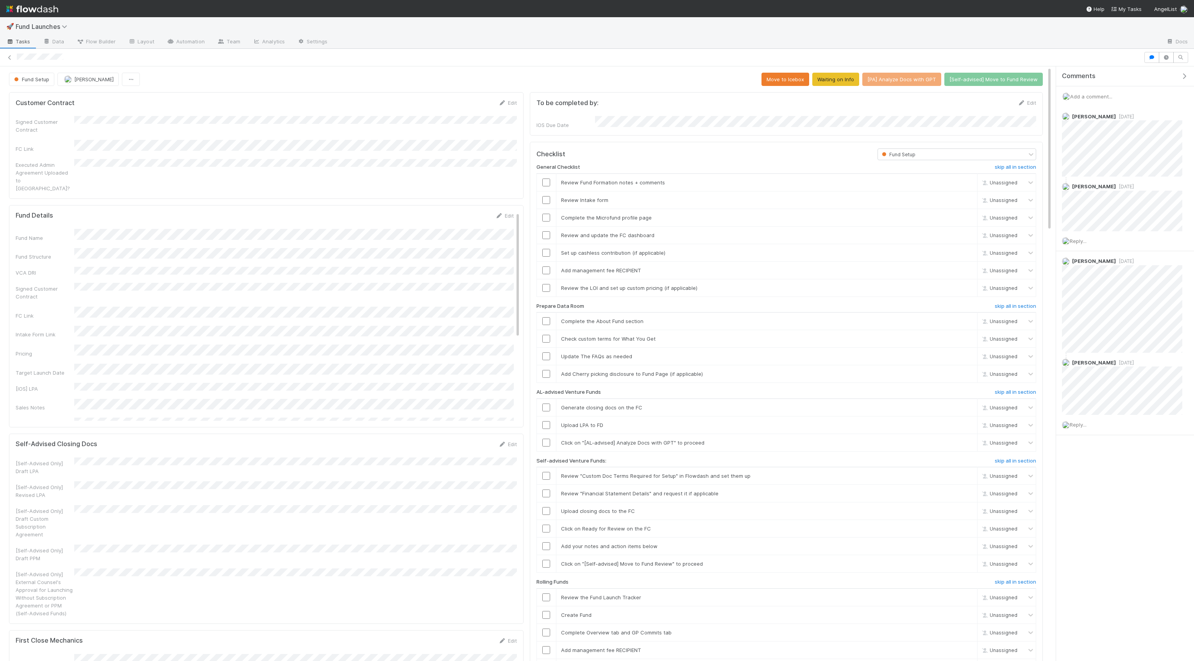
scroll to position [159, 1021]
click at [71, 79] on img "button" at bounding box center [68, 79] width 8 height 8
click at [509, 213] on link "Edit" at bounding box center [504, 216] width 18 height 6
click at [462, 212] on div "Save Cancel" at bounding box center [487, 218] width 53 height 13
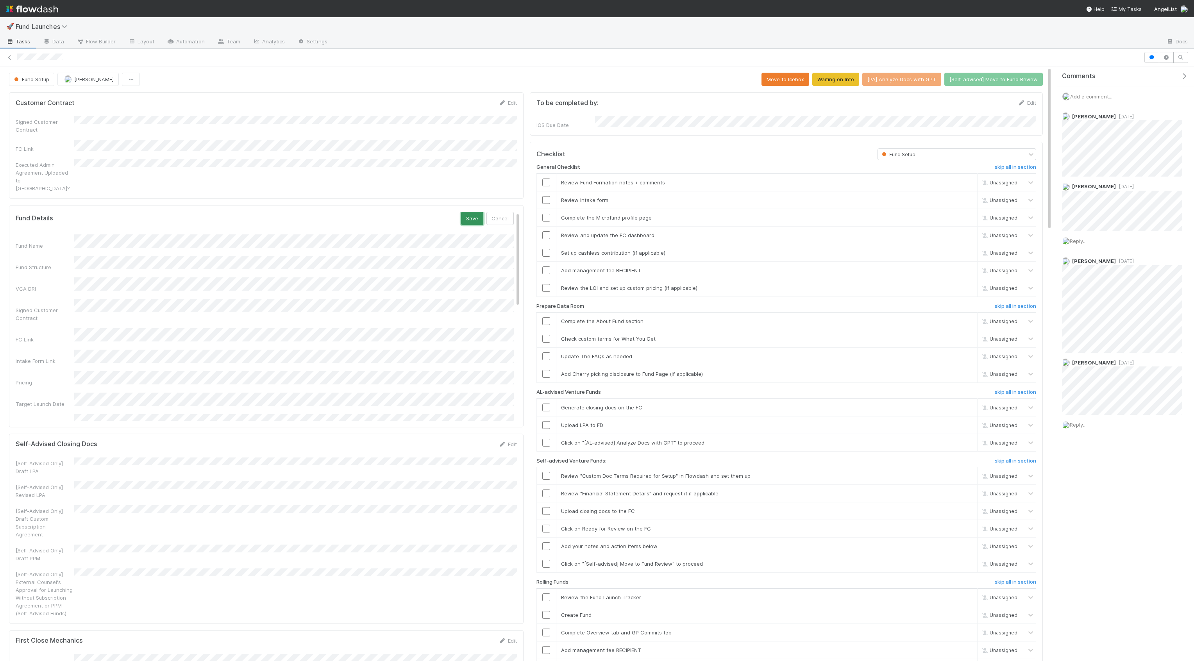
click at [467, 212] on button "Save" at bounding box center [472, 218] width 22 height 13
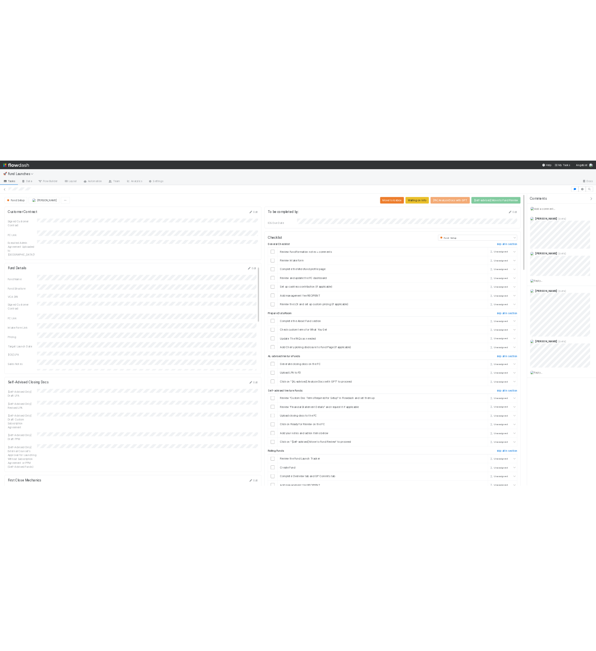
scroll to position [159, 422]
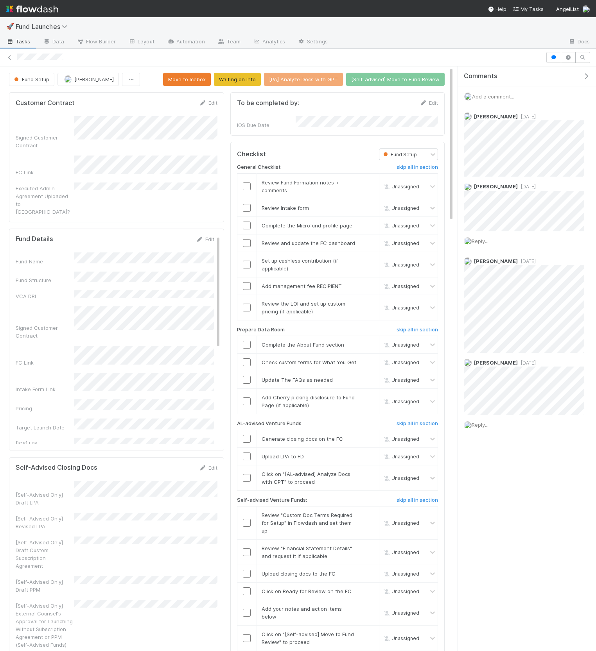
click at [497, 97] on span "Add a comment..." at bounding box center [493, 96] width 42 height 6
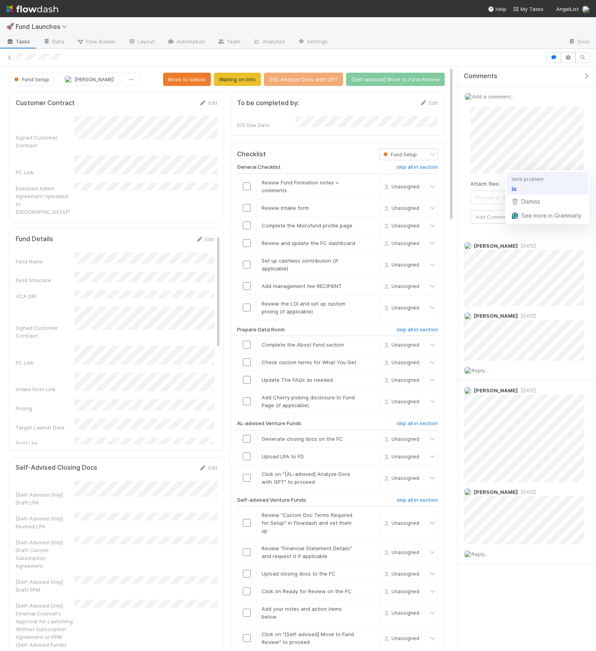
click at [546, 174] on html "🚀 Fund Launches Tasks Data Flow Builder Layout Automation Team Analytics Settin…" at bounding box center [298, 325] width 596 height 651
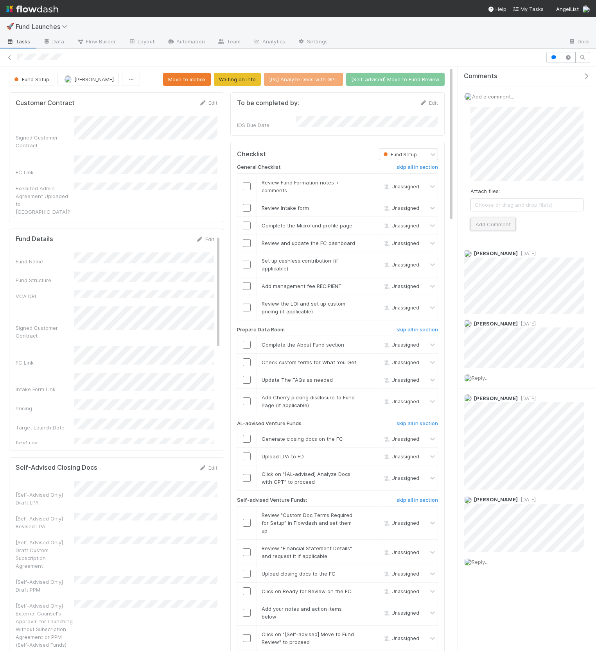
click at [493, 223] on button "Add Comment" at bounding box center [492, 224] width 45 height 13
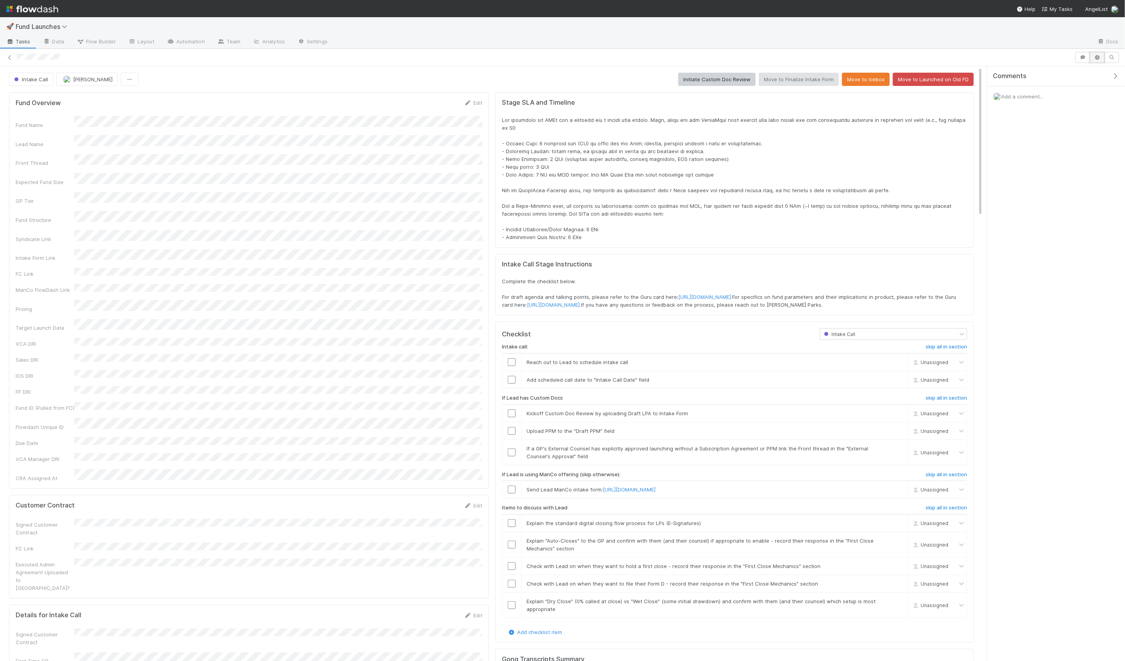
click at [1102, 59] on button "button" at bounding box center [1096, 57] width 15 height 11
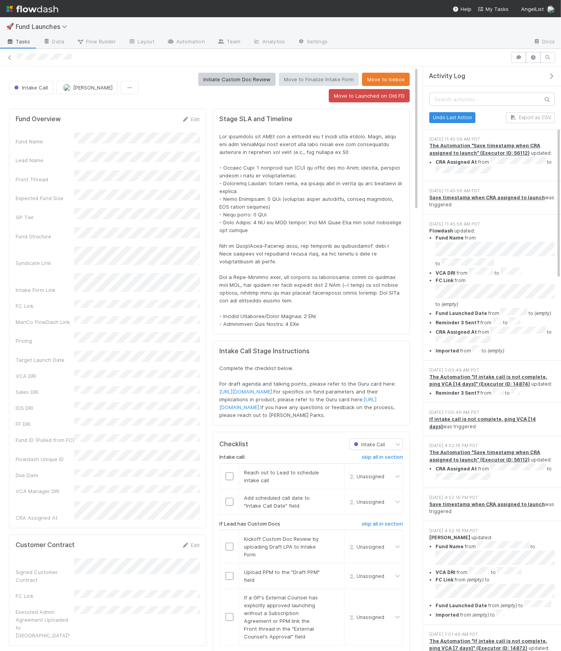
click at [479, 227] on div "Flowdash updated: Fund Name from to VCA DRI from to FC Link from to (empty) Fun…" at bounding box center [491, 290] width 125 height 127
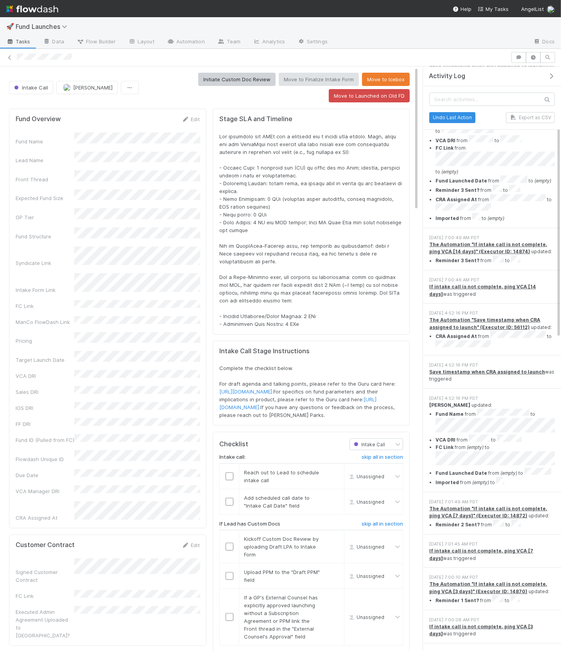
scroll to position [181, 0]
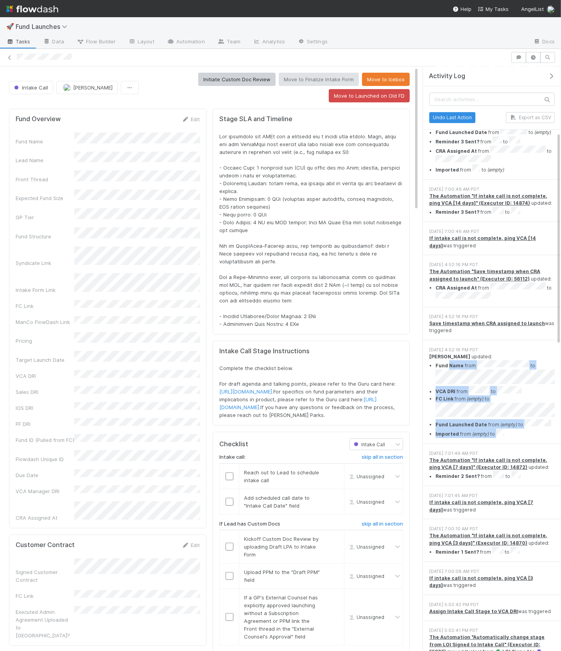
drag, startPoint x: 448, startPoint y: 335, endPoint x: 523, endPoint y: 390, distance: 92.5
click at [523, 390] on ul "Fund Name from to VCA DRI from to FC Link from (empty) to Fund Launched Date fr…" at bounding box center [491, 399] width 125 height 78
click at [523, 429] on li "Imported from (empty) to" at bounding box center [494, 433] width 119 height 9
click at [503, 361] on li "Fund Name from to" at bounding box center [494, 374] width 119 height 26
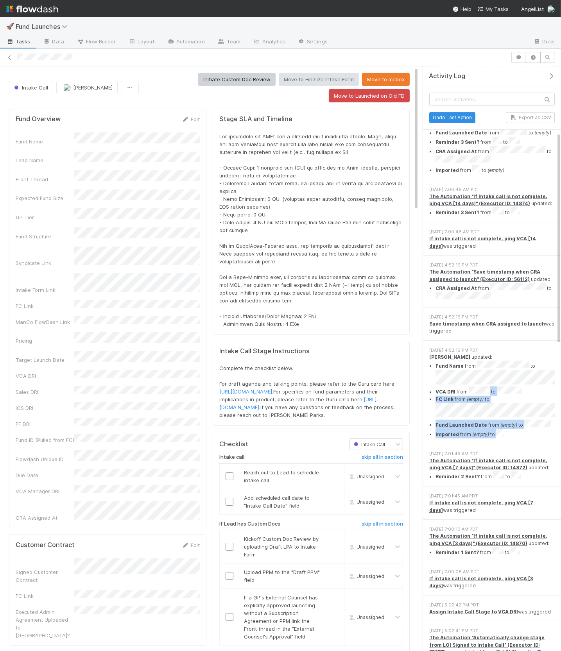
drag, startPoint x: 465, startPoint y: 333, endPoint x: 473, endPoint y: 331, distance: 8.5
click at [495, 386] on ul "Fund Name from to VCA DRI from to FC Link from (empty) to Fund Launched Date fr…" at bounding box center [491, 400] width 125 height 78
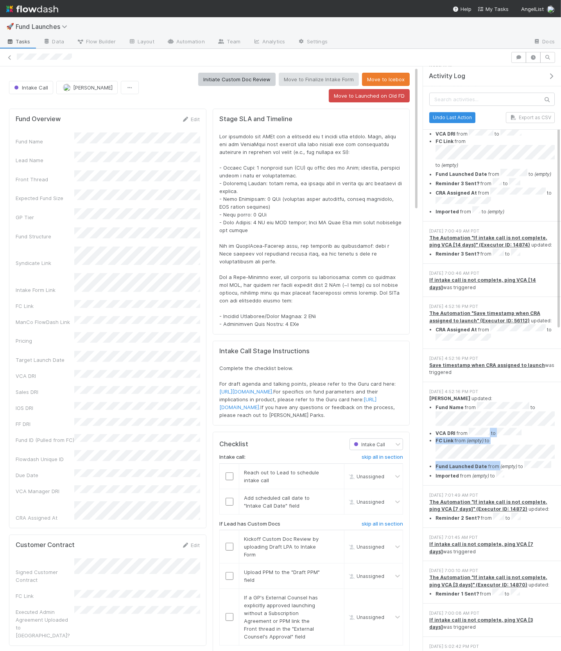
scroll to position [139, 0]
click at [525, 249] on li "Reminder 3 Sent? from to" at bounding box center [494, 253] width 119 height 9
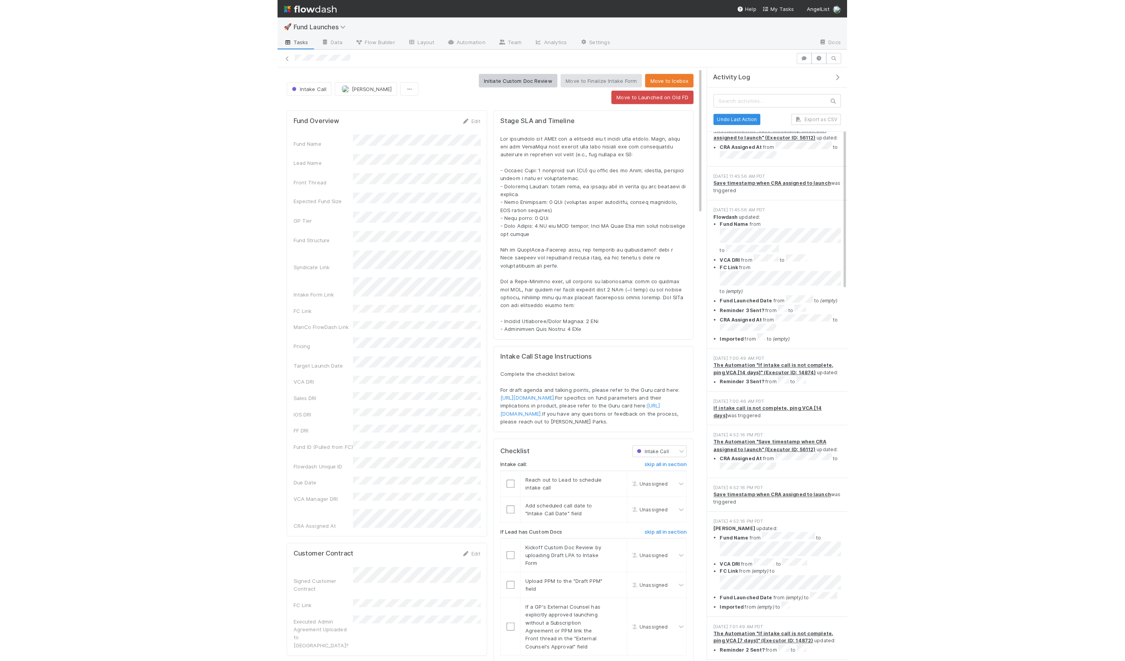
scroll to position [0, 0]
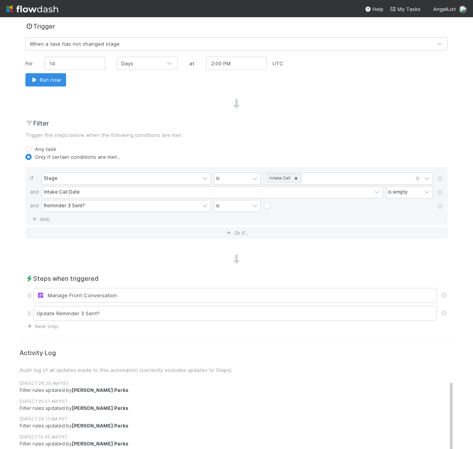
scroll to position [209, 0]
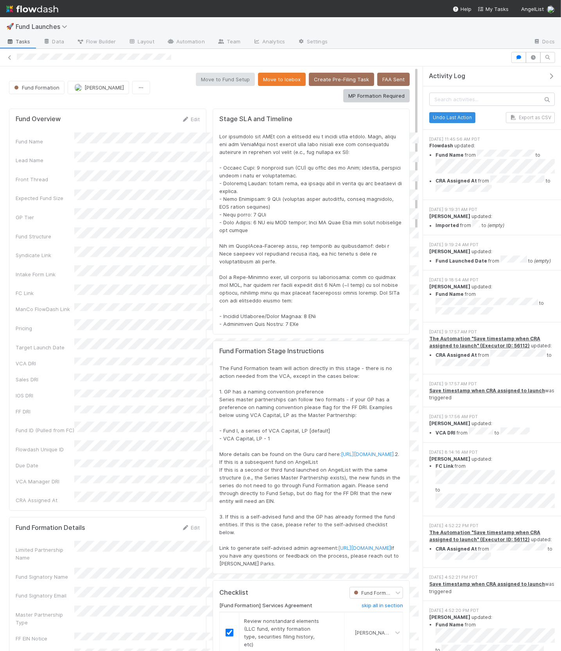
scroll to position [159, 387]
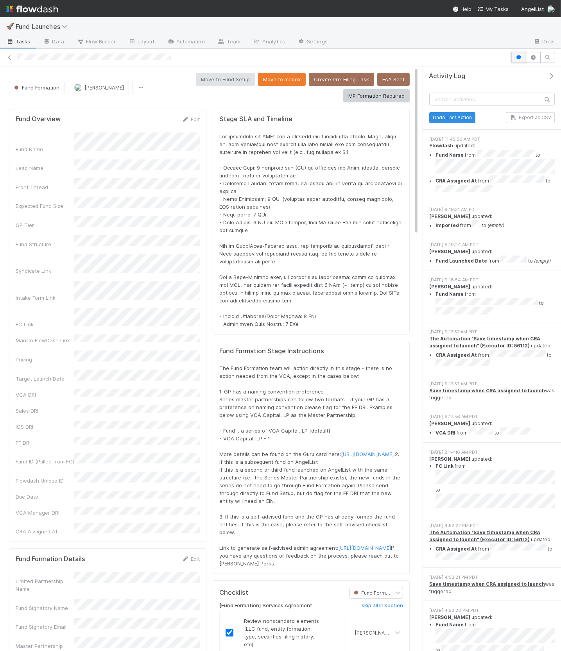
click at [518, 61] on button "button" at bounding box center [518, 57] width 15 height 11
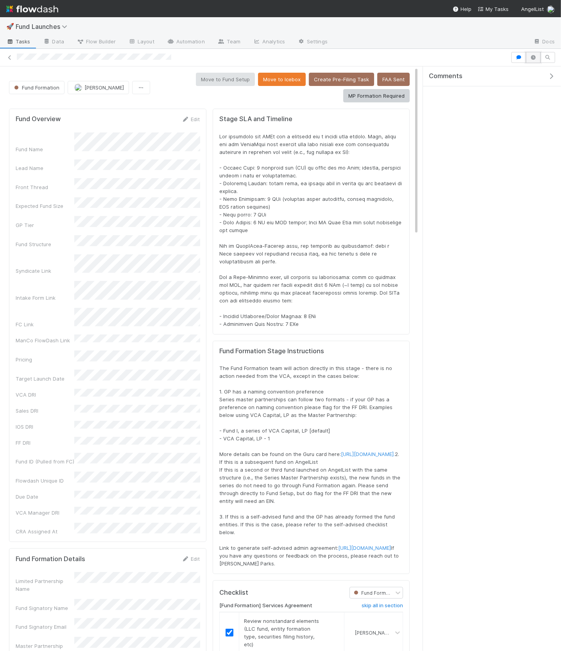
click at [531, 57] on icon "button" at bounding box center [533, 57] width 8 height 5
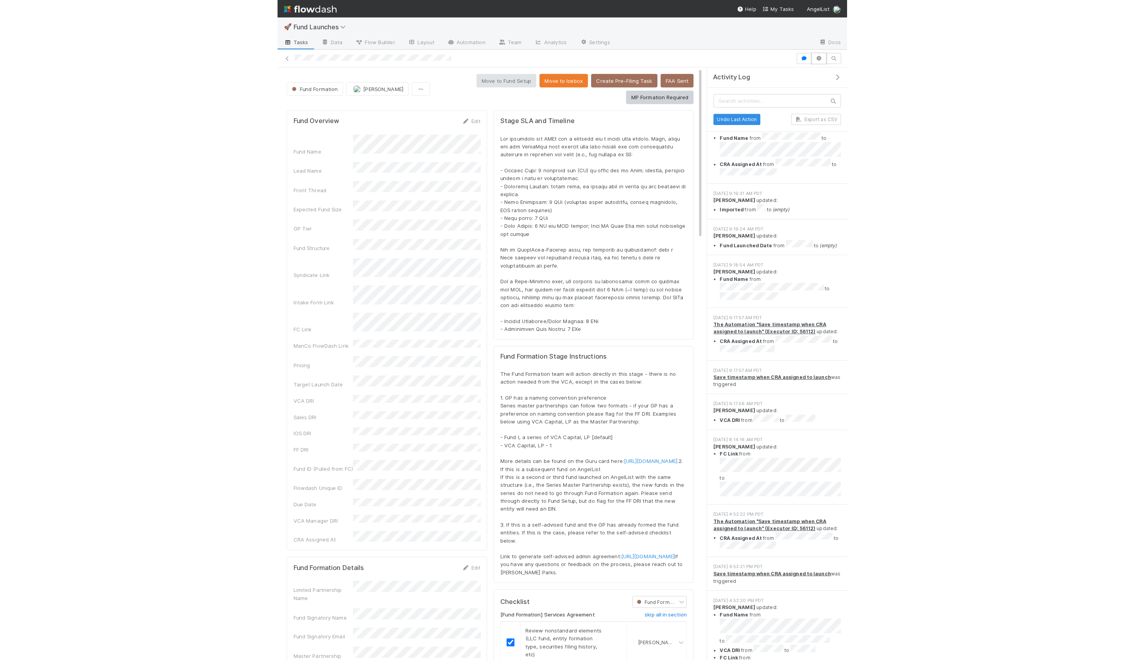
scroll to position [0, 0]
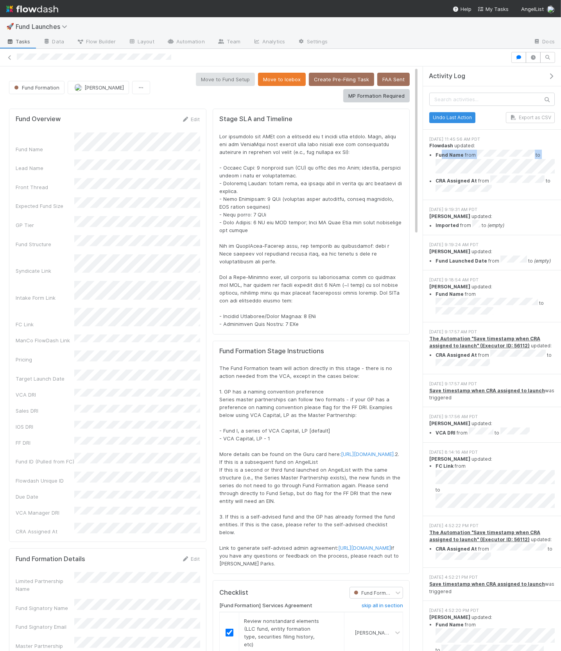
click at [537, 164] on li "Fund Name from to" at bounding box center [494, 163] width 119 height 26
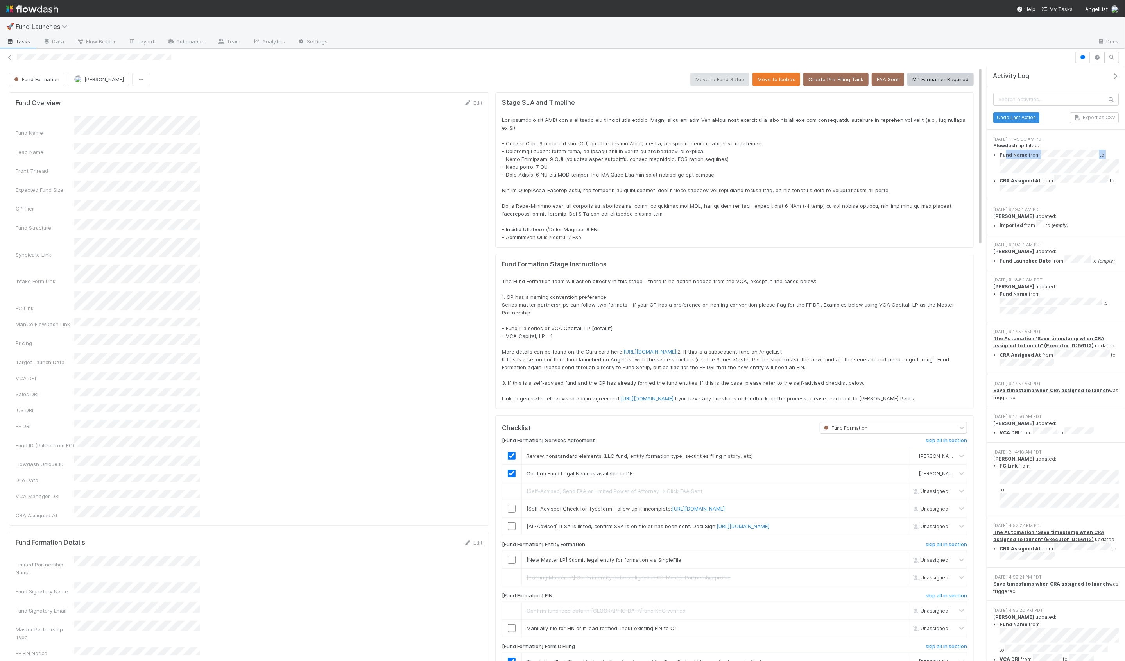
scroll to position [159, 951]
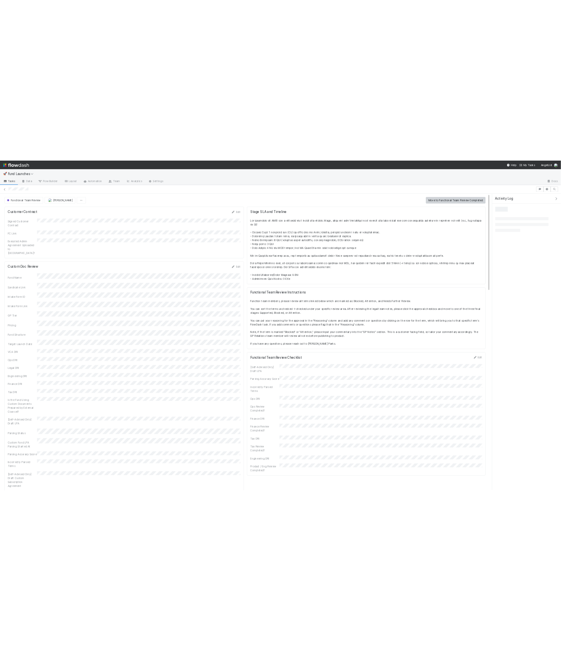
scroll to position [159, 951]
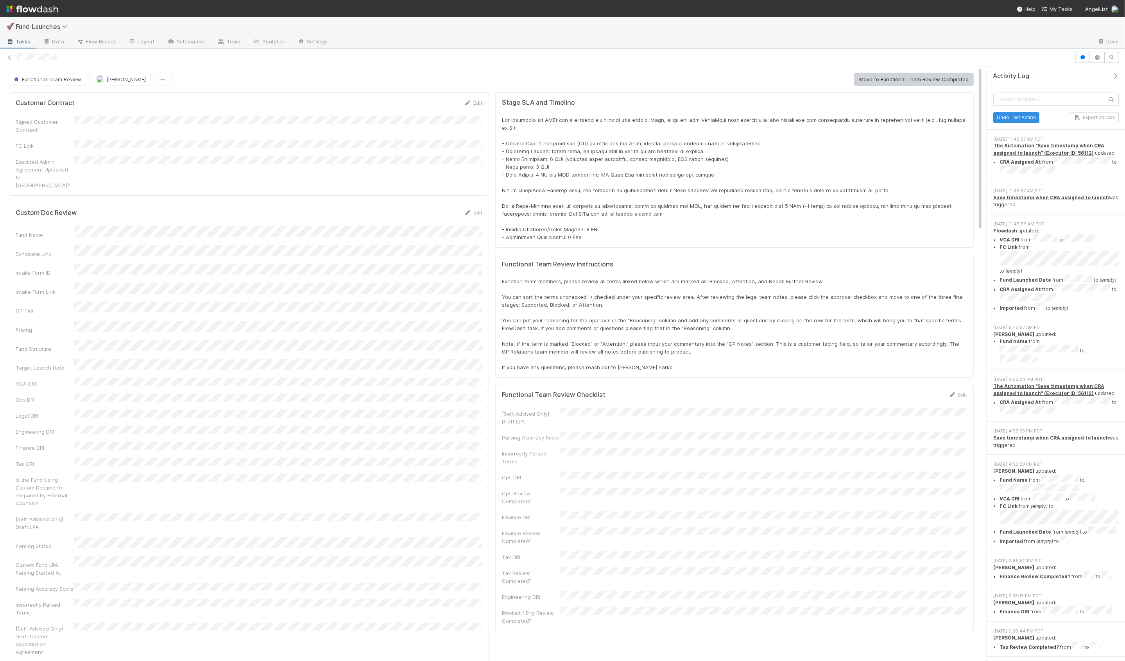
click at [66, 288] on div "Intake Form Link" at bounding box center [45, 292] width 59 height 8
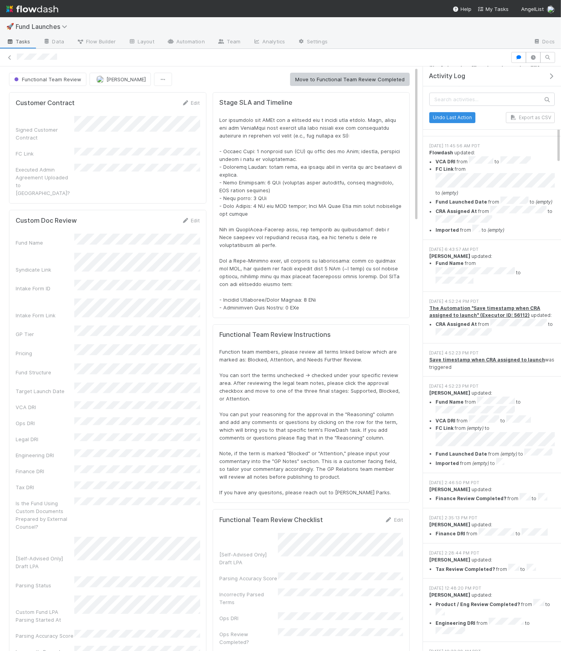
scroll to position [76, 0]
drag, startPoint x: 465, startPoint y: 247, endPoint x: 487, endPoint y: 253, distance: 22.5
click at [487, 262] on li "Fund Name from to" at bounding box center [494, 275] width 119 height 26
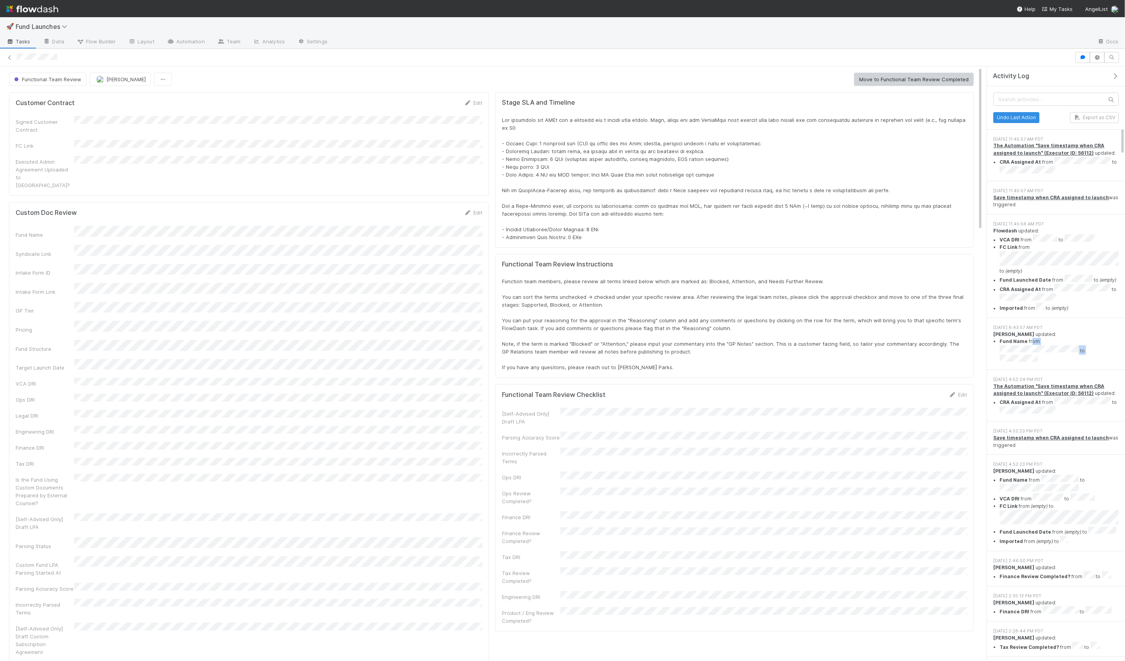
scroll to position [159, 951]
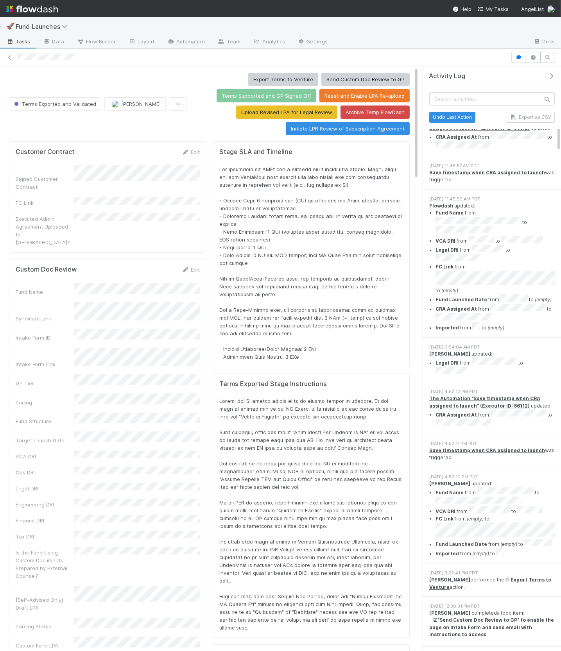
scroll to position [53, 0]
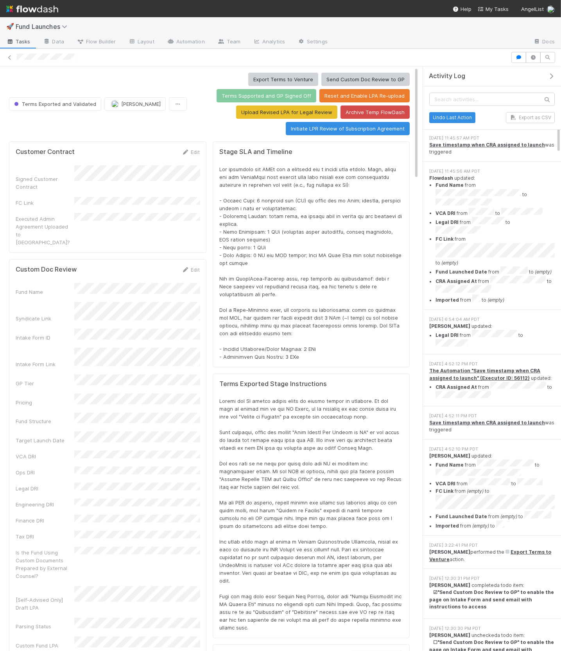
click at [490, 460] on ul "Fund Name from to VCA DRI from to FC Link from (empty) to Fund Launched Date fr…" at bounding box center [491, 495] width 125 height 70
drag, startPoint x: 473, startPoint y: 411, endPoint x: 505, endPoint y: 457, distance: 55.9
click at [505, 460] on ul "Fund Name from to VCA DRI from to FC Link from (empty) to Fund Launched Date fr…" at bounding box center [491, 495] width 125 height 70
click at [533, 330] on li "Legal DRI from to" at bounding box center [494, 339] width 119 height 19
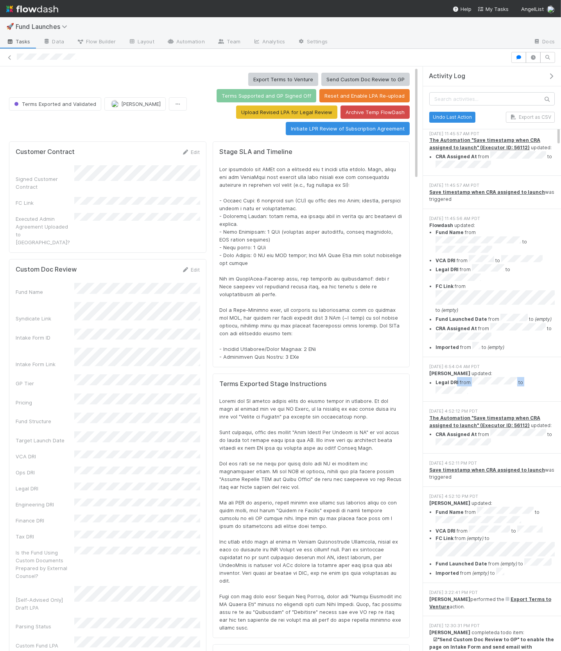
scroll to position [0, 0]
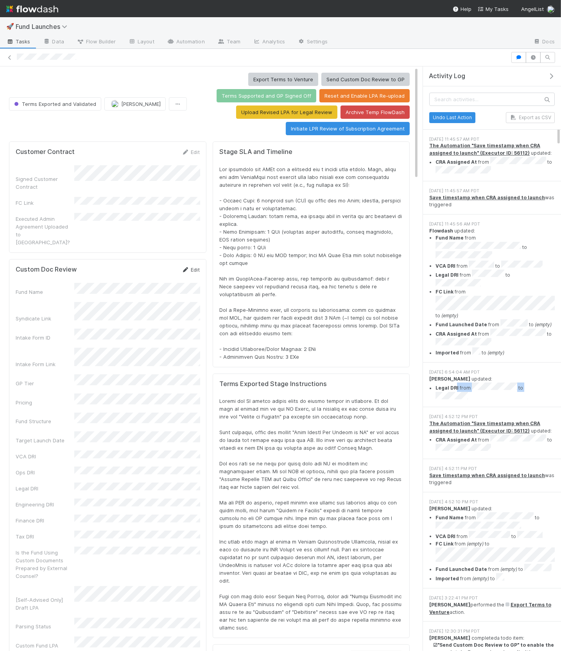
click at [196, 267] on link "Edit" at bounding box center [190, 270] width 18 height 6
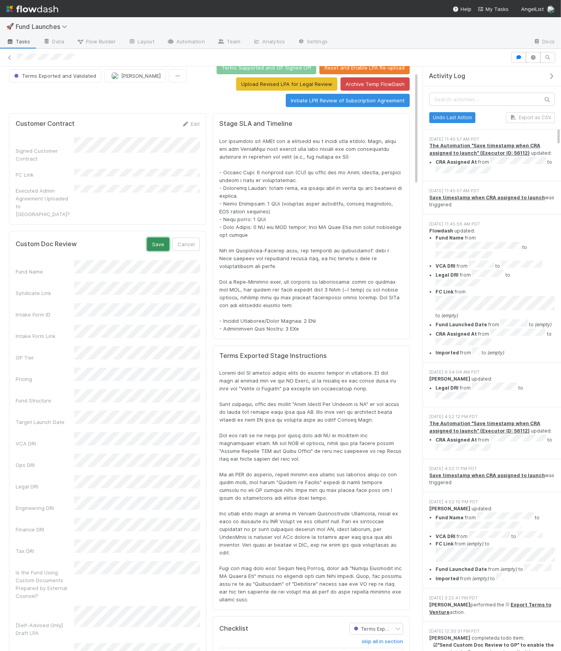
click at [157, 238] on button "Save" at bounding box center [158, 244] width 22 height 13
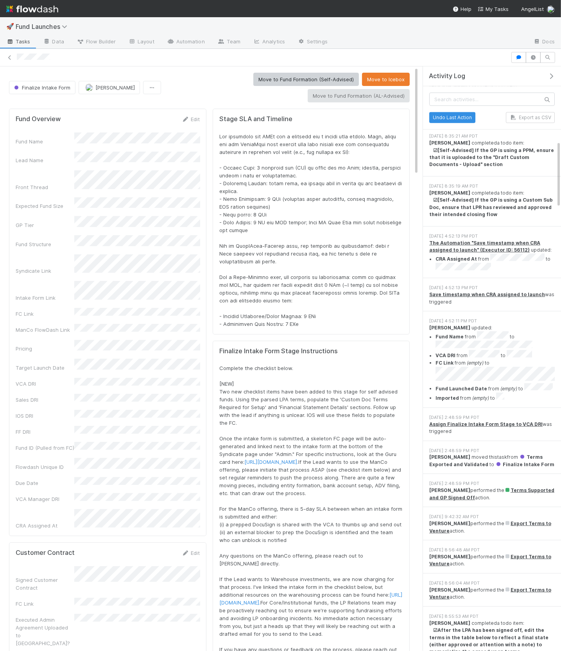
scroll to position [644, 0]
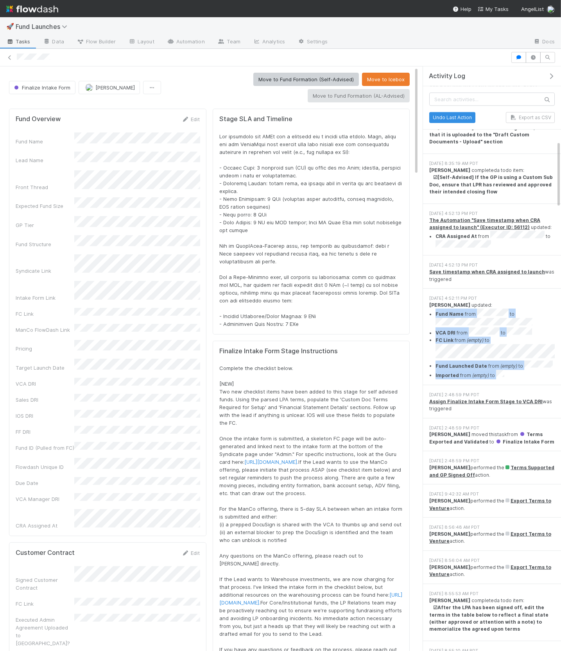
drag, startPoint x: 504, startPoint y: 311, endPoint x: 431, endPoint y: 261, distance: 87.9
click at [431, 309] on ul "Fund Name from to VCA DRI from to FC Link from (empty) to Fund Launched Date fr…" at bounding box center [491, 344] width 125 height 70
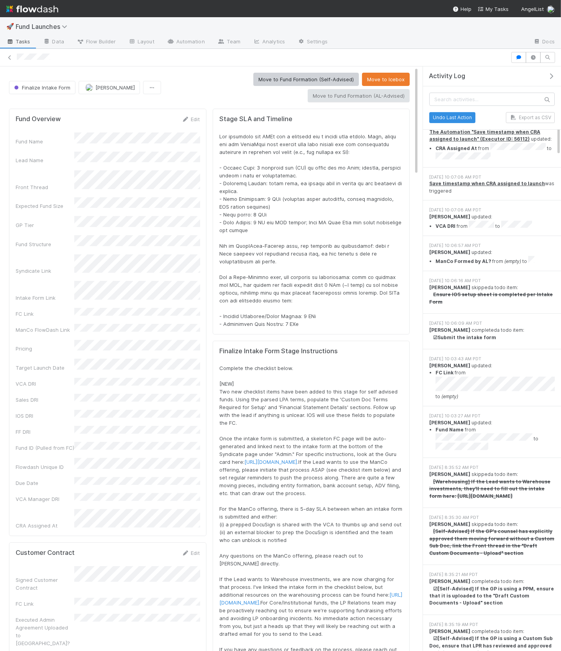
scroll to position [180, 0]
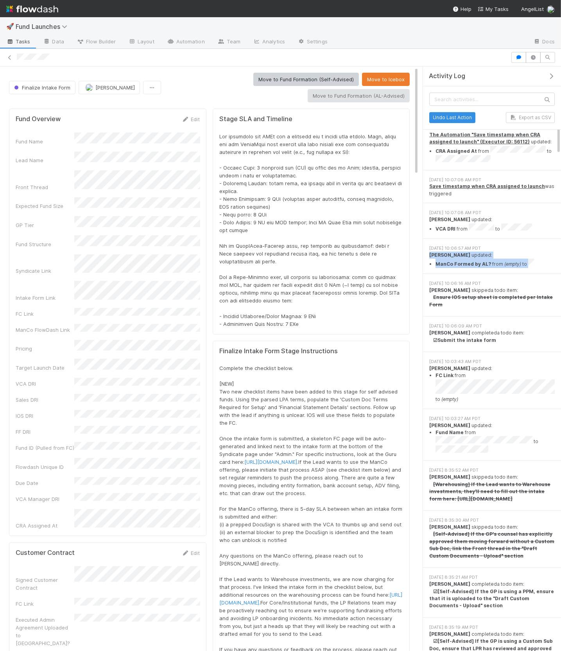
drag, startPoint x: 469, startPoint y: 227, endPoint x: 536, endPoint y: 231, distance: 67.7
click at [536, 239] on div "[DATE] 10:06:57 AM PDT [PERSON_NAME] updated: ManCo Formed by AL? from (empty) …" at bounding box center [492, 256] width 138 height 35
drag, startPoint x: 536, startPoint y: 231, endPoint x: 436, endPoint y: 232, distance: 99.3
click at [436, 259] on li "ManCo Formed by AL? from (empty) to" at bounding box center [494, 263] width 119 height 9
click at [436, 261] on strong "ManCo Formed by AL?" at bounding box center [462, 264] width 55 height 6
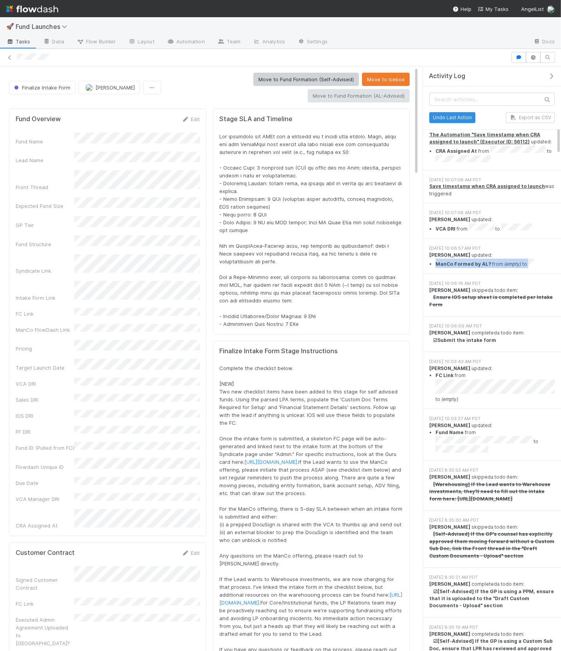
drag, startPoint x: 441, startPoint y: 233, endPoint x: 533, endPoint y: 233, distance: 92.2
click at [533, 259] on ul "ManCo Formed by AL? from (empty) to" at bounding box center [491, 263] width 125 height 9
copy li "ManCo Formed by AL? from (empty) to"
click at [529, 224] on li "VCA DRI from to" at bounding box center [494, 228] width 119 height 9
copy li "VCA DRI from to"
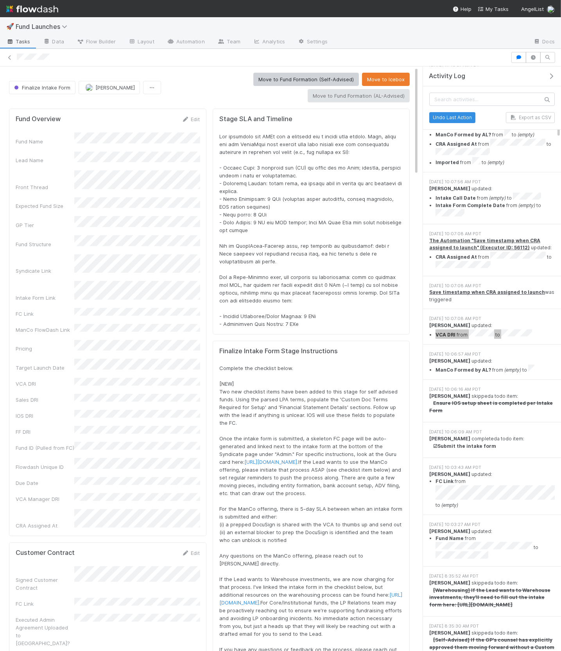
scroll to position [38, 0]
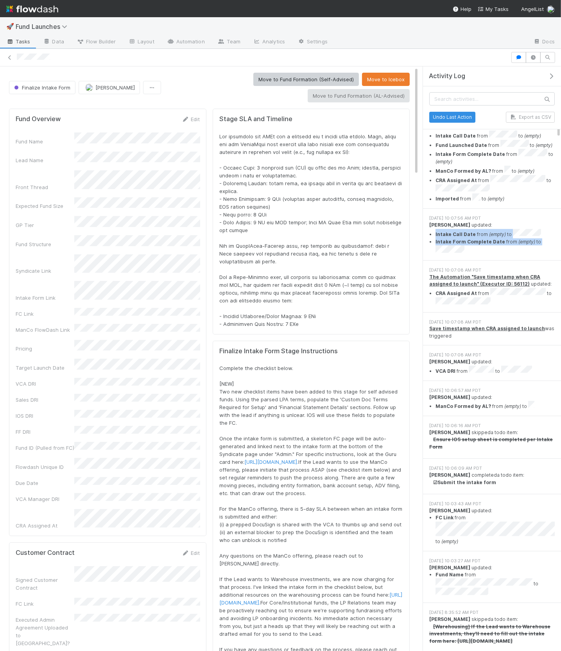
drag, startPoint x: 435, startPoint y: 212, endPoint x: 494, endPoint y: 230, distance: 62.2
click at [494, 230] on ul "Intake Call Date from (empty) to Intake Form Complete Date from (empty) to" at bounding box center [491, 242] width 125 height 26
copy ul "Intake Call Date from (empty) to Intake Form Complete Date from (empty) to"
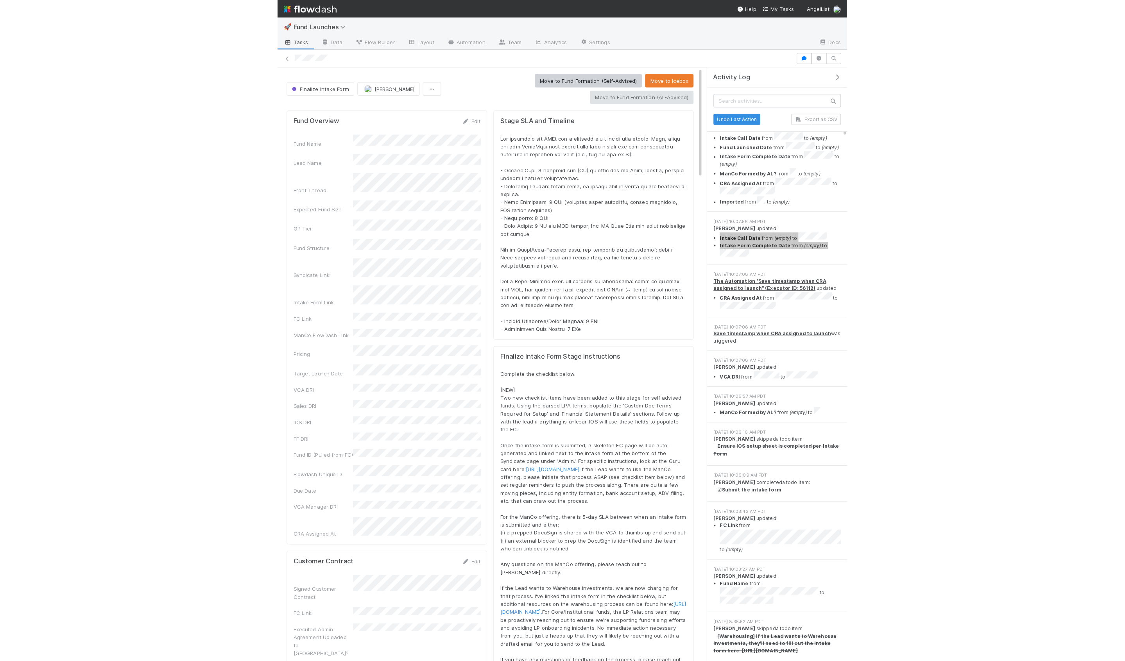
scroll to position [0, 0]
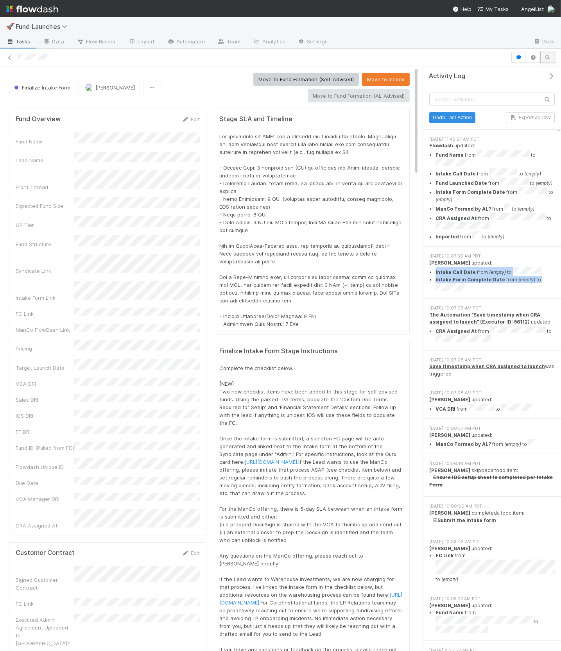
click at [546, 58] on icon "button" at bounding box center [548, 57] width 8 height 5
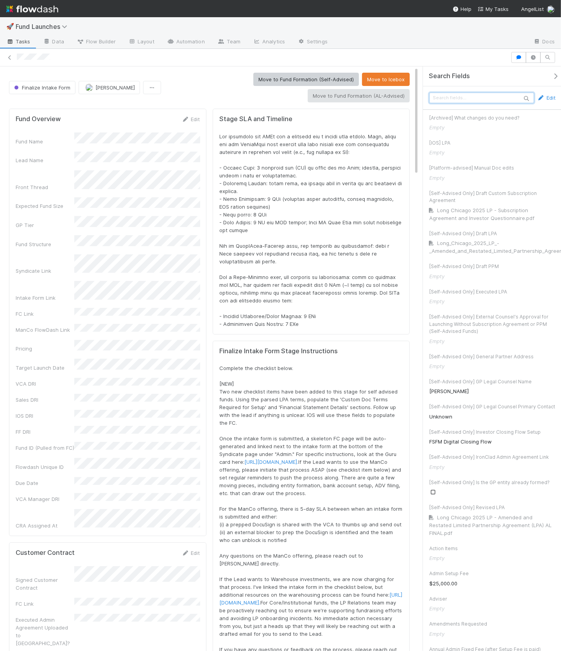
click at [462, 100] on input "text" at bounding box center [481, 98] width 105 height 11
click at [549, 95] on link "Edit" at bounding box center [546, 98] width 18 height 8
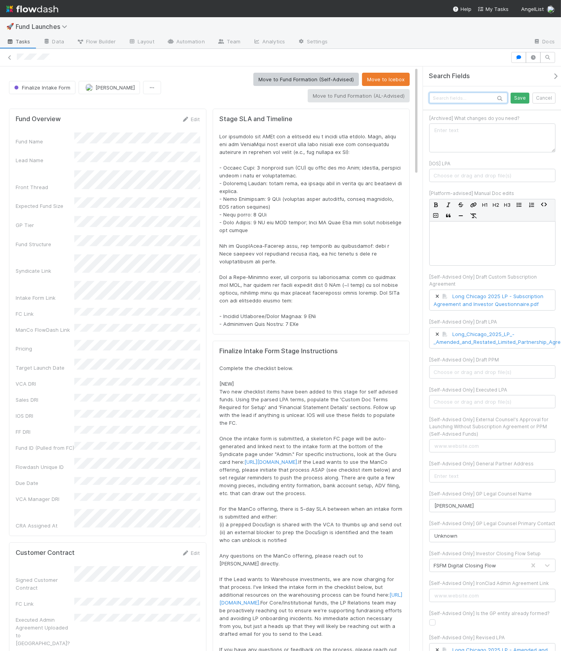
click at [461, 99] on input "text" at bounding box center [468, 98] width 78 height 11
type input ","
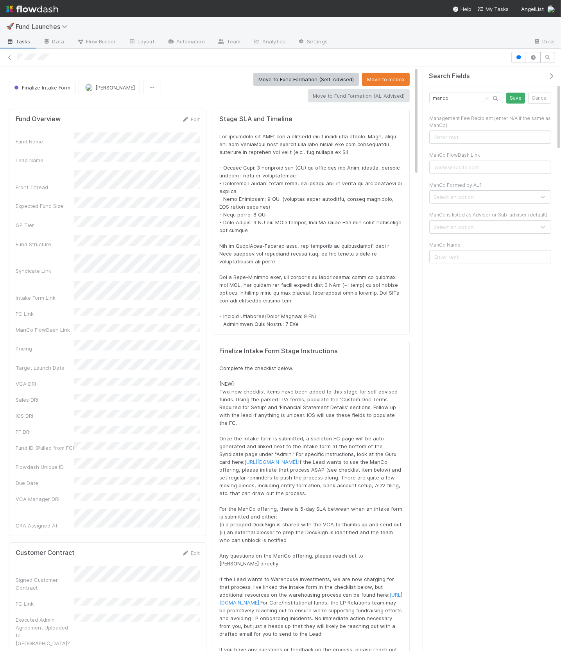
click at [476, 198] on div "Select an option" at bounding box center [482, 197] width 106 height 13
click at [462, 227] on div "No" at bounding box center [490, 229] width 122 height 14
click at [449, 94] on input "manco" at bounding box center [466, 98] width 74 height 11
type input "intake cal"
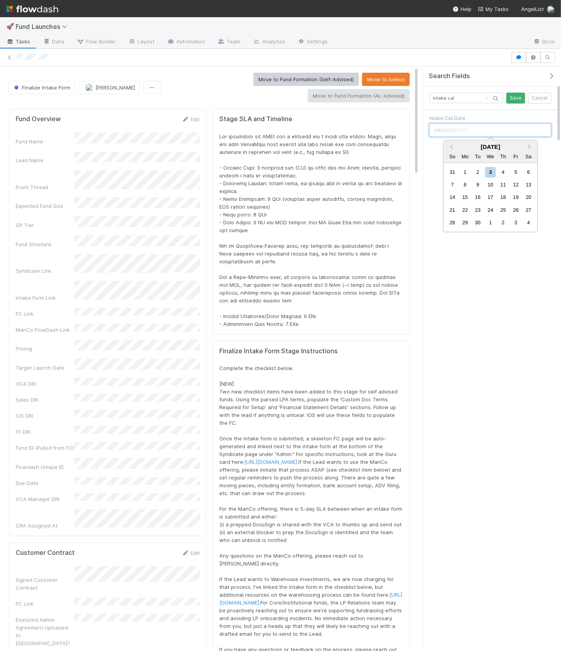
click at [452, 130] on input "text" at bounding box center [490, 129] width 122 height 13
paste input "2025-08-12"
type input "08/11/2025"
click at [464, 100] on input "intake cal" at bounding box center [466, 98] width 74 height 11
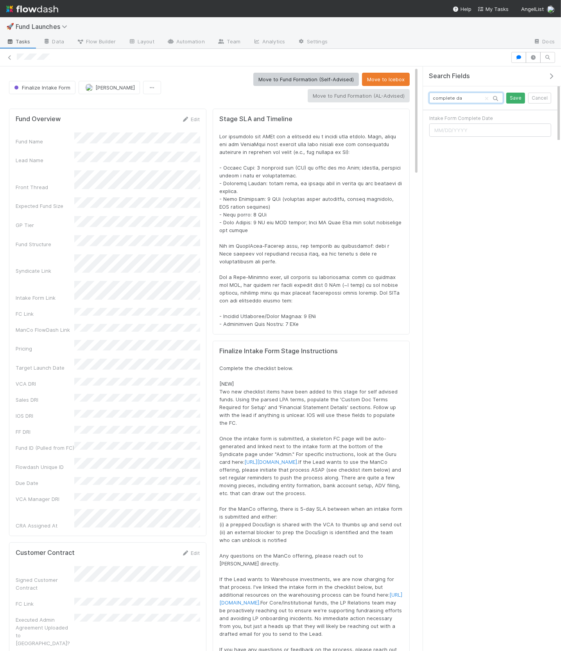
type input "complete da"
click at [454, 131] on input "text" at bounding box center [490, 129] width 122 height 13
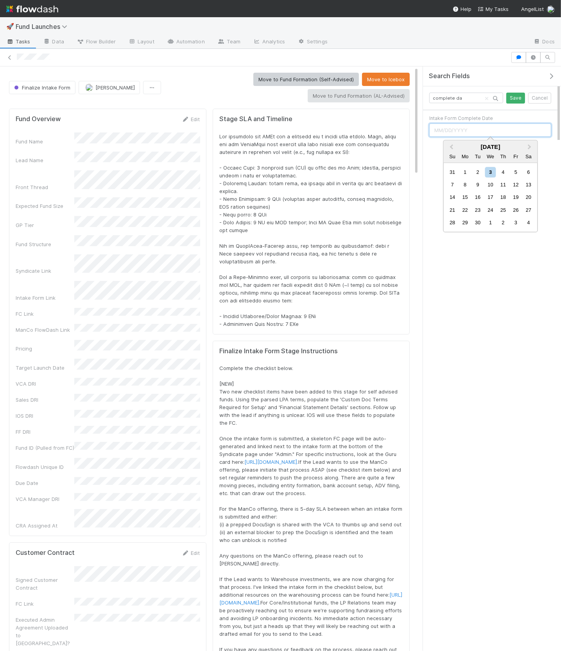
paste input "2025-09-02"
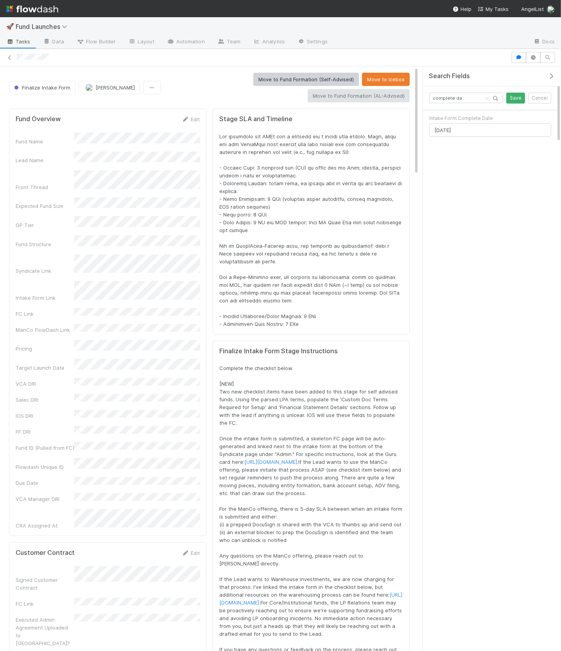
click at [426, 145] on div "Search Fields complete da Save Cancel Intake Form Complete Date 09/01/2025" at bounding box center [492, 358] width 138 height 585
click at [460, 148] on div "Search Fields complete da Save Cancel Intake Form Complete Date 09/01/2025" at bounding box center [492, 358] width 138 height 585
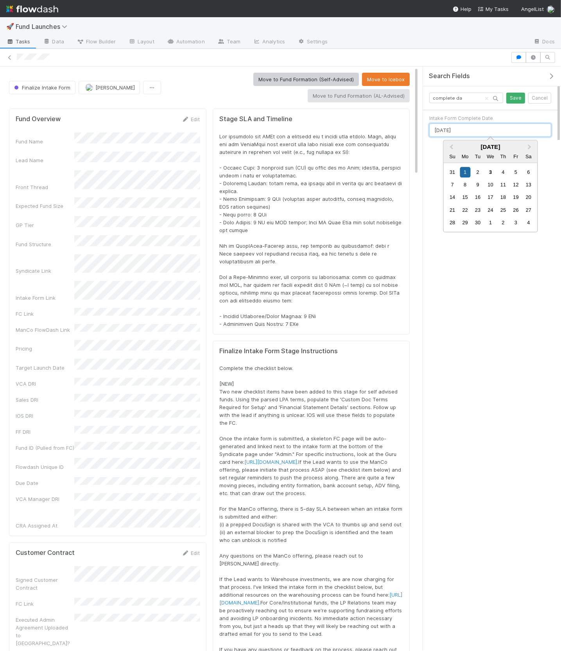
click at [445, 130] on input "09/01/2025" at bounding box center [490, 129] width 122 height 13
click at [475, 175] on div "2" at bounding box center [477, 172] width 11 height 11
type input "09/02/2025"
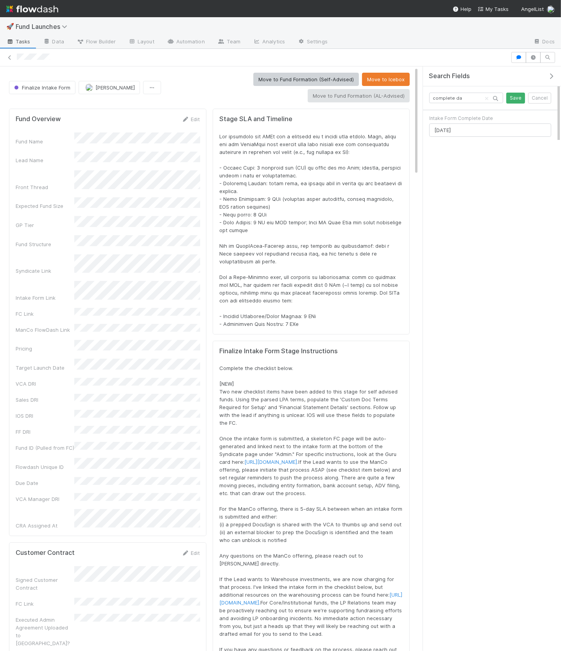
click at [462, 172] on div "Search Fields complete da Save Cancel Intake Form Complete Date 09/02/2025" at bounding box center [492, 358] width 138 height 585
click at [513, 101] on button "Save" at bounding box center [515, 98] width 19 height 11
click at [532, 59] on icon "button" at bounding box center [533, 57] width 8 height 5
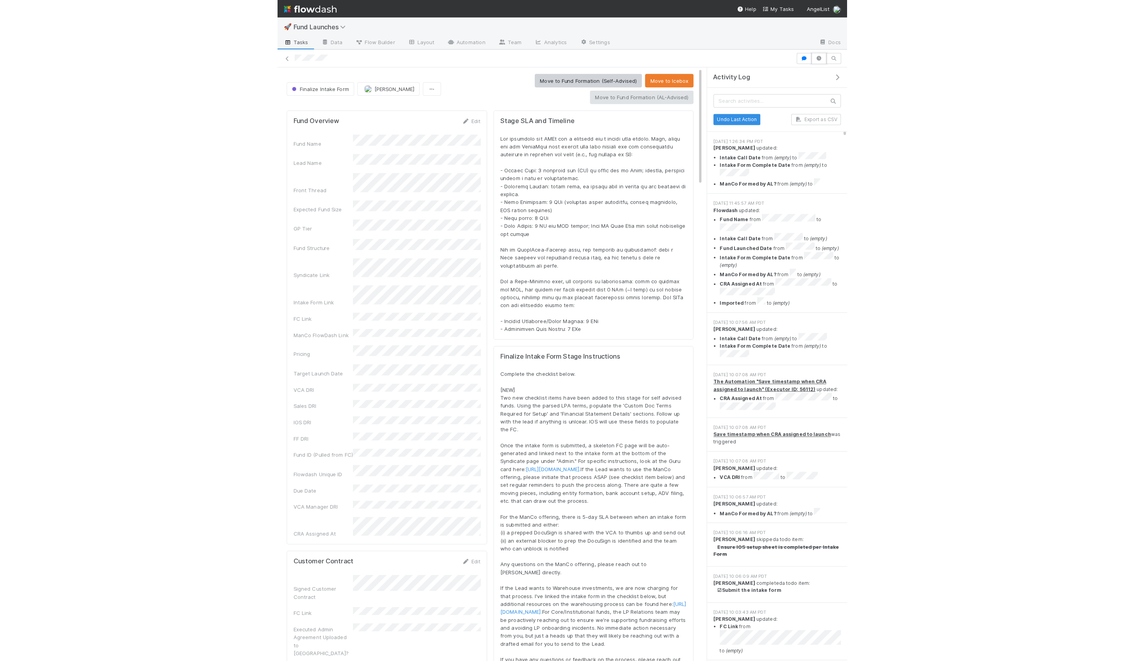
scroll to position [159, 951]
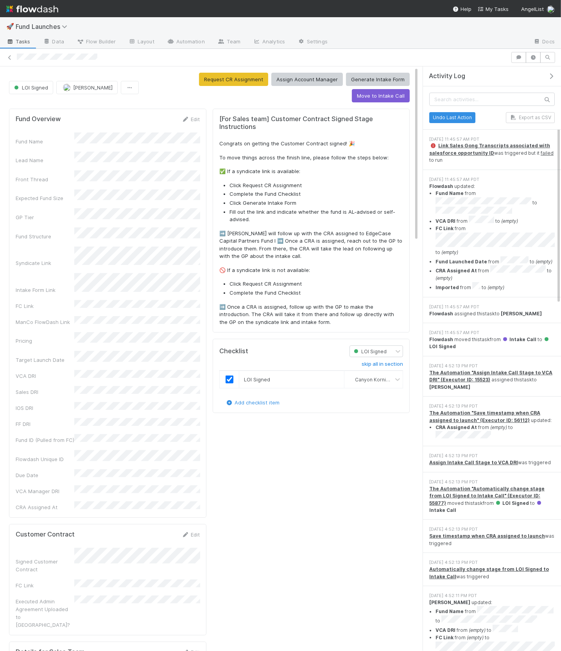
click at [465, 259] on strong "Fund Launched Date" at bounding box center [461, 262] width 52 height 6
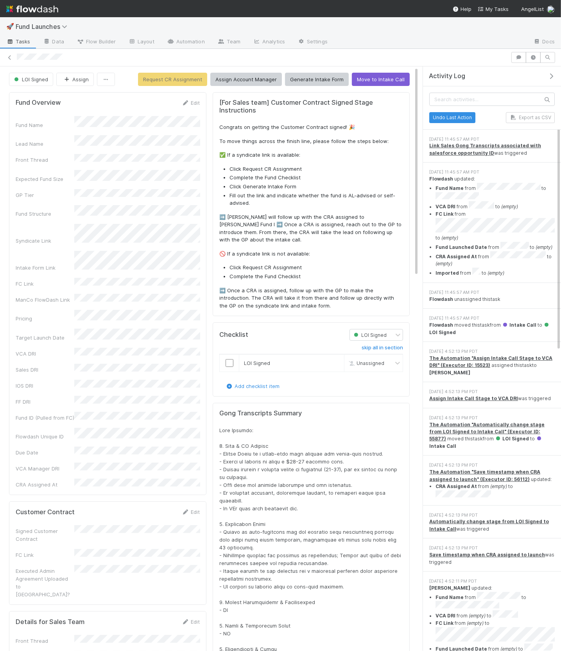
click at [254, 250] on p "🚫 If a syndicate link is not available:" at bounding box center [311, 254] width 184 height 8
click at [473, 289] on div "[DATE] 11:45:57 AM PDT" at bounding box center [491, 292] width 125 height 7
drag, startPoint x: 470, startPoint y: 277, endPoint x: 430, endPoint y: 277, distance: 40.6
click at [432, 289] on div "[DATE] 11:45:57 AM PDT" at bounding box center [491, 292] width 125 height 7
drag, startPoint x: 426, startPoint y: 277, endPoint x: 497, endPoint y: 283, distance: 72.1
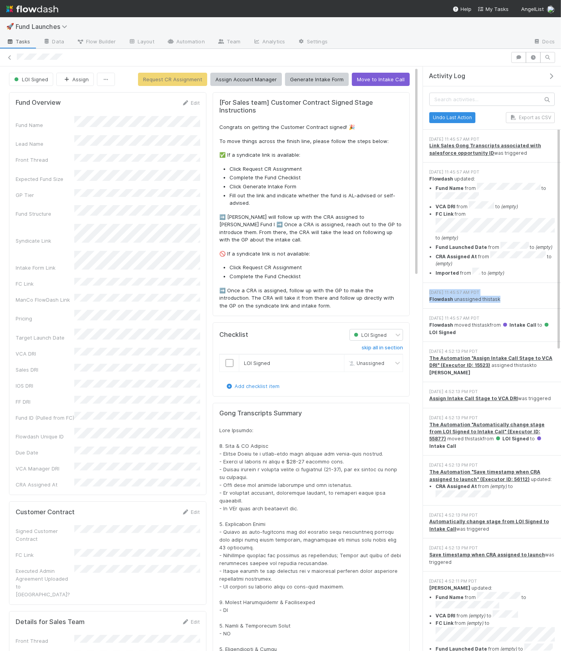
click at [497, 283] on div "[DATE] 11:45:57 AM PDT Flowdash unassigned this task" at bounding box center [492, 296] width 138 height 26
click at [500, 296] on div "Flowdash unassigned this task" at bounding box center [491, 299] width 125 height 7
click at [444, 322] on div "Flowdash moved this task from Intake Call to LOI Signed" at bounding box center [491, 329] width 125 height 14
click at [459, 322] on div "Flowdash moved this task from Intake Call to LOI Signed" at bounding box center [491, 329] width 125 height 14
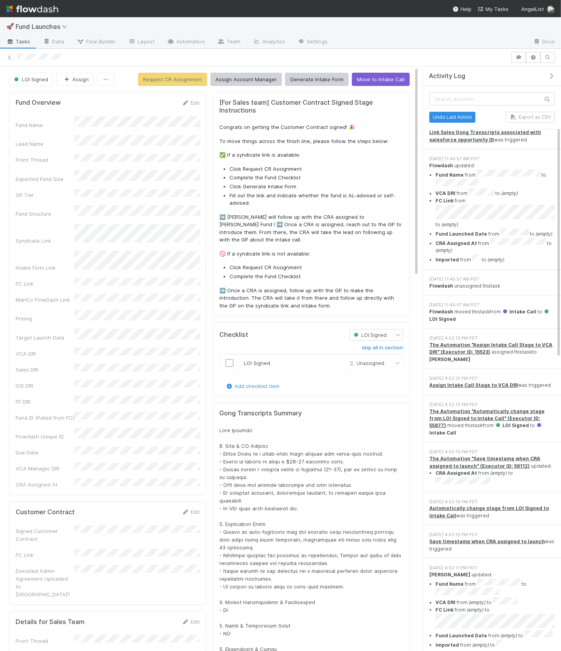
scroll to position [15, 0]
click at [537, 406] on div "The Automation "Automatically change stage from LOI Signed to Intake Call" (Exe…" at bounding box center [491, 420] width 125 height 29
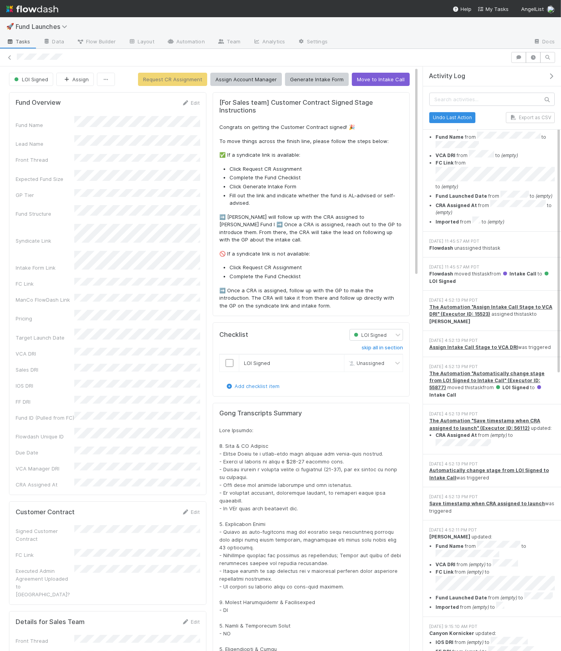
scroll to position [55, 0]
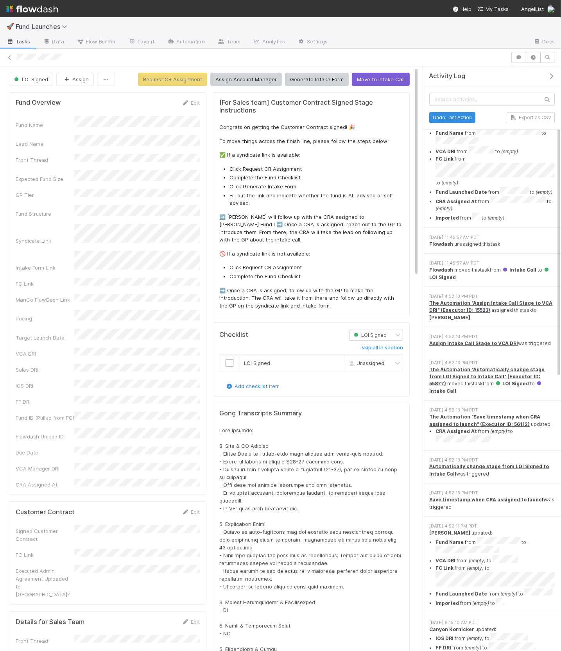
click at [537, 428] on li "CRA Assigned At from (empty) to" at bounding box center [494, 436] width 119 height 16
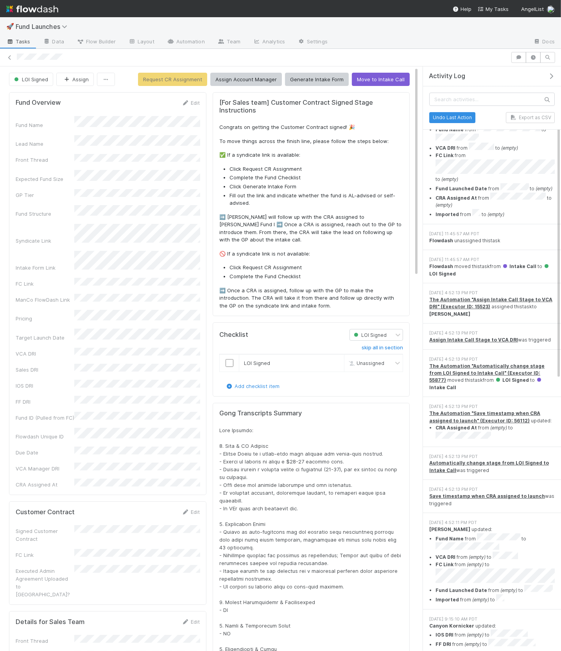
scroll to position [58, 0]
click at [537, 364] on div "[DATE] 4:52:13 PM PDT The Automation "Automatically change stage from LOI Signe…" at bounding box center [492, 374] width 138 height 48
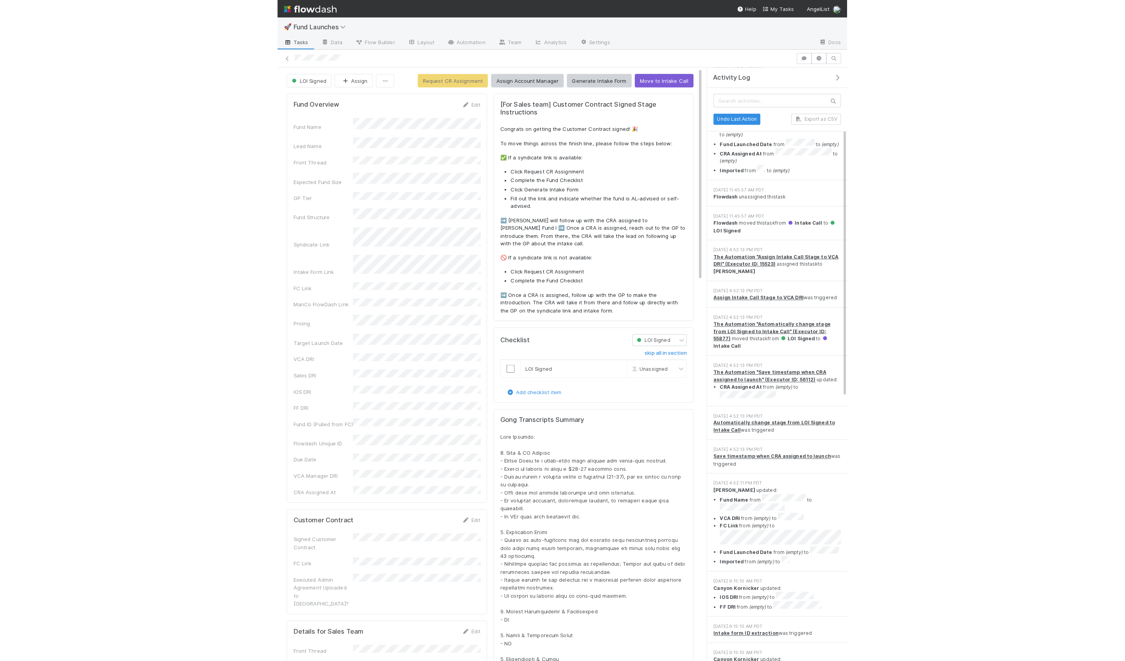
scroll to position [113, 0]
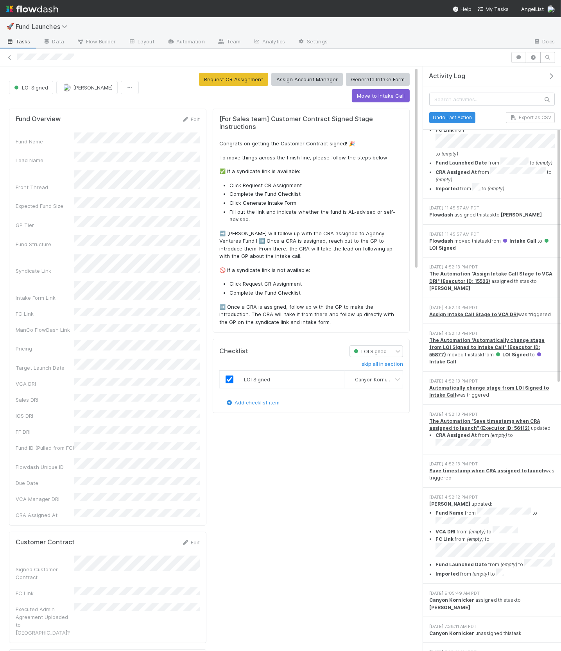
scroll to position [107, 0]
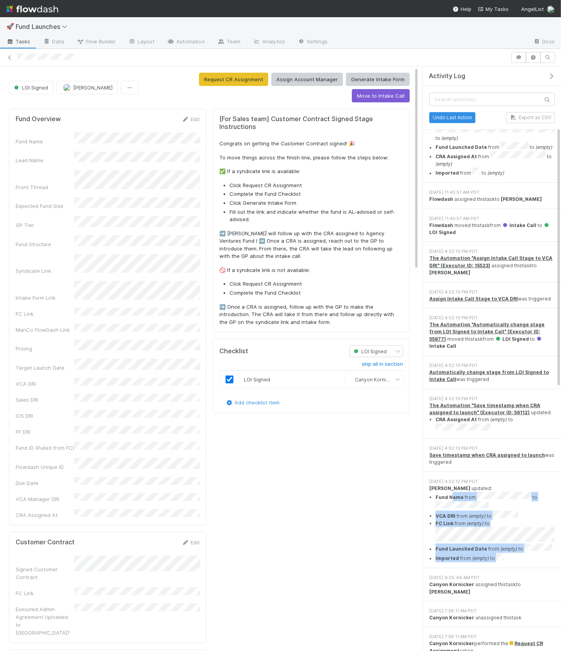
drag, startPoint x: 451, startPoint y: 463, endPoint x: 508, endPoint y: 511, distance: 74.6
click at [508, 511] on ul "Fund Name from to VCA DRI from (empty) to FC Link from (empty) to Fund Launched…" at bounding box center [491, 527] width 125 height 70
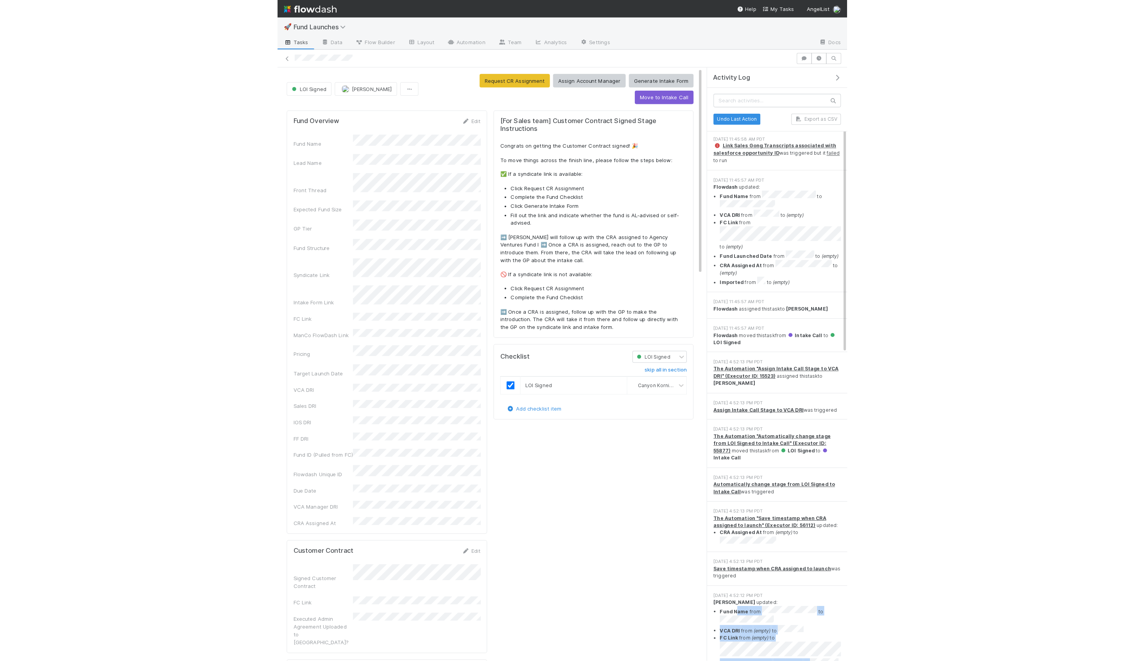
scroll to position [0, 0]
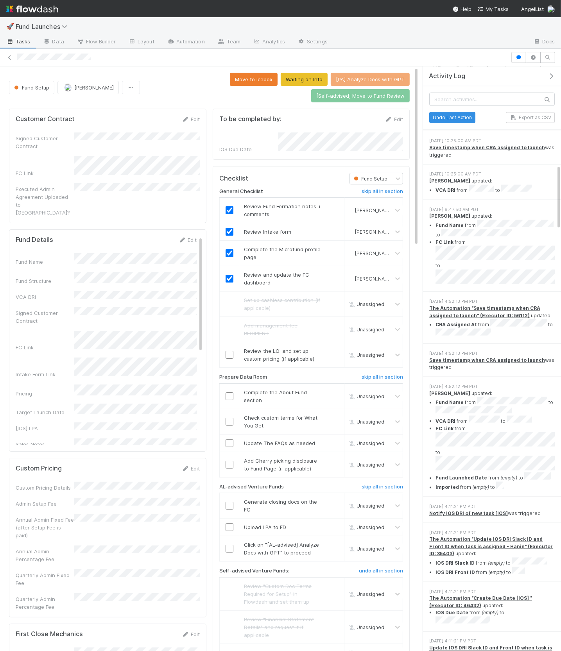
scroll to position [881, 0]
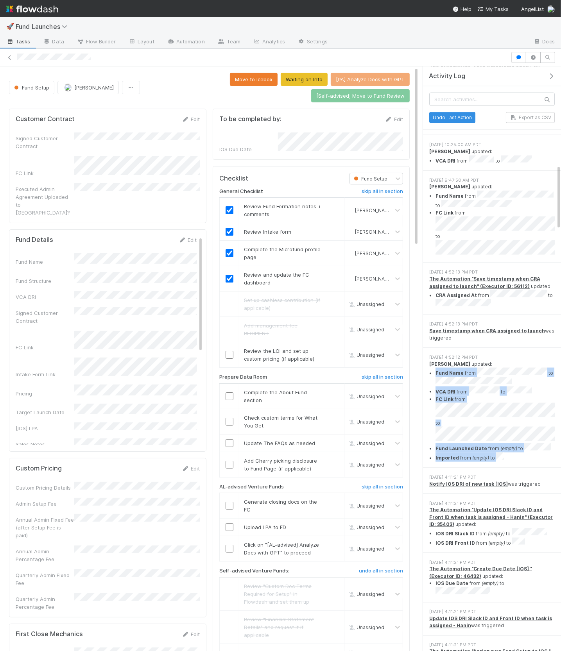
drag, startPoint x: 436, startPoint y: 340, endPoint x: 504, endPoint y: 412, distance: 98.7
click at [504, 412] on ul "Fund Name from to VCA DRI from to FC Link from to Fund Launched Date from (empt…" at bounding box center [491, 415] width 125 height 94
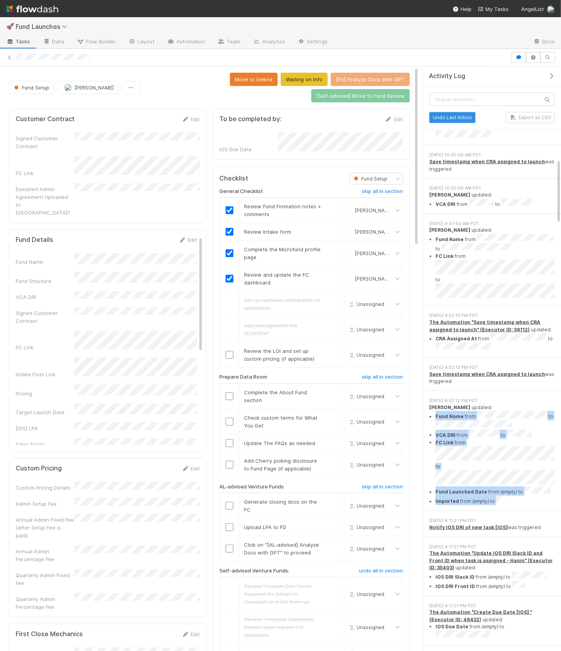
scroll to position [829, 0]
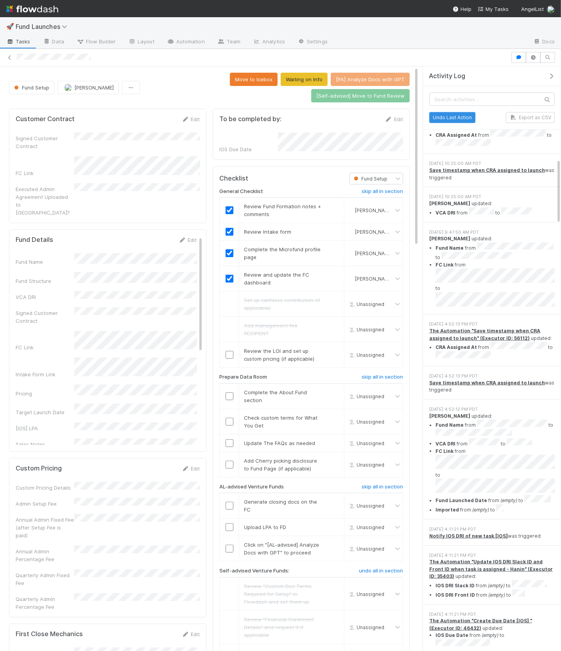
click at [513, 243] on li "Fund Name from to" at bounding box center [494, 252] width 119 height 19
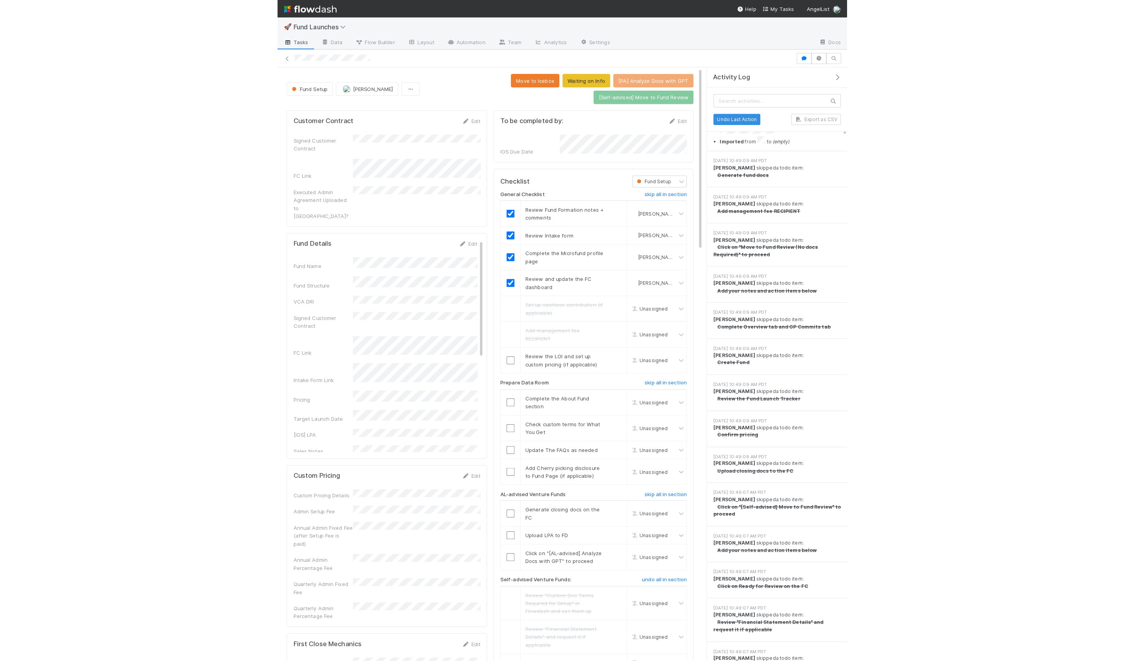
scroll to position [0, 0]
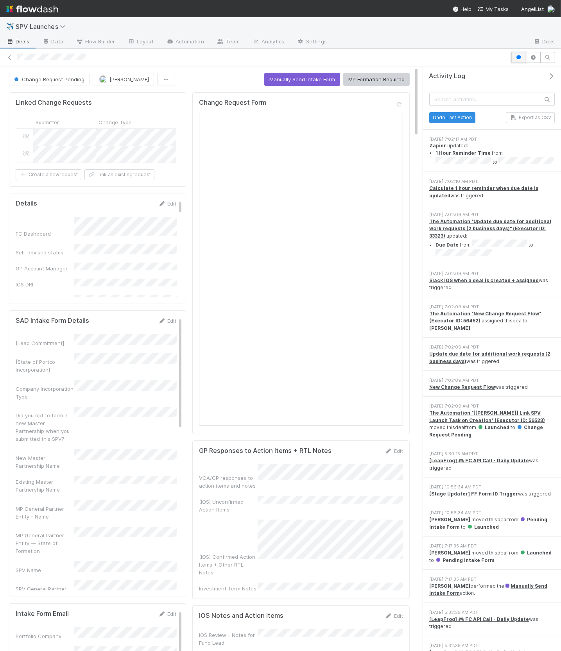
click at [517, 56] on icon "button" at bounding box center [519, 57] width 8 height 5
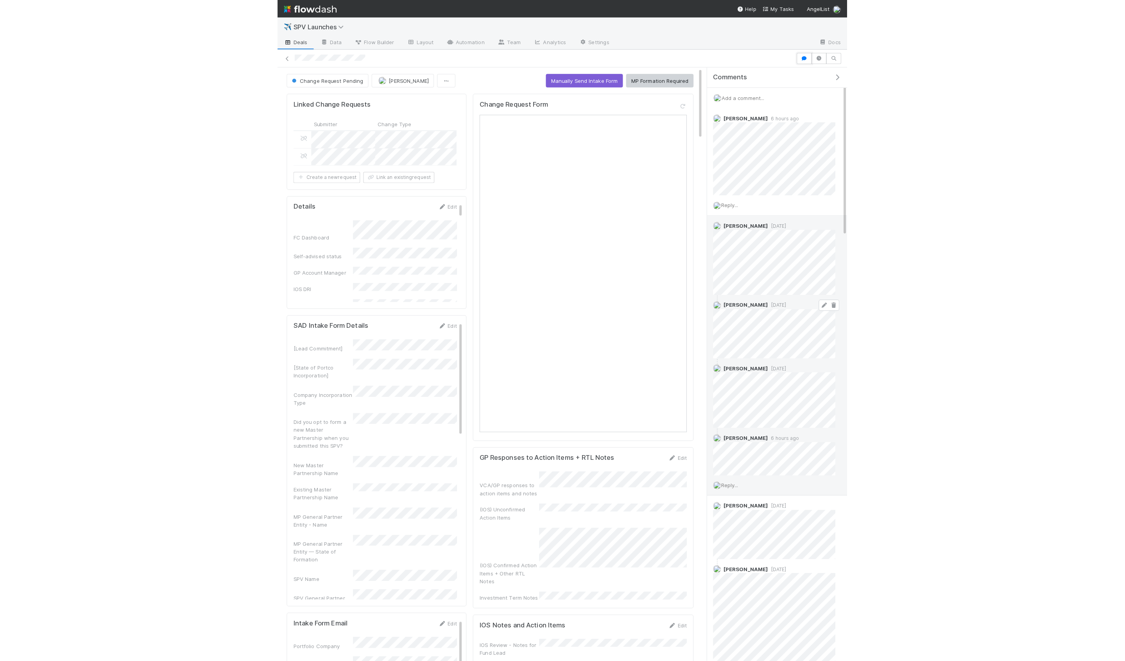
scroll to position [18, 0]
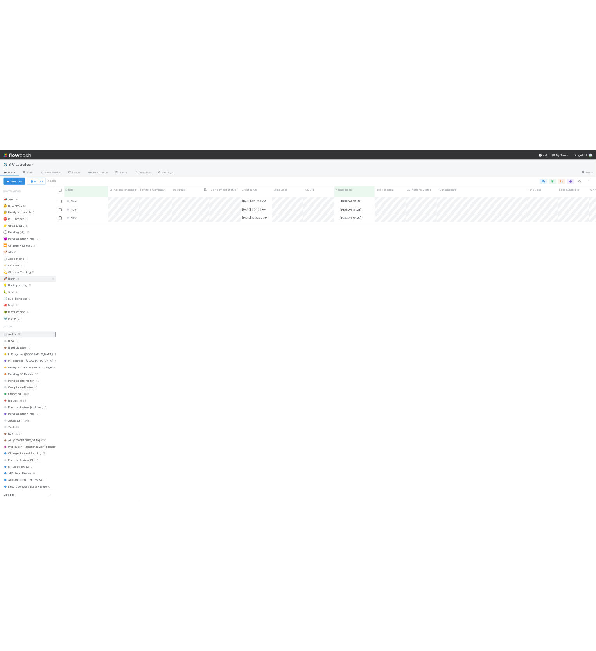
scroll to position [580, 1019]
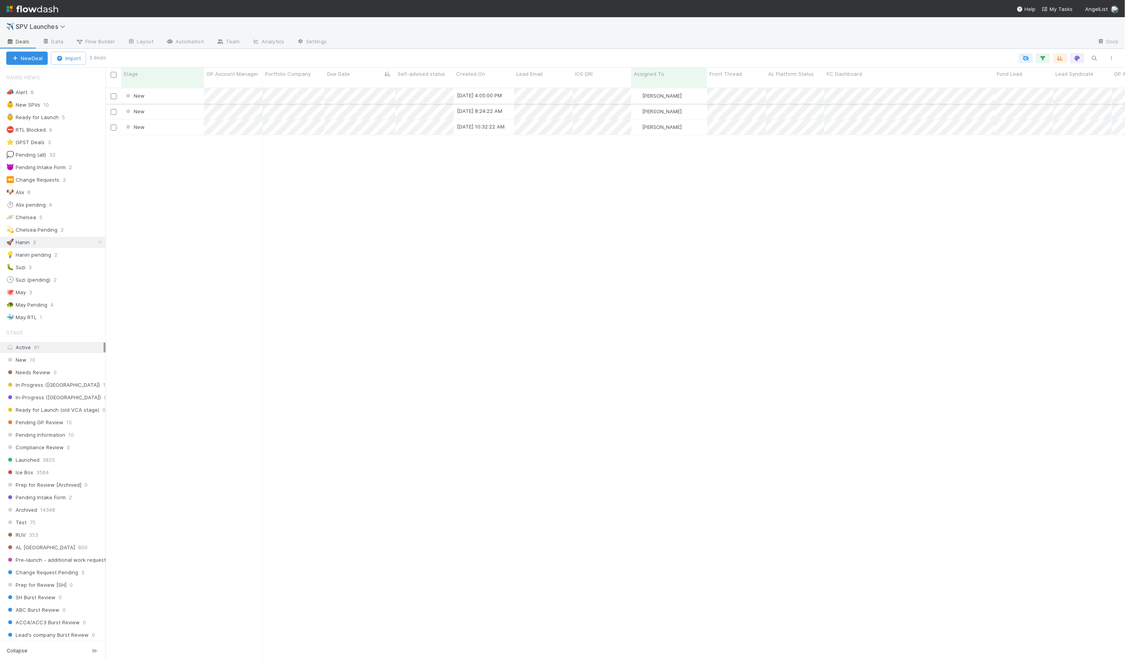
click at [163, 95] on div "New" at bounding box center [162, 95] width 83 height 15
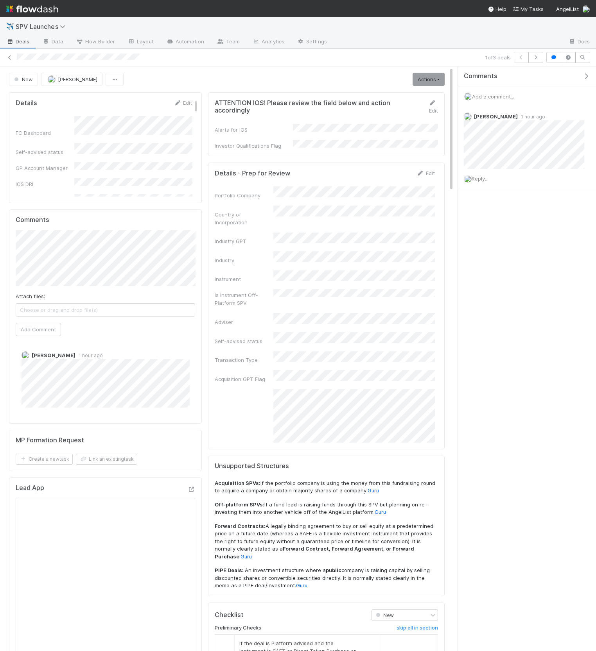
click at [585, 76] on icon "button" at bounding box center [586, 76] width 8 height 6
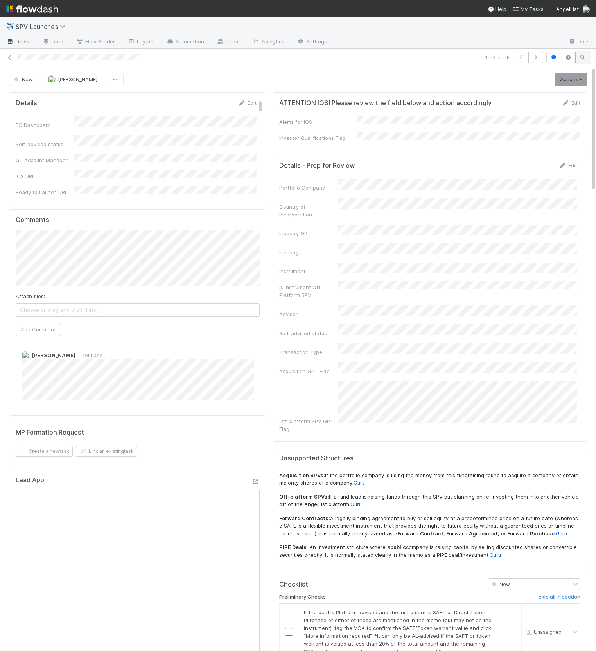
click at [584, 56] on icon "button" at bounding box center [582, 57] width 8 height 5
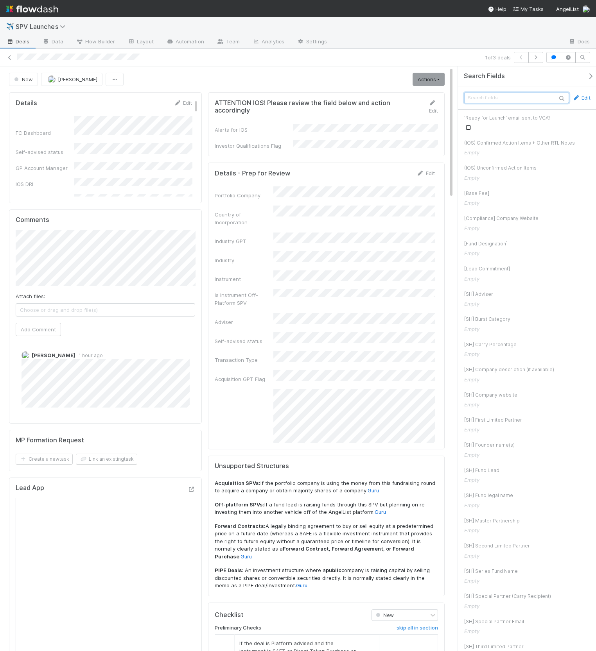
click at [499, 97] on input "text" at bounding box center [516, 98] width 105 height 11
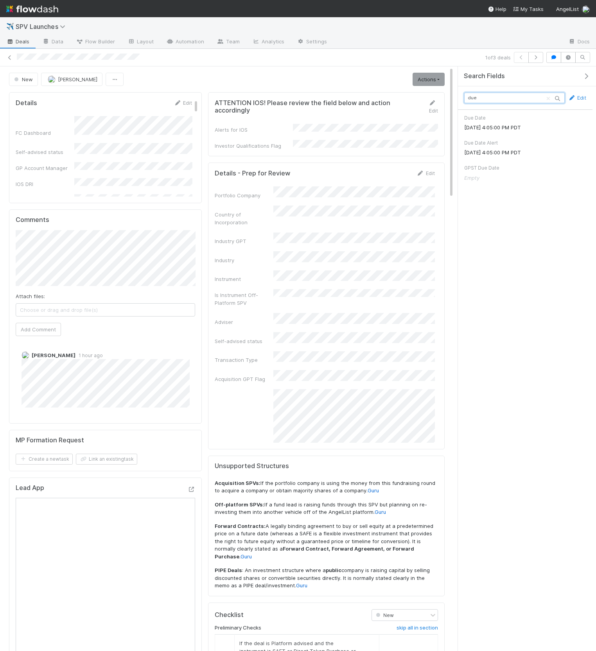
type input "due d"
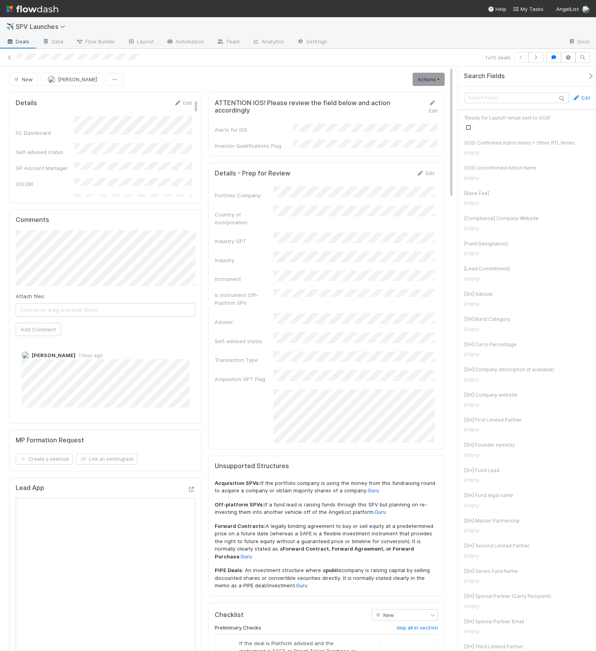
click at [590, 76] on icon "button" at bounding box center [590, 76] width 8 height 6
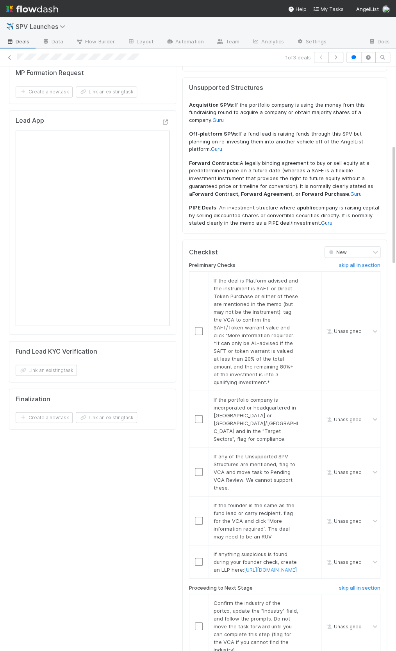
scroll to position [378, 0]
click at [311, 277] on link "skip" at bounding box center [312, 280] width 10 height 6
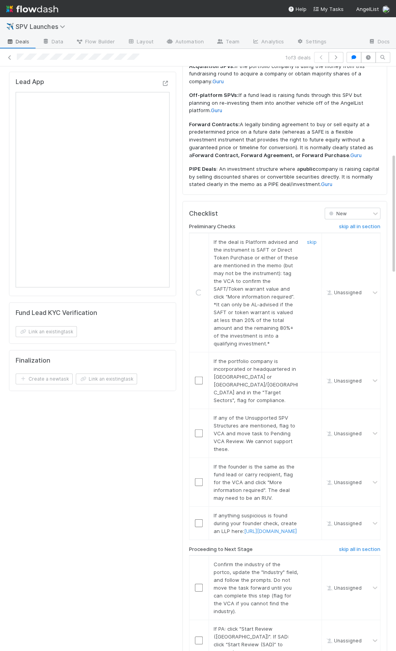
scroll to position [445, 0]
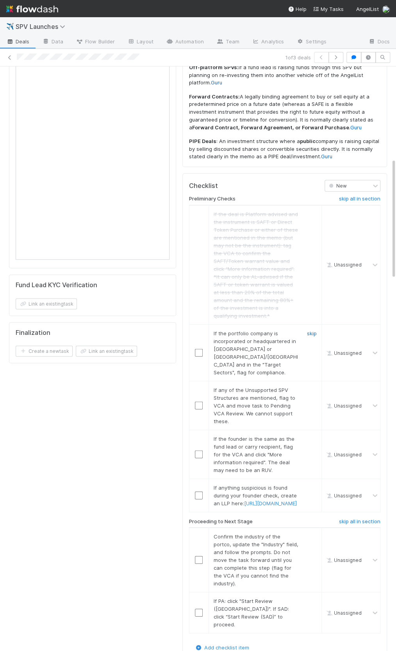
click at [309, 330] on link "skip" at bounding box center [312, 333] width 10 height 6
click at [311, 386] on link "skip" at bounding box center [312, 389] width 10 height 6
click at [312, 330] on link "skip" at bounding box center [312, 333] width 10 height 6
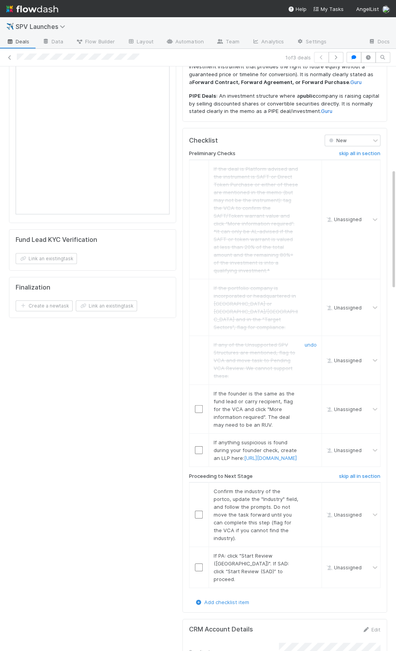
scroll to position [507, 0]
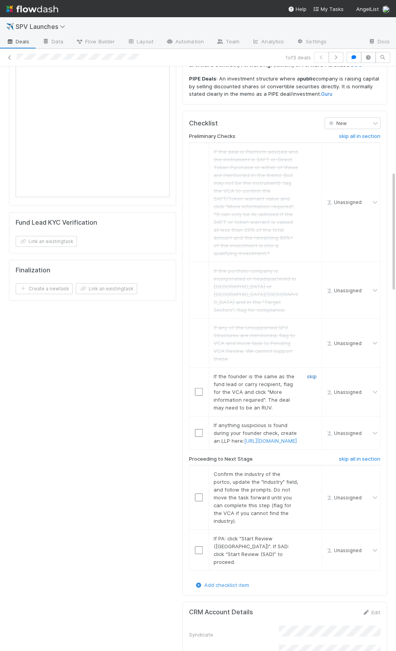
click at [311, 373] on link "skip" at bounding box center [312, 376] width 10 height 6
click at [311, 422] on link "skip" at bounding box center [312, 425] width 10 height 6
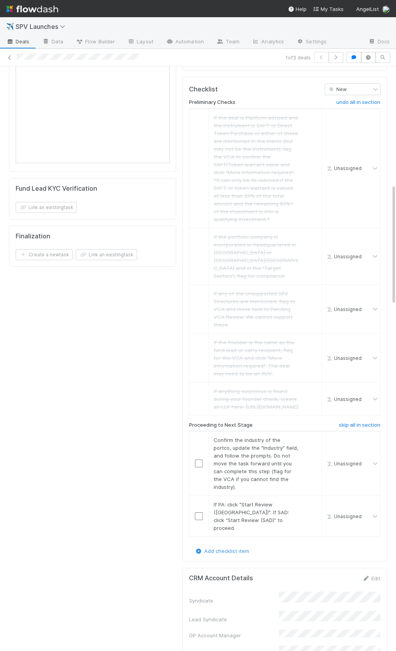
scroll to position [570, 0]
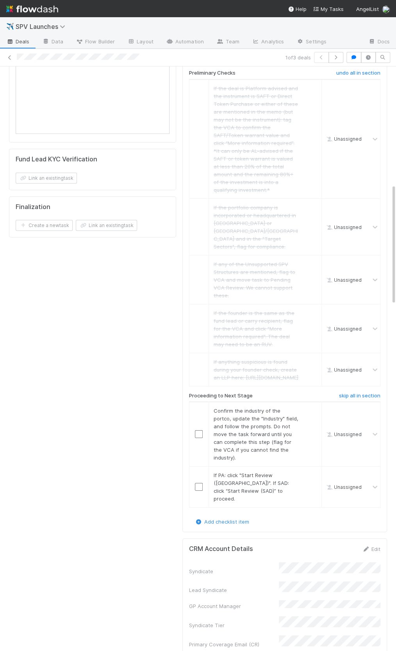
click at [147, 368] on div "Details Edit FC Dashboard Self-advised status GP Account Manager IOS DRI Ready …" at bounding box center [92, 101] width 173 height 1164
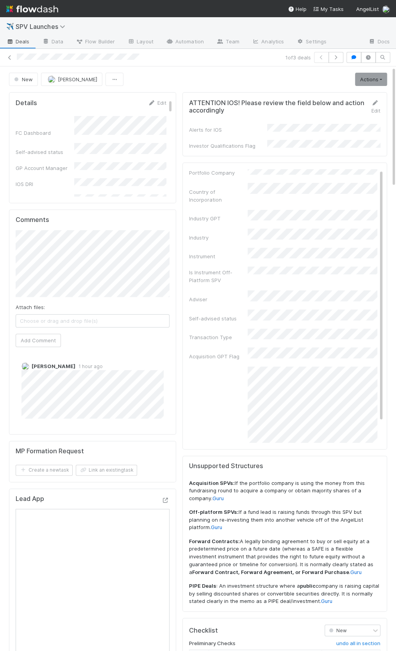
scroll to position [0, 0]
click at [379, 163] on div "Details - Prep for Review Edit Portfolio Company Country of Incorporation Indus…" at bounding box center [284, 306] width 205 height 287
click at [369, 171] on link "Edit" at bounding box center [368, 173] width 18 height 6
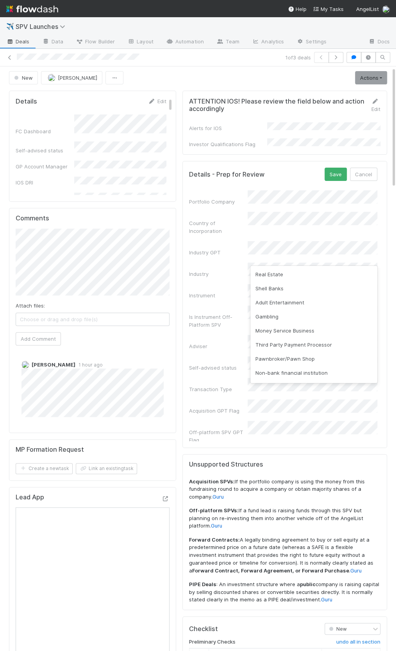
scroll to position [178, 0]
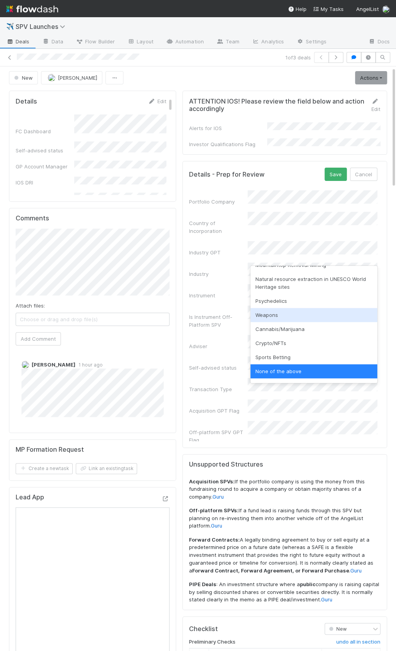
click at [279, 319] on div "Weapons" at bounding box center [313, 315] width 127 height 14
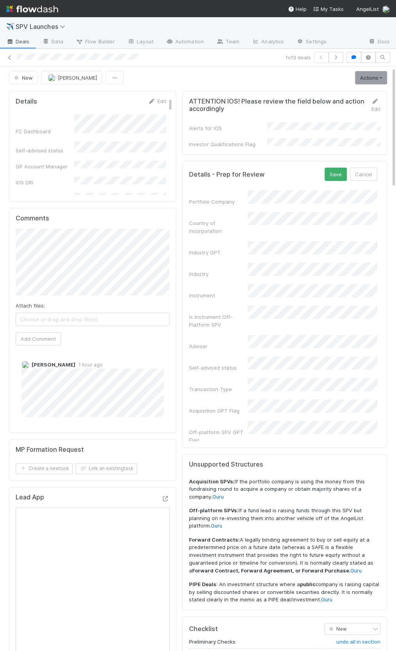
click at [226, 313] on div "Is Instrument Off-Platform SPV" at bounding box center [218, 321] width 59 height 16
click at [333, 168] on button "Save" at bounding box center [336, 174] width 22 height 13
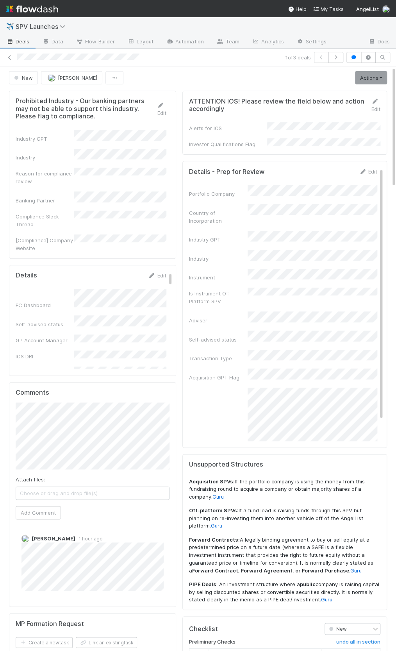
scroll to position [0, 0]
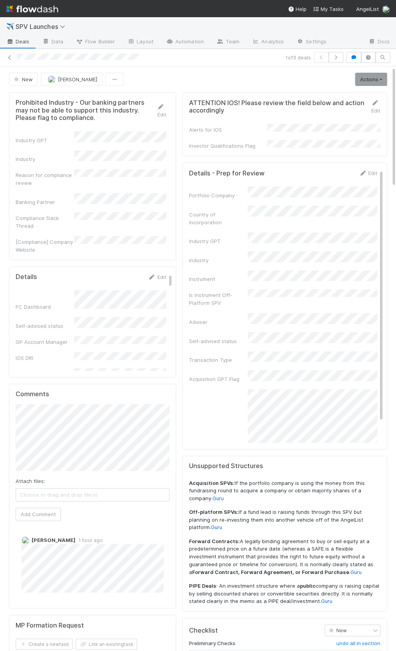
drag, startPoint x: 315, startPoint y: 96, endPoint x: 345, endPoint y: 88, distance: 30.8
click at [315, 96] on div "ATTENTION IOS! Please review the field below and action accordingly Edit Alerts…" at bounding box center [284, 124] width 205 height 64
click at [366, 83] on link "Actions" at bounding box center [371, 79] width 32 height 13
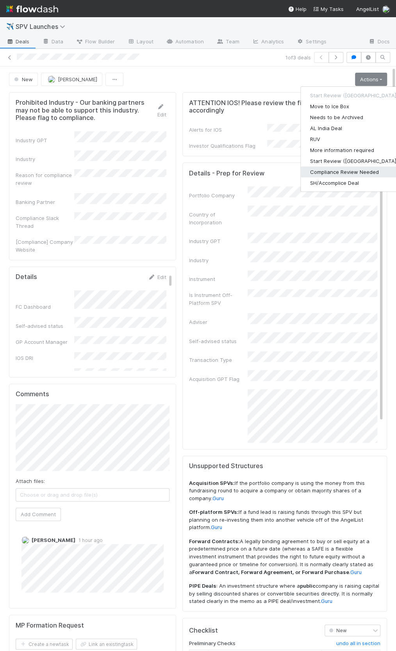
click at [340, 168] on button "Compliance Review Needed" at bounding box center [354, 171] width 107 height 11
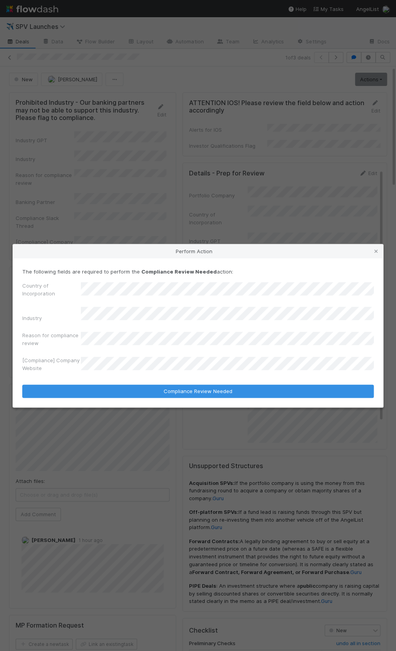
click at [54, 367] on label"] "[Compliance] Company Website" at bounding box center [51, 364] width 59 height 16
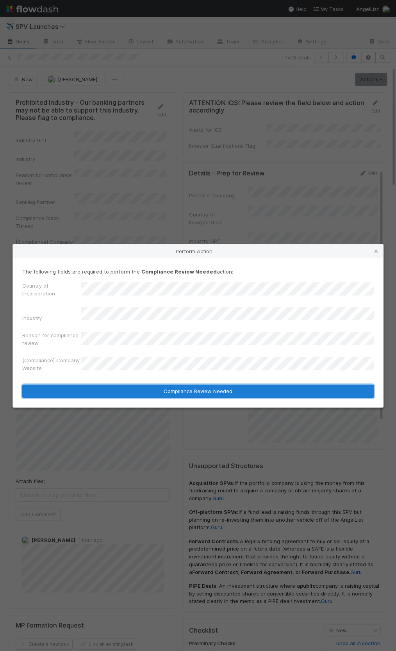
click at [212, 390] on button "Compliance Review Needed" at bounding box center [198, 391] width 352 height 13
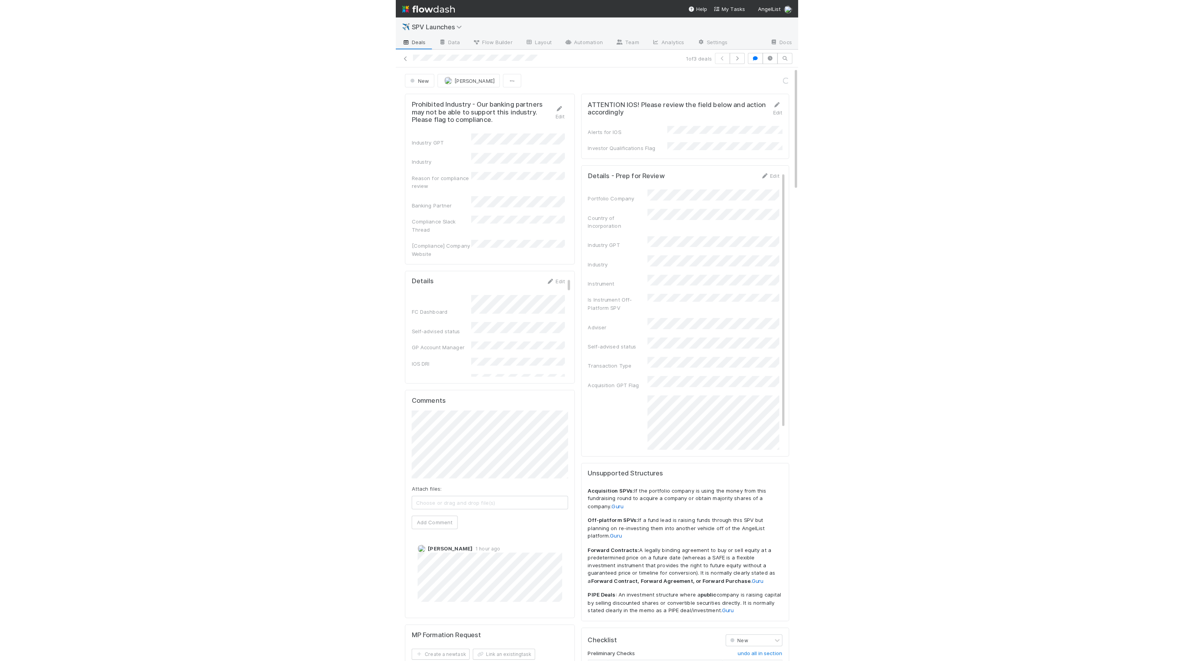
scroll to position [23, 0]
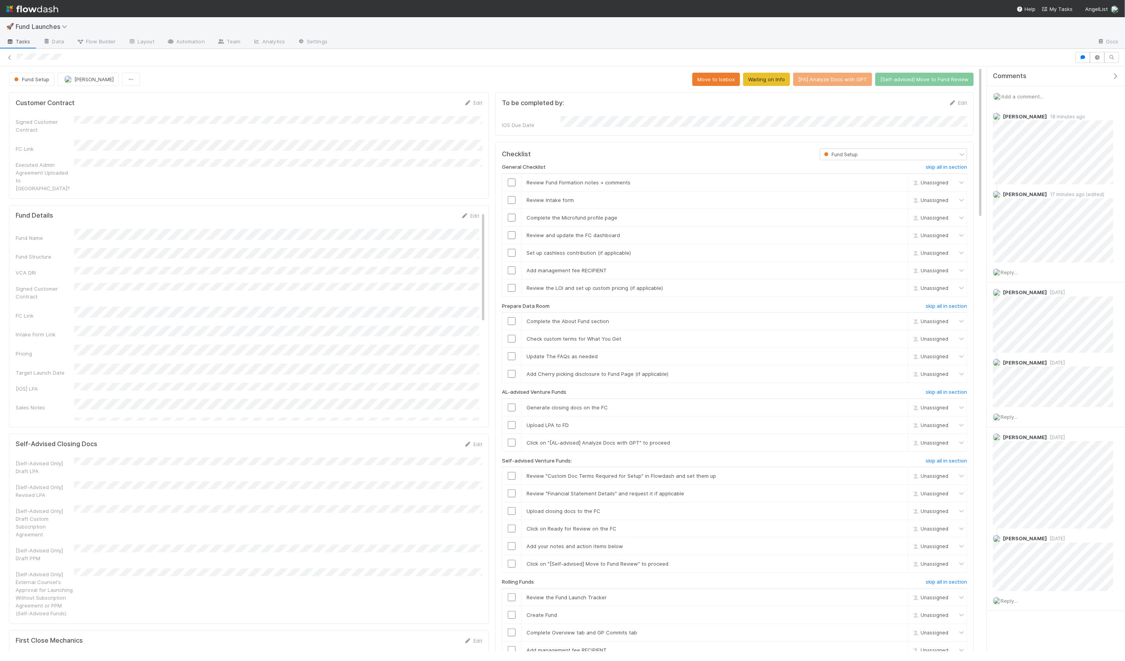
scroll to position [159, 387]
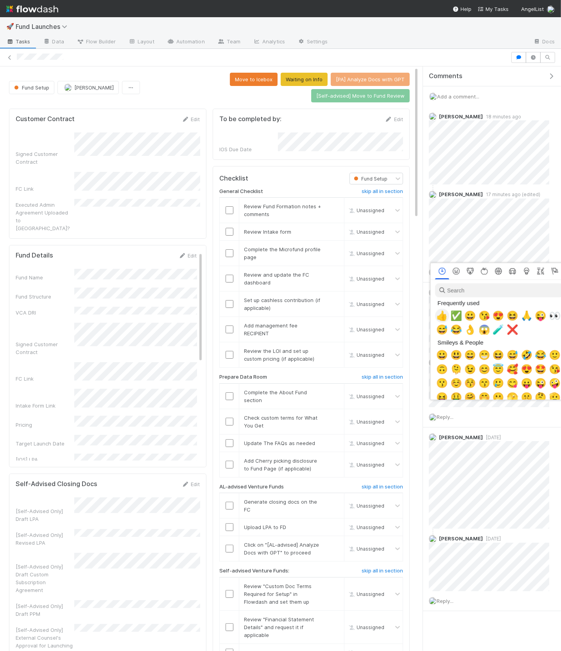
click at [445, 316] on span "👍" at bounding box center [442, 315] width 12 height 11
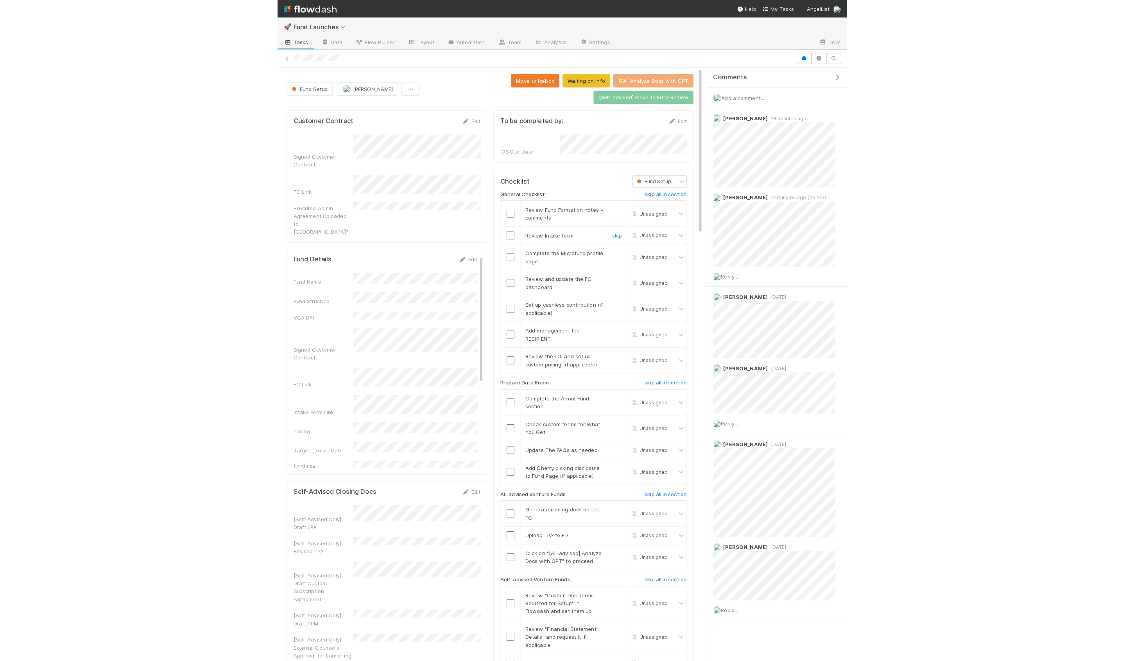
scroll to position [159, 951]
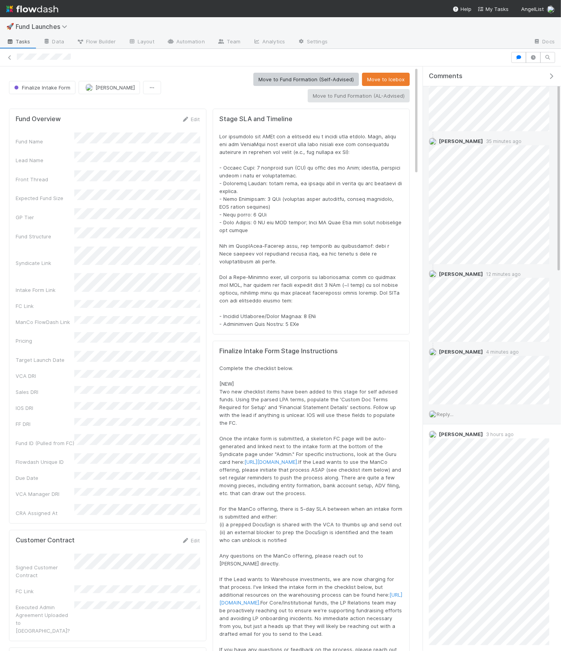
scroll to position [47, 0]
click at [441, 410] on span "Reply..." at bounding box center [444, 412] width 17 height 6
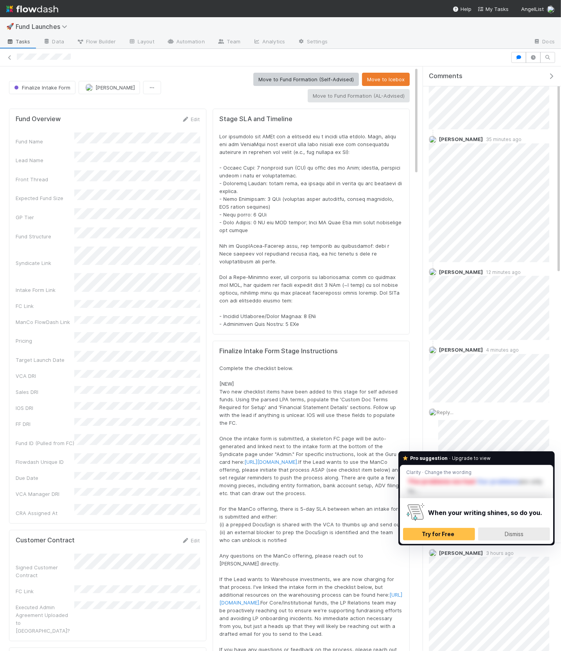
click at [512, 540] on div "Dismiss" at bounding box center [513, 534] width 65 height 13
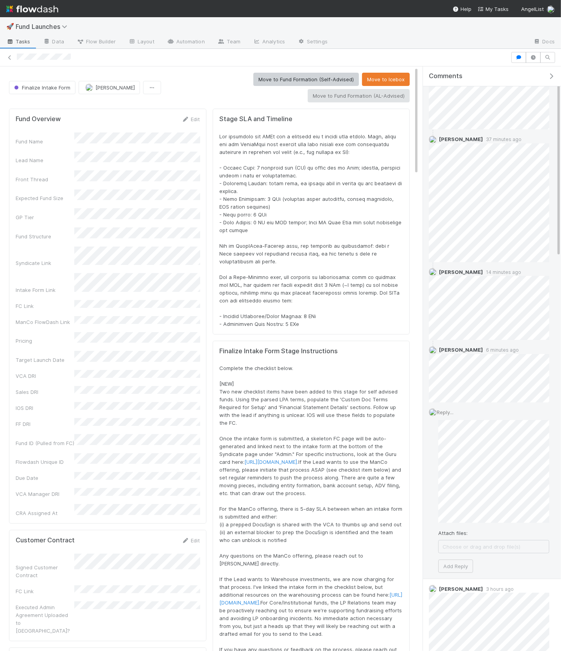
click at [467, 523] on div "Attach files: Choose or drag and drop file(s) Add Reply" at bounding box center [493, 496] width 111 height 152
click at [455, 569] on button "Add Reply" at bounding box center [455, 573] width 35 height 13
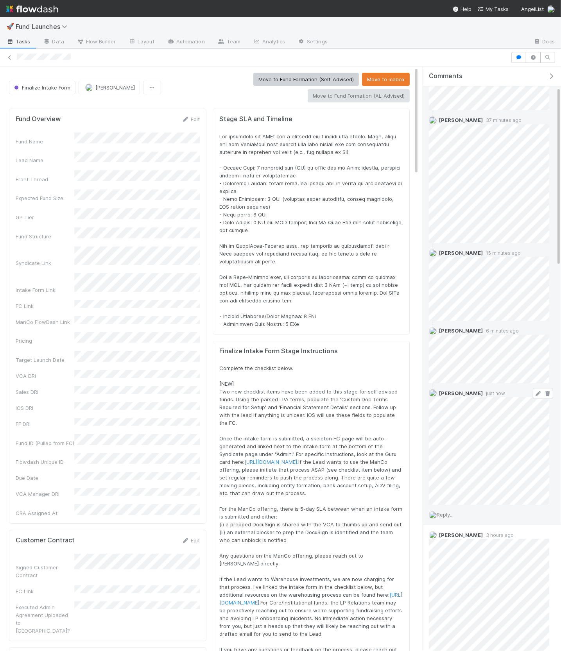
scroll to position [67, 0]
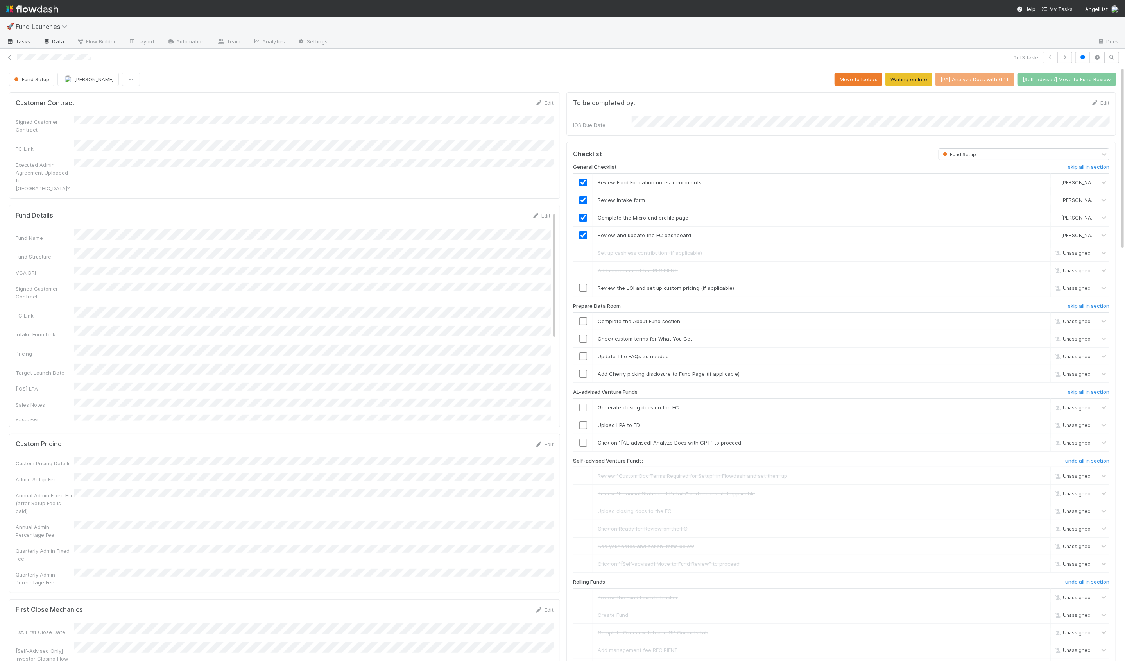
click at [59, 40] on link "Data" at bounding box center [54, 42] width 34 height 13
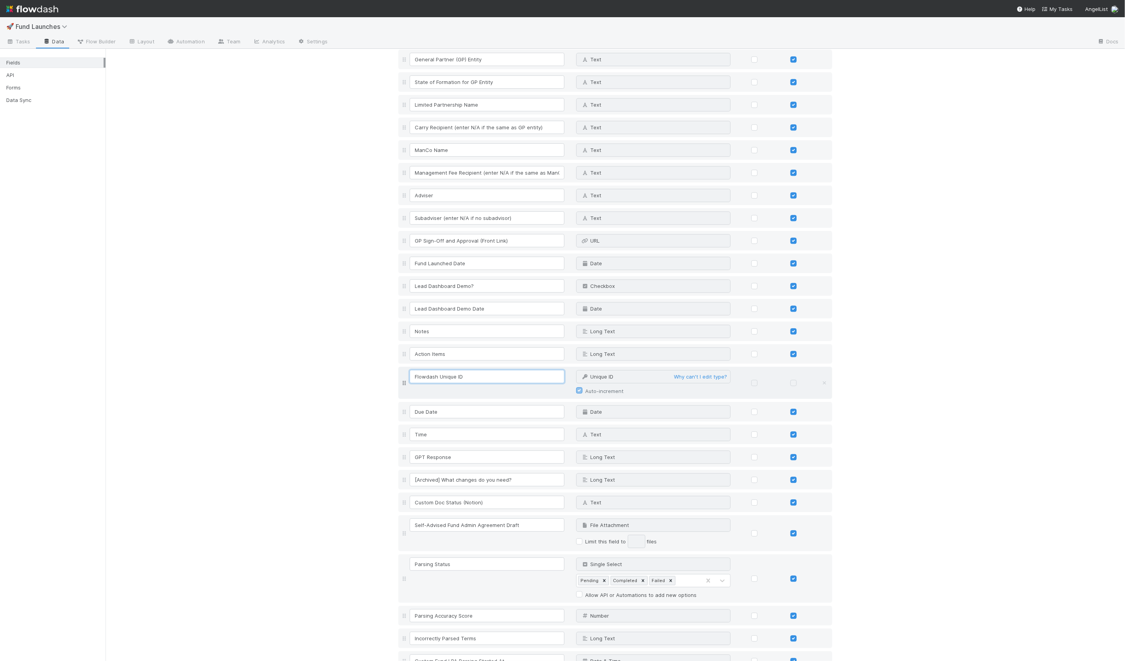
drag, startPoint x: 425, startPoint y: 352, endPoint x: 409, endPoint y: 352, distance: 16.0
click at [408, 370] on div "Flowdash Unique ID" at bounding box center [489, 376] width 162 height 13
